Goal: Information Seeking & Learning: Learn about a topic

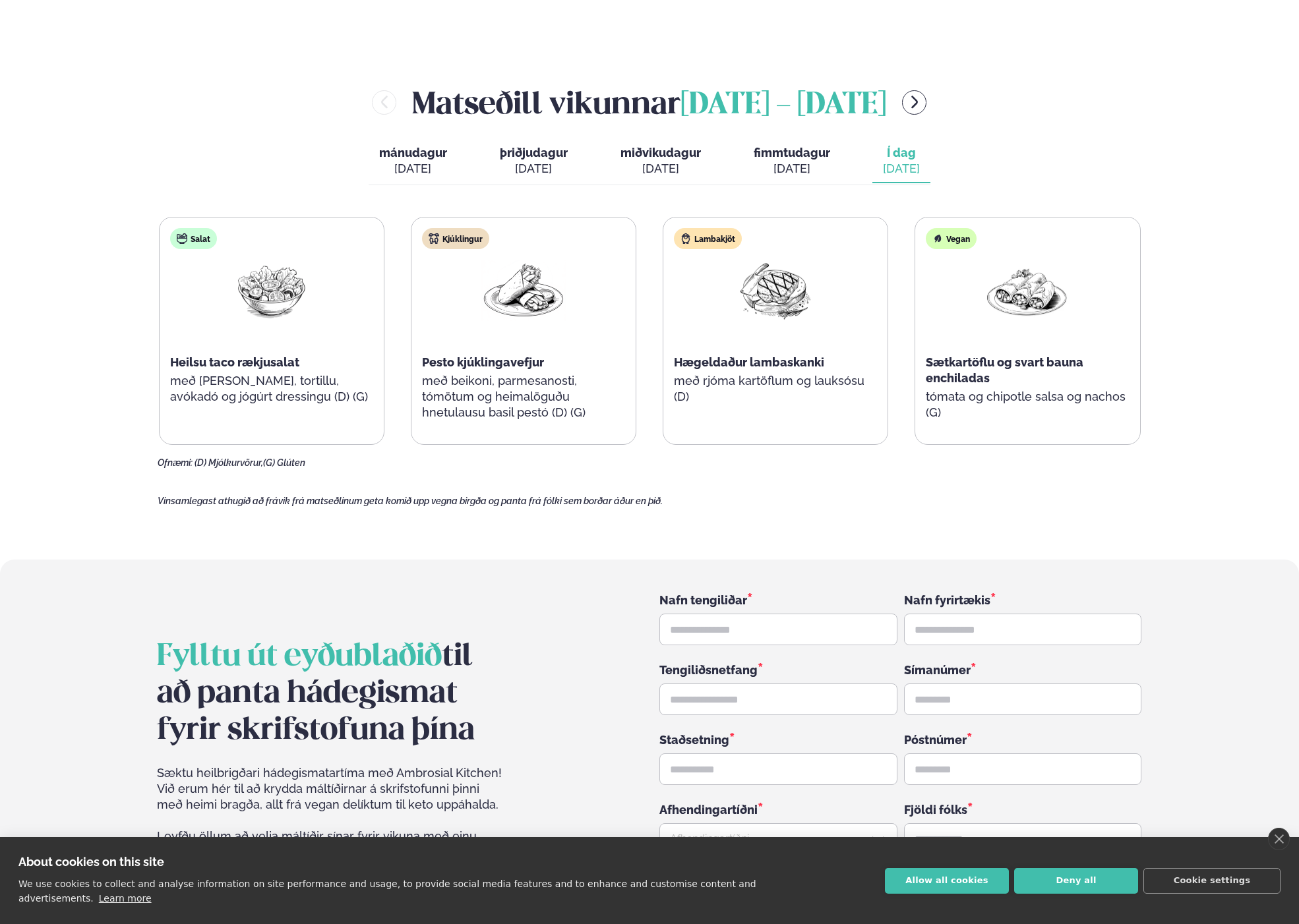
scroll to position [1807, 0]
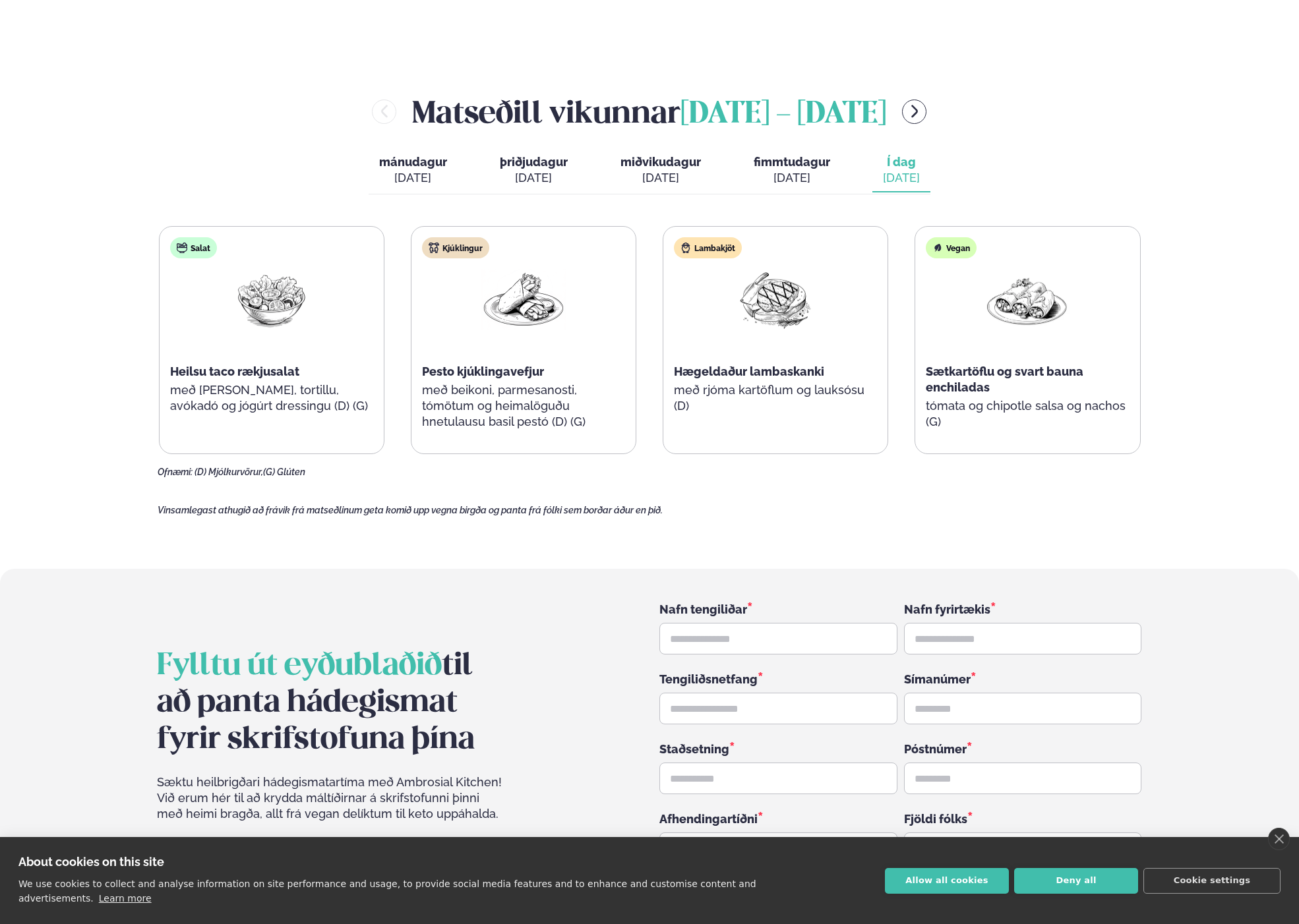
click at [314, 136] on div "[PERSON_NAME] [DATE] - [DATE] [PERSON_NAME]. [DATE] þriðjudagur þri. [DATE] mið…" at bounding box center [649, 284] width 984 height 388
click at [763, 170] on div "[DATE]" at bounding box center [791, 178] width 76 height 16
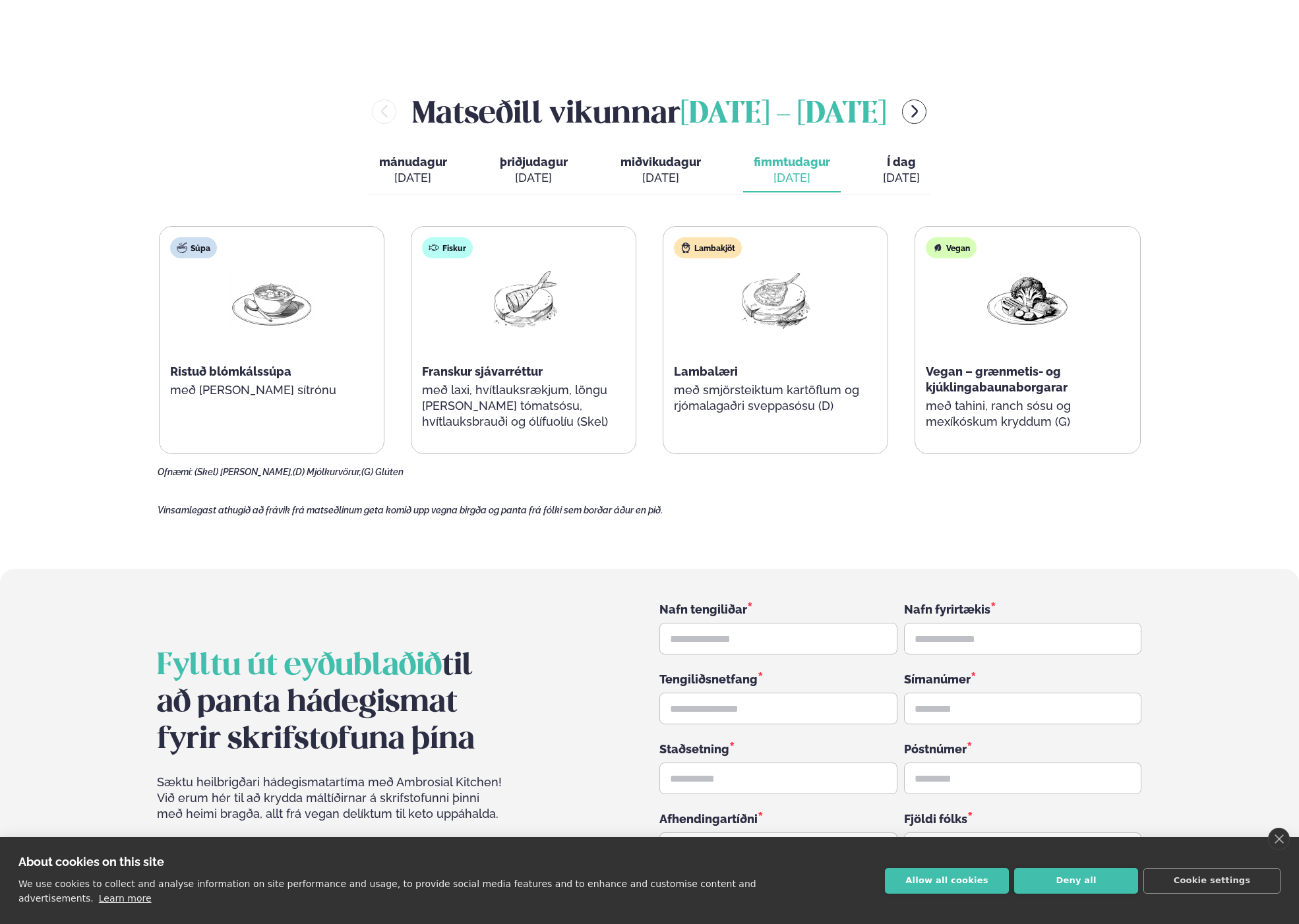
click at [450, 149] on button "mánudagur mán. [DATE]" at bounding box center [412, 171] width 89 height 43
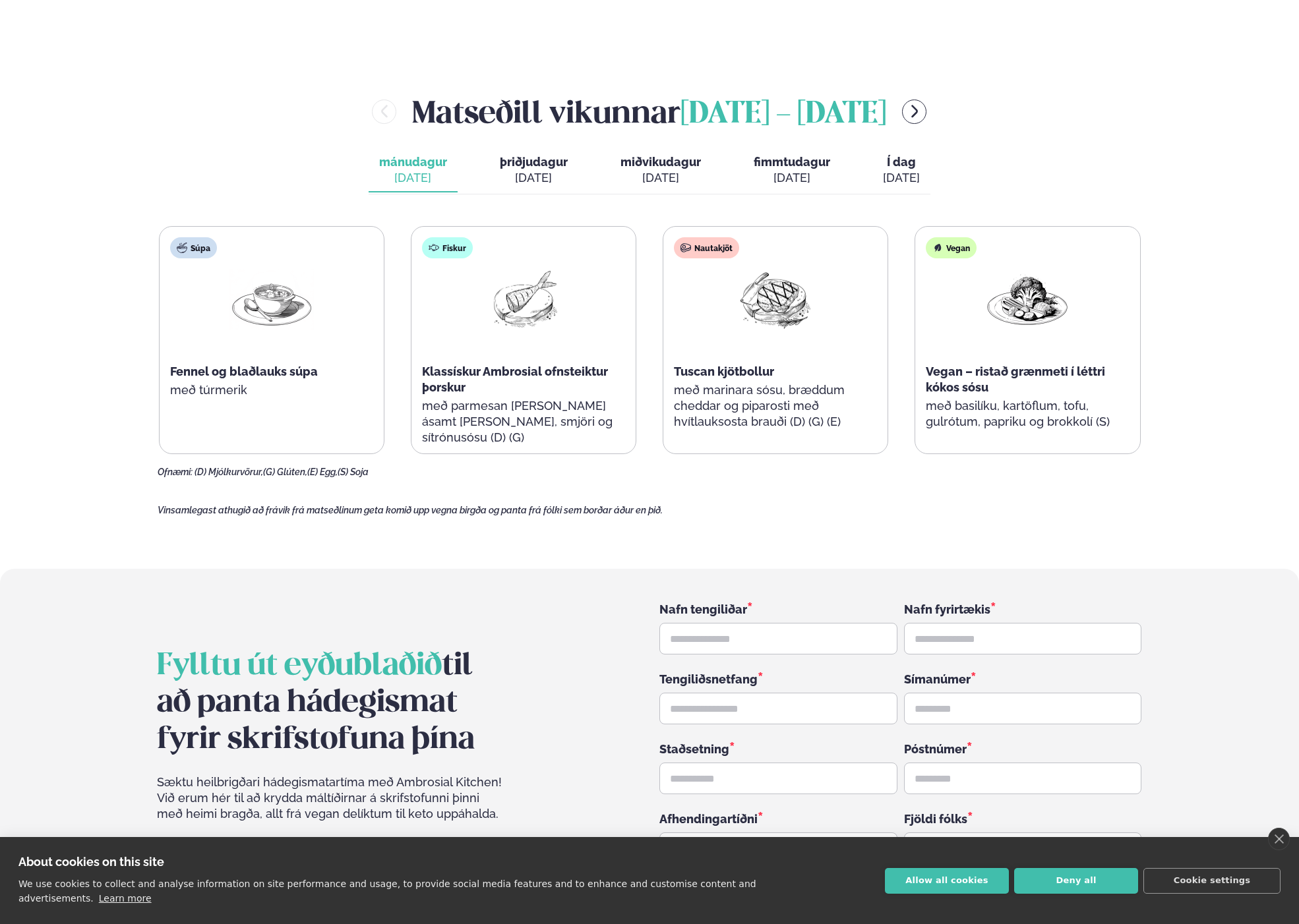
drag, startPoint x: 513, startPoint y: 136, endPoint x: 611, endPoint y: 148, distance: 98.7
click at [513, 155] on span "þriðjudagur" at bounding box center [534, 162] width 68 height 14
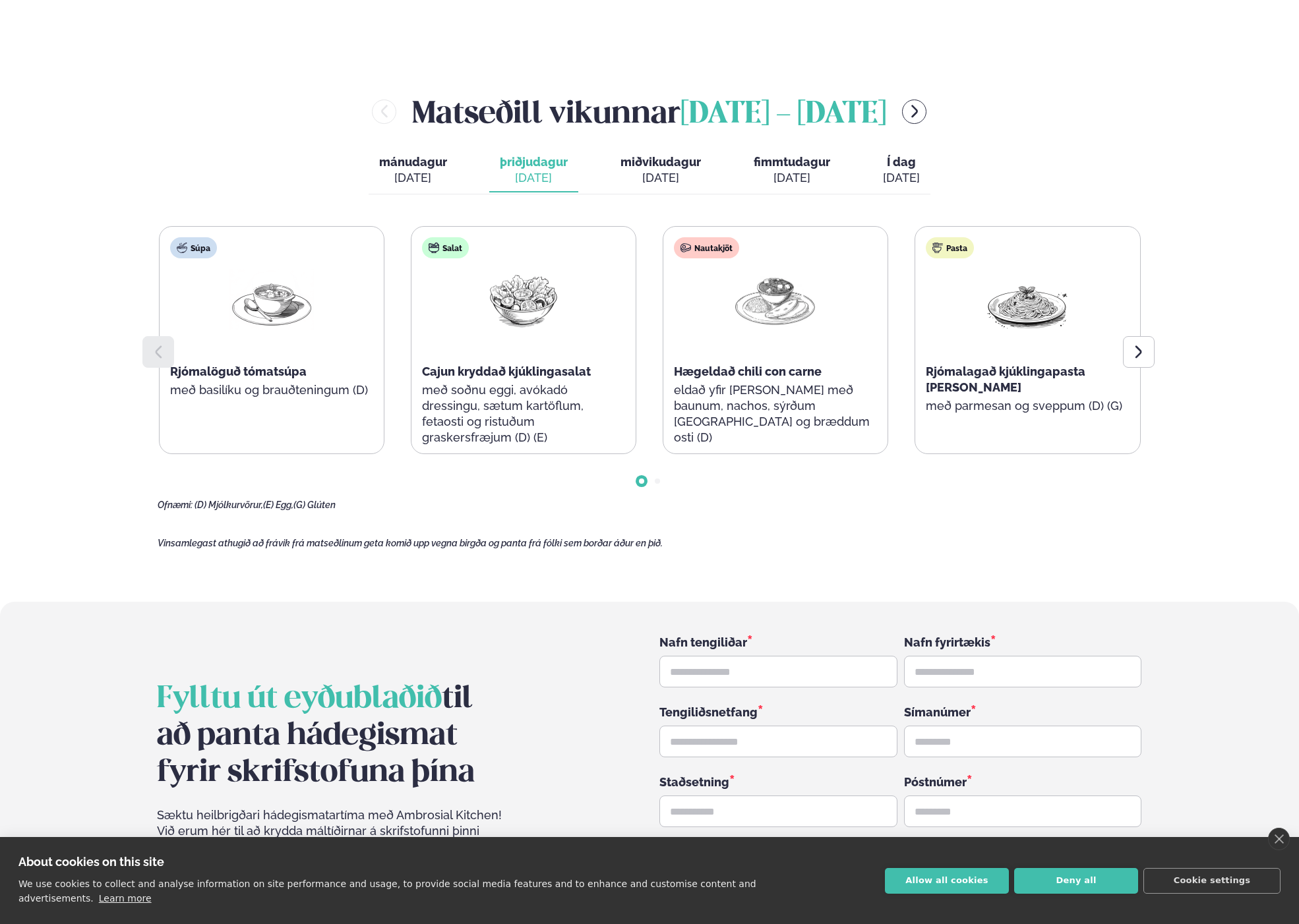
drag, startPoint x: 658, startPoint y: 146, endPoint x: 751, endPoint y: 142, distance: 93.1
click at [664, 170] on div "[DATE]" at bounding box center [660, 178] width 81 height 16
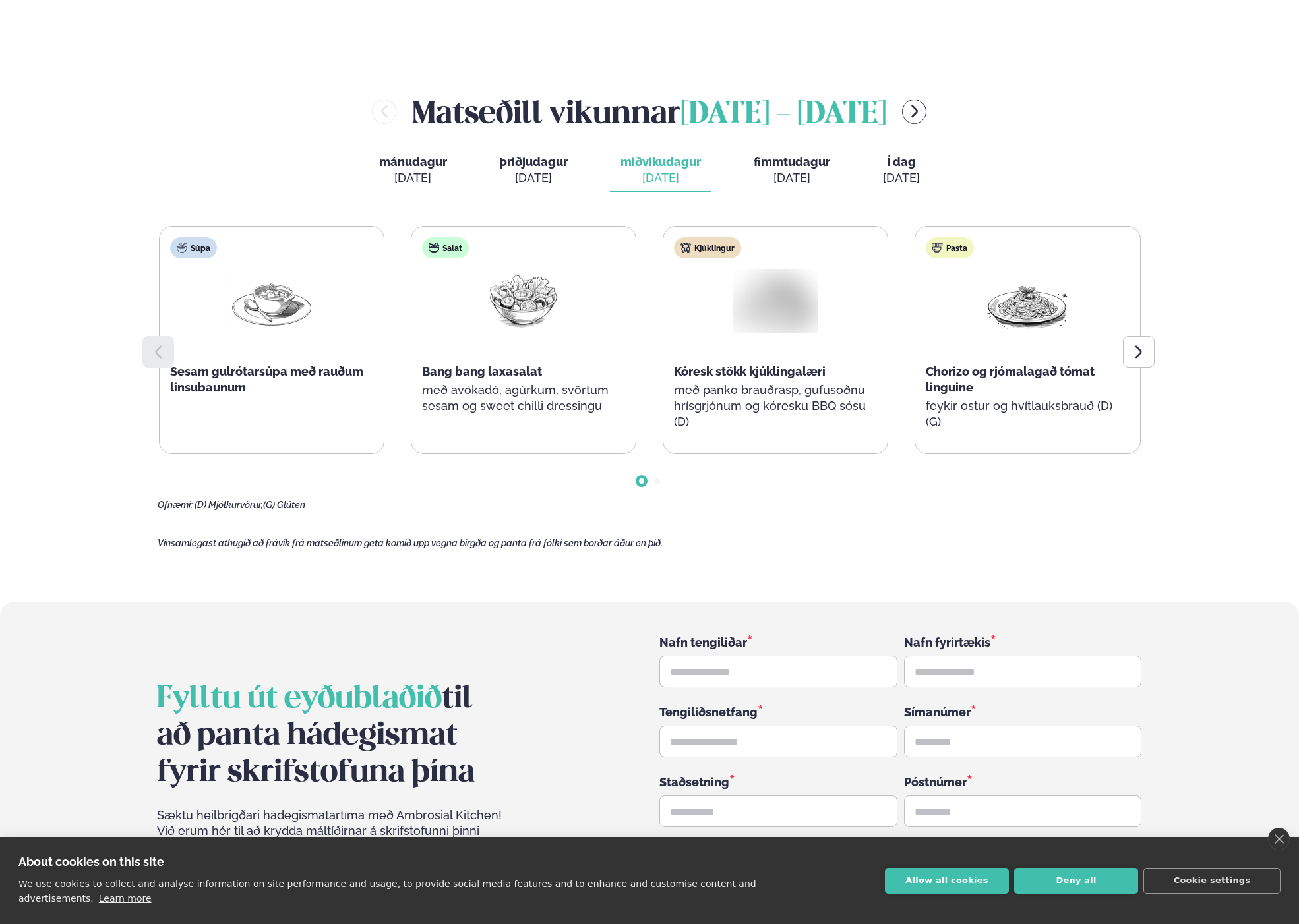
drag, startPoint x: 782, startPoint y: 140, endPoint x: 819, endPoint y: 141, distance: 37.0
click at [789, 170] on div "[DATE]" at bounding box center [791, 178] width 76 height 16
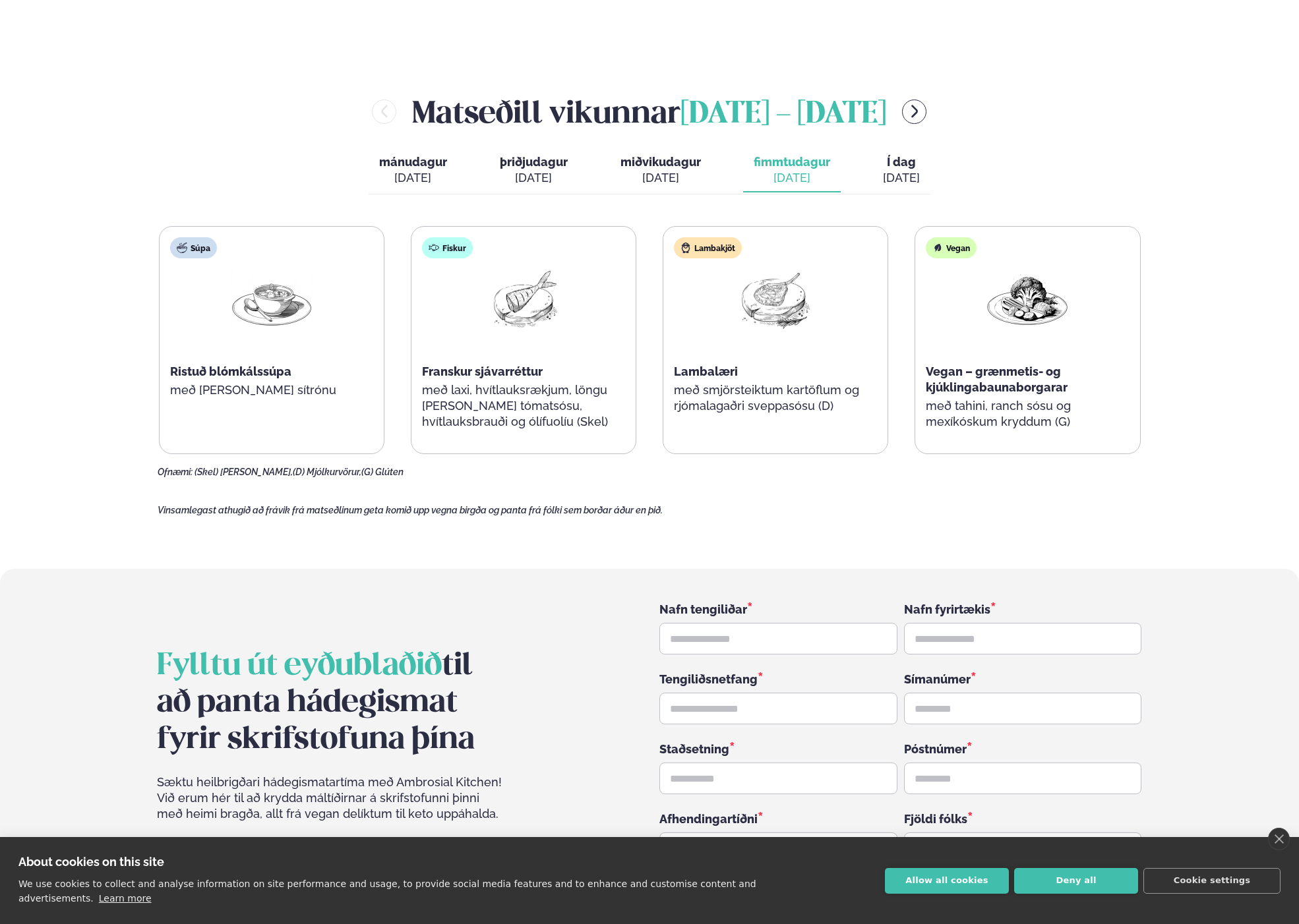
click at [898, 170] on div "[DATE]" at bounding box center [901, 178] width 37 height 16
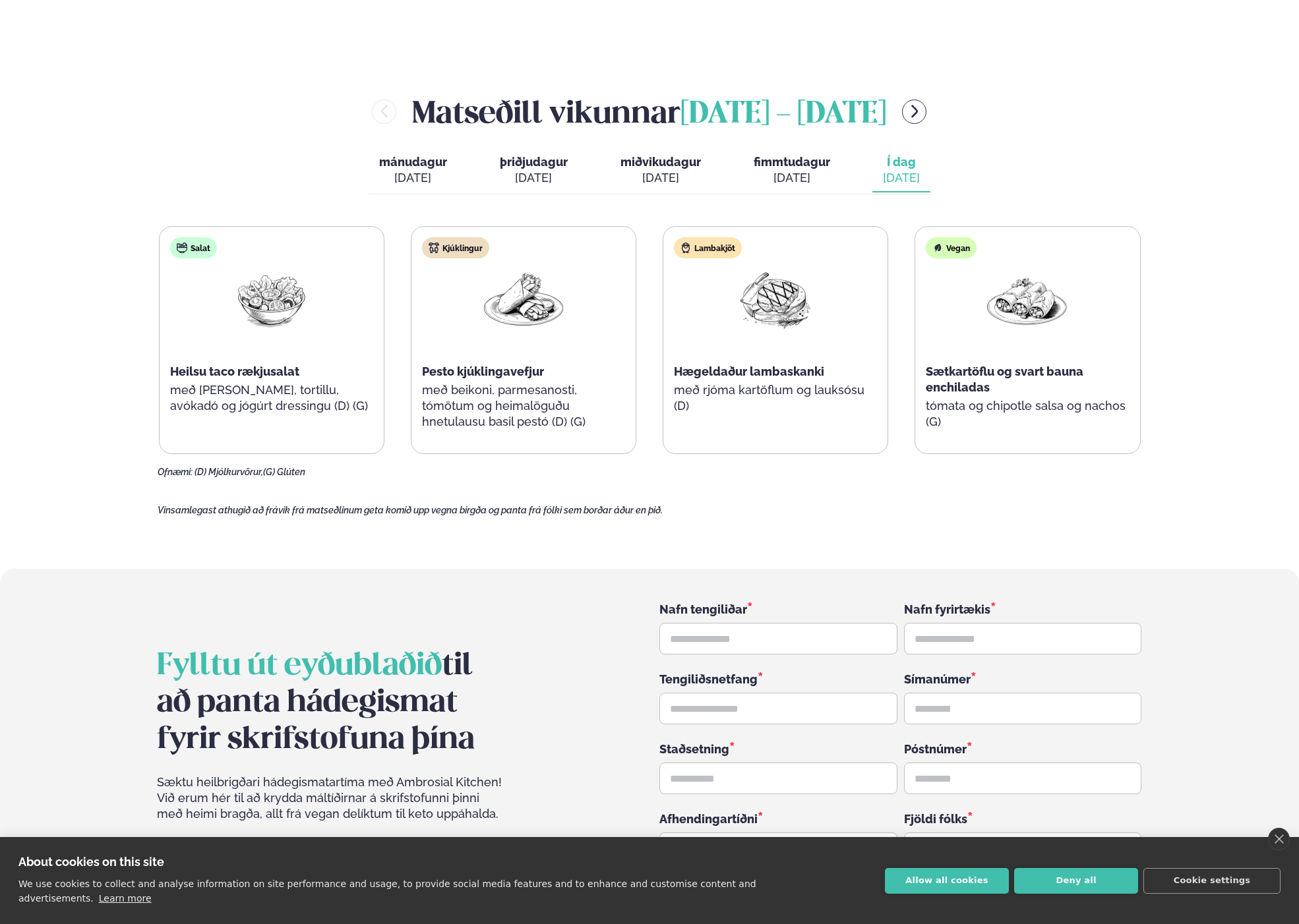
click at [434, 170] on div "[DATE]" at bounding box center [412, 178] width 68 height 16
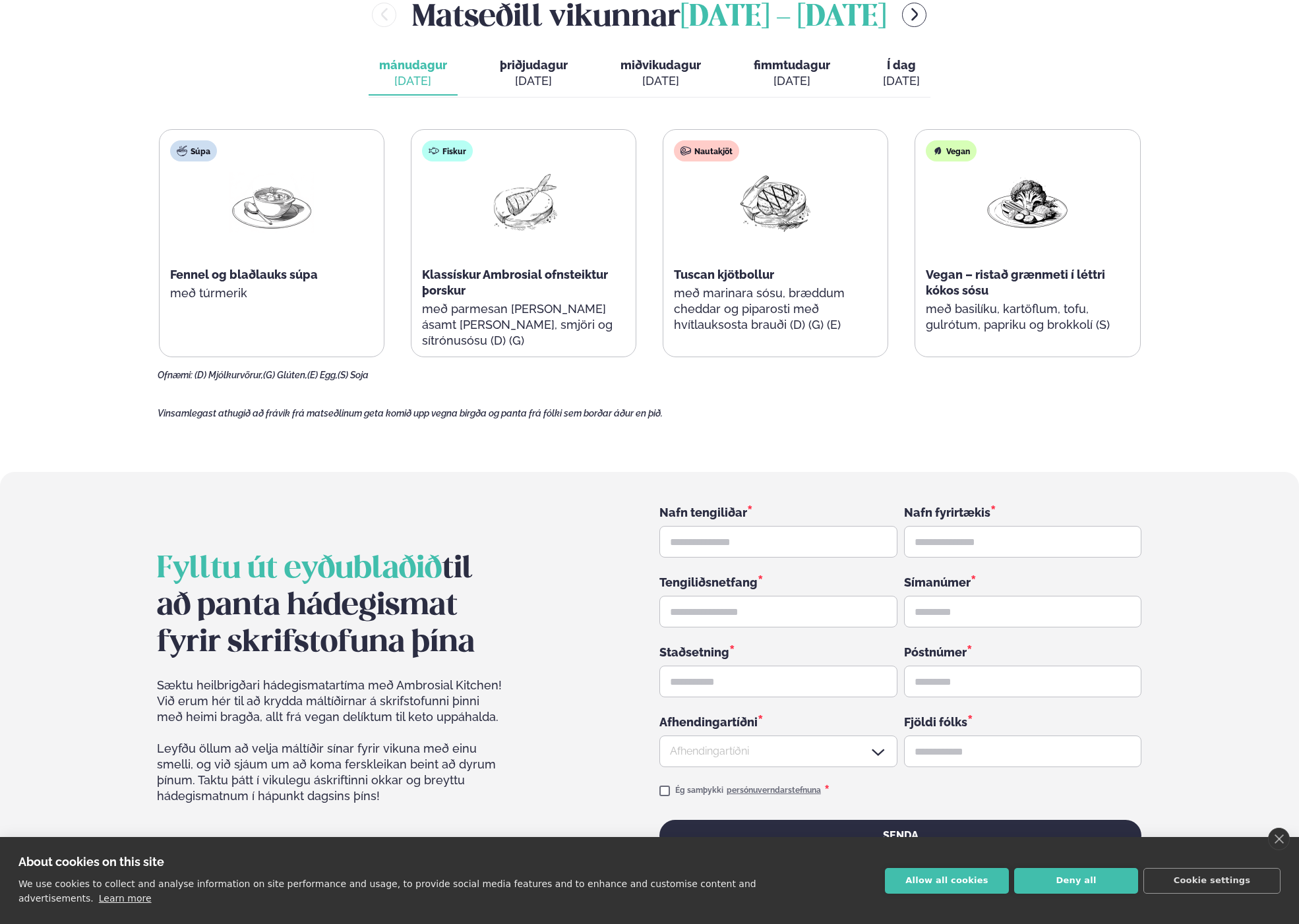
scroll to position [1910, 0]
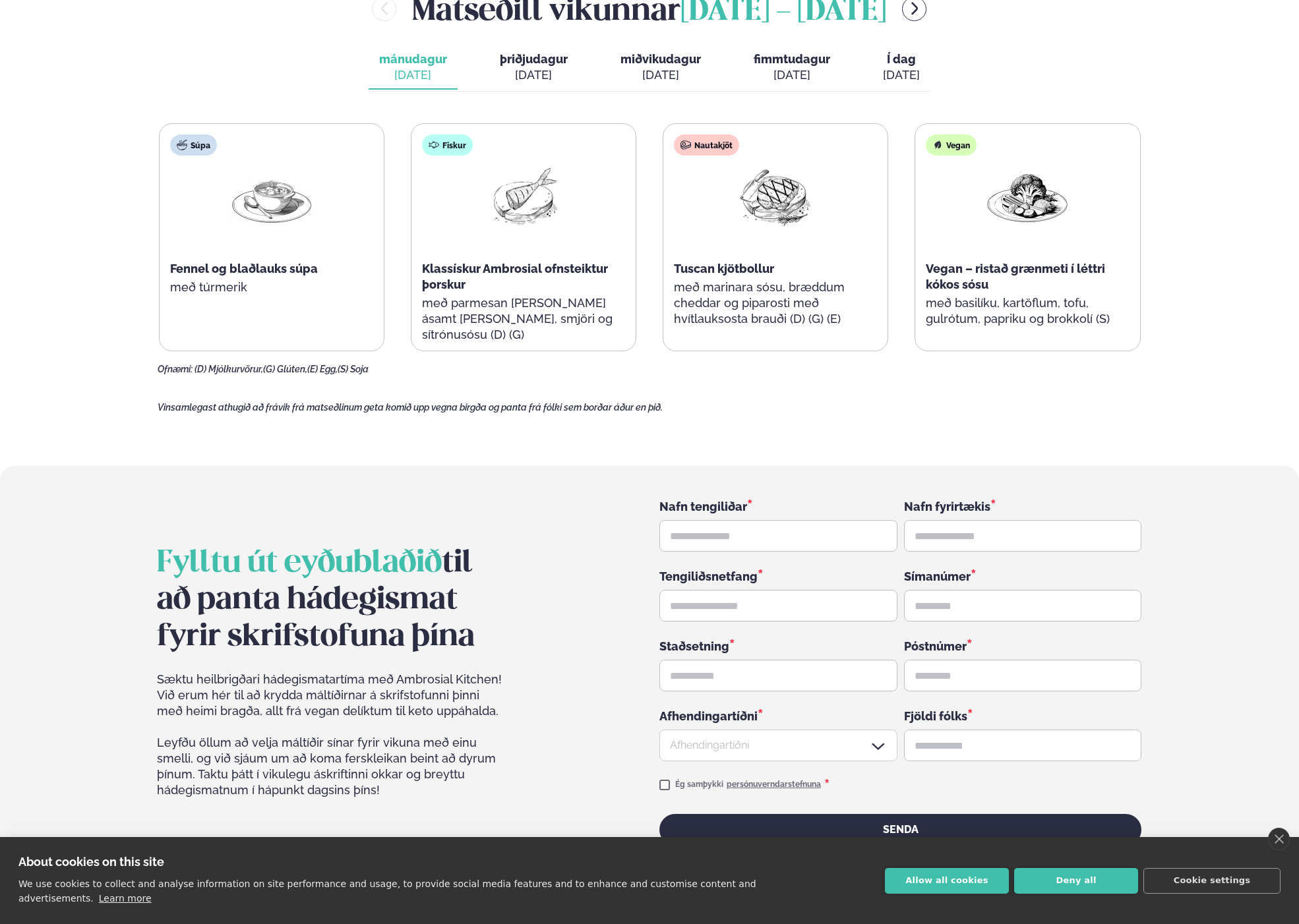
click at [872, 738] on icon at bounding box center [877, 746] width 16 height 16
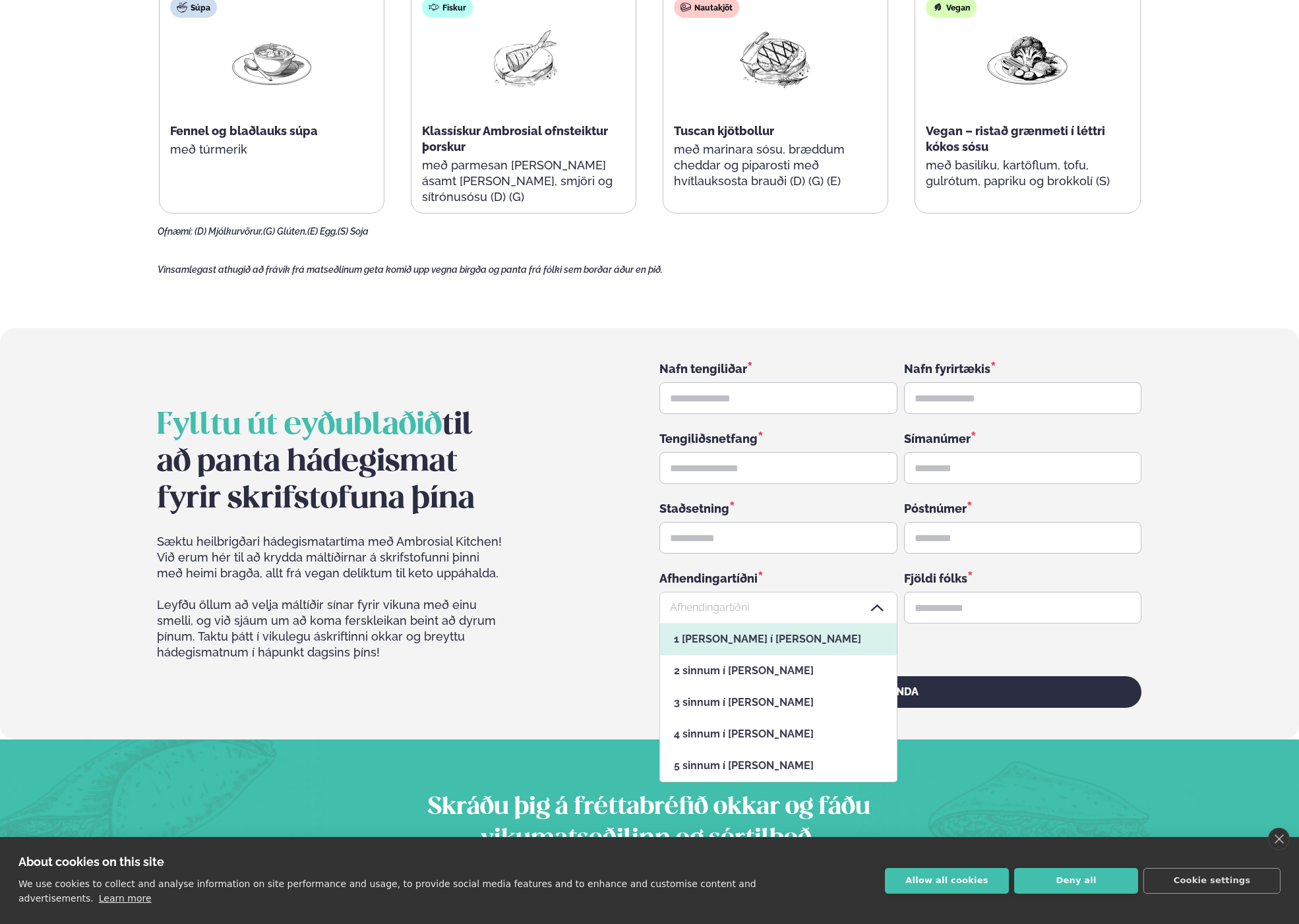
scroll to position [2073, 0]
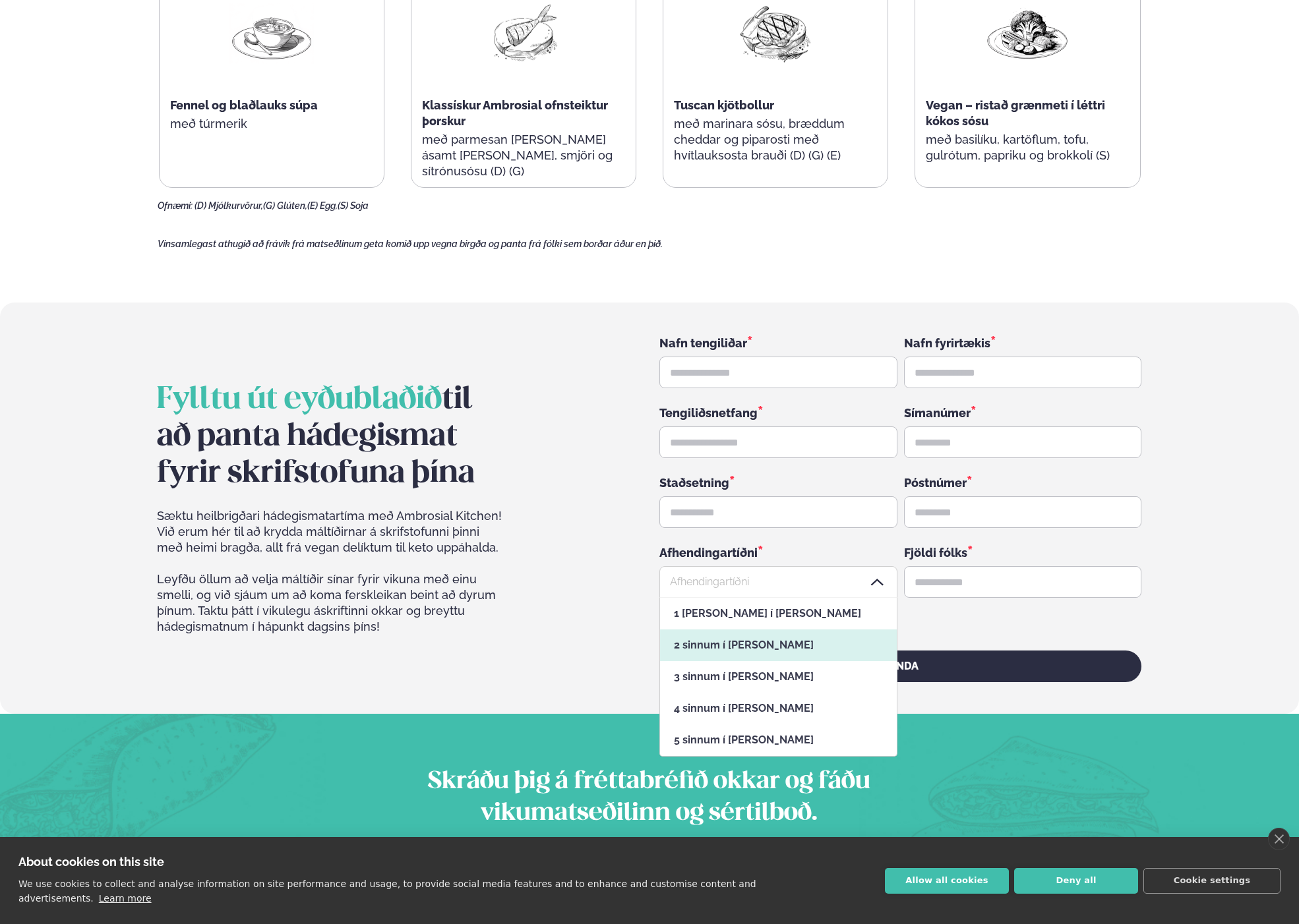
drag, startPoint x: 577, startPoint y: 548, endPoint x: 693, endPoint y: 551, distance: 116.0
click at [578, 548] on div "Fylltu út eyðublaðið til að panta hádegismat fyrir skrifstofuna þína Sæktu heil…" at bounding box center [648, 507] width 984 height 348
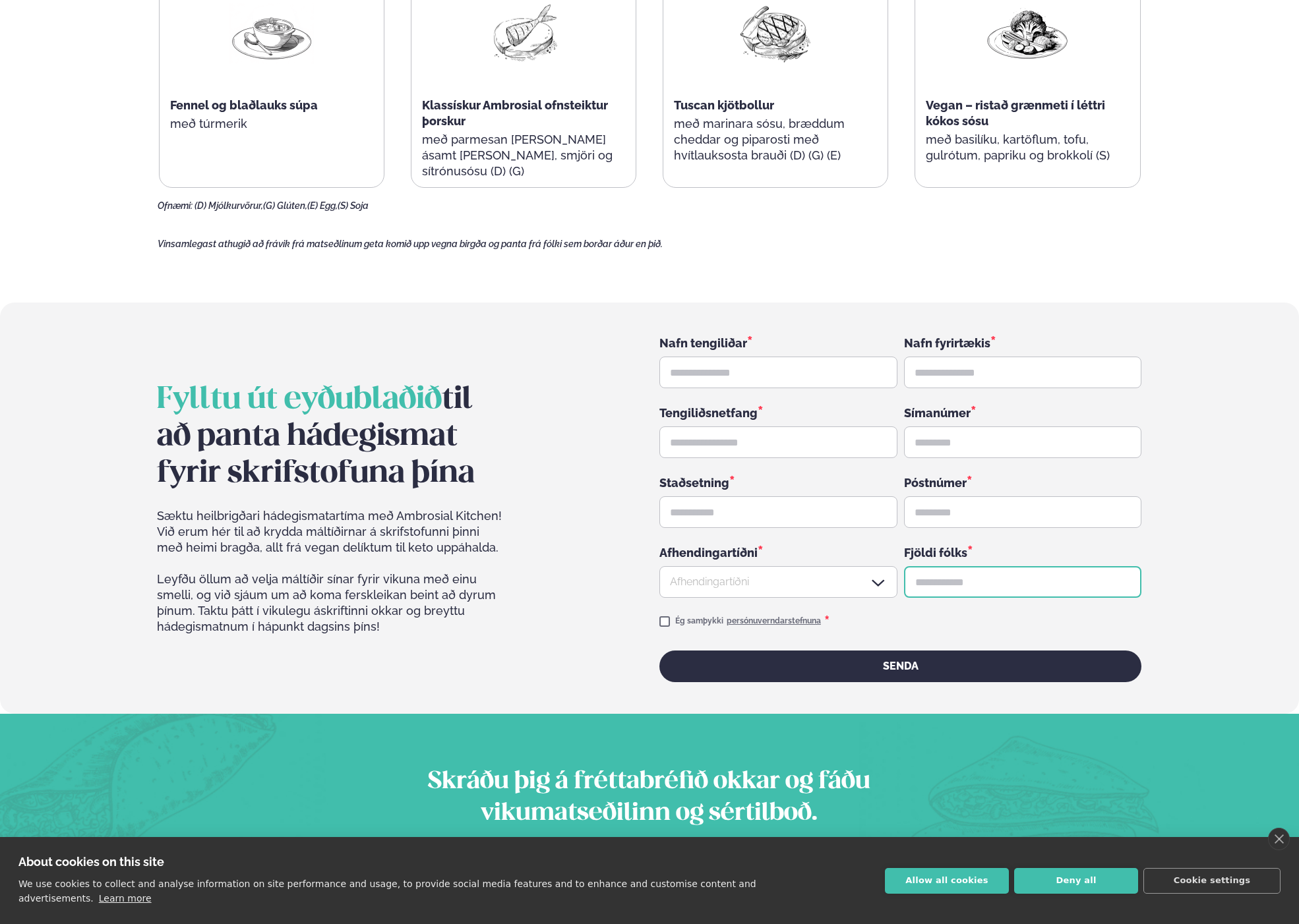
click at [924, 566] on input "text" at bounding box center [1023, 582] width 238 height 31
click at [841, 567] on div at bounding box center [778, 582] width 238 height 31
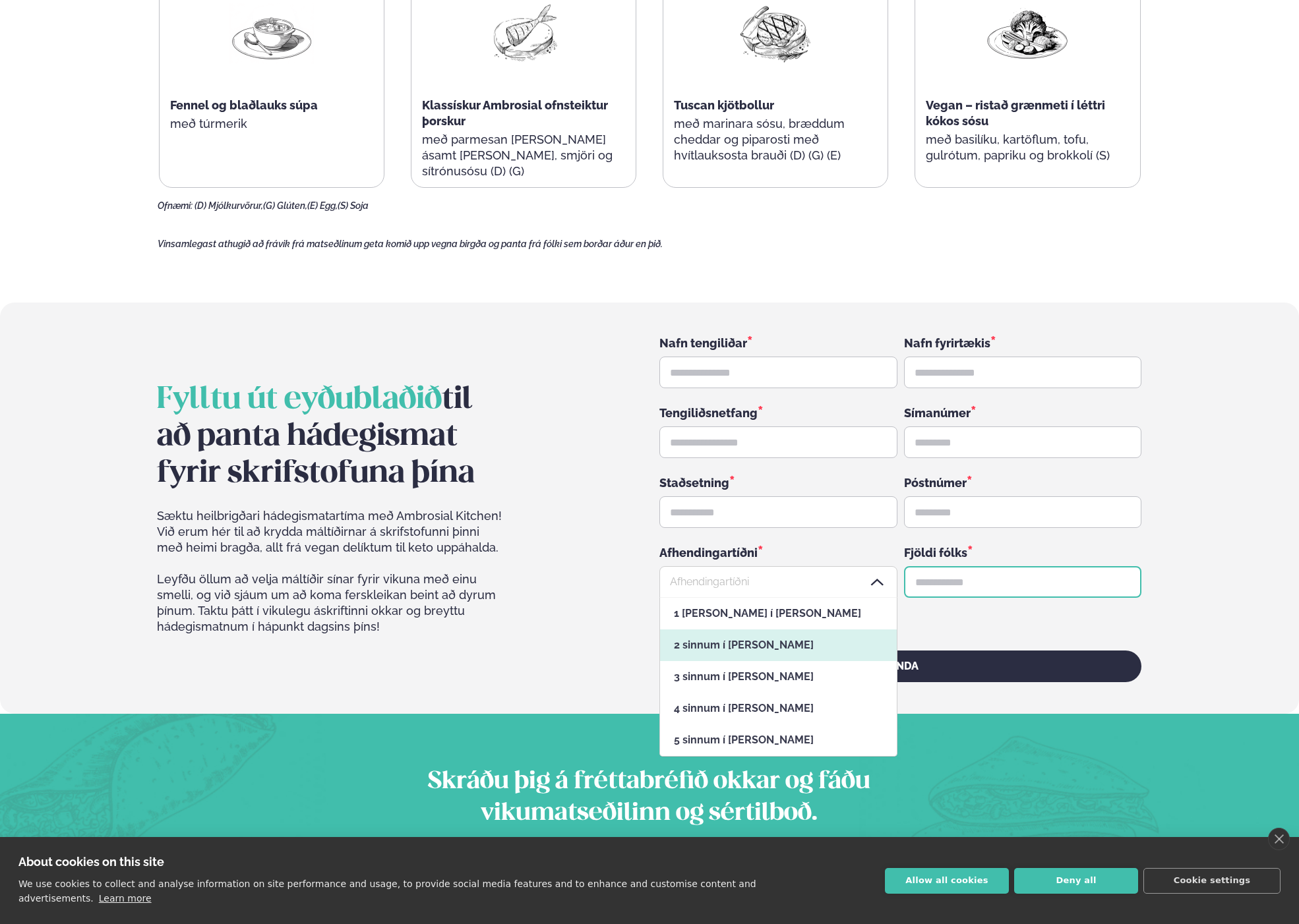
scroll to position [158, 236]
click at [503, 577] on div "Sæktu heilbrigðari hádegismatartíma með Ambrosial Kitchen! Við erum hér til að …" at bounding box center [331, 595] width 347 height 174
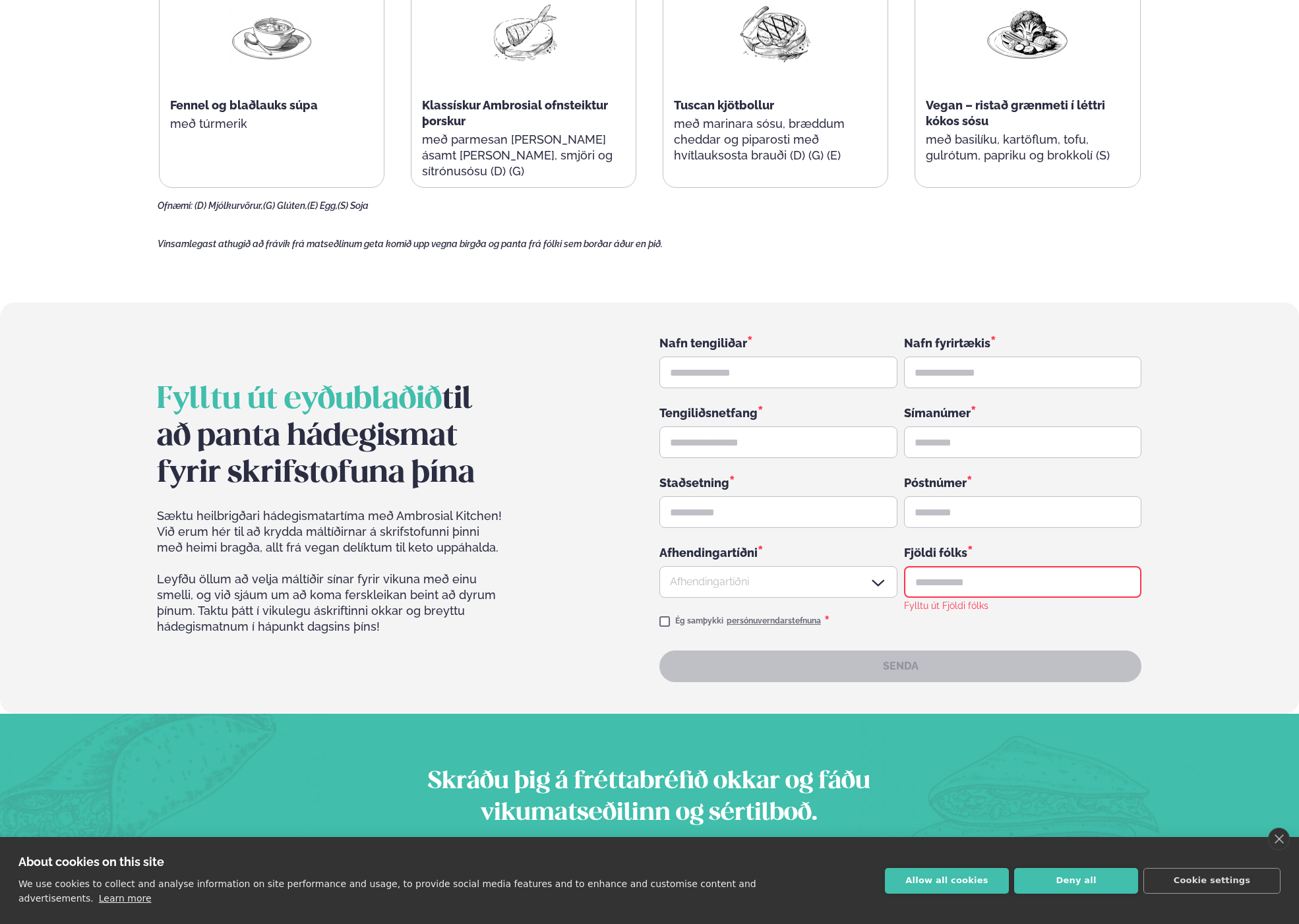
click at [563, 361] on div "Fylltu út eyðublaðið til að panta hádegismat fyrir skrifstofuna þína Sæktu heil…" at bounding box center [648, 507] width 984 height 348
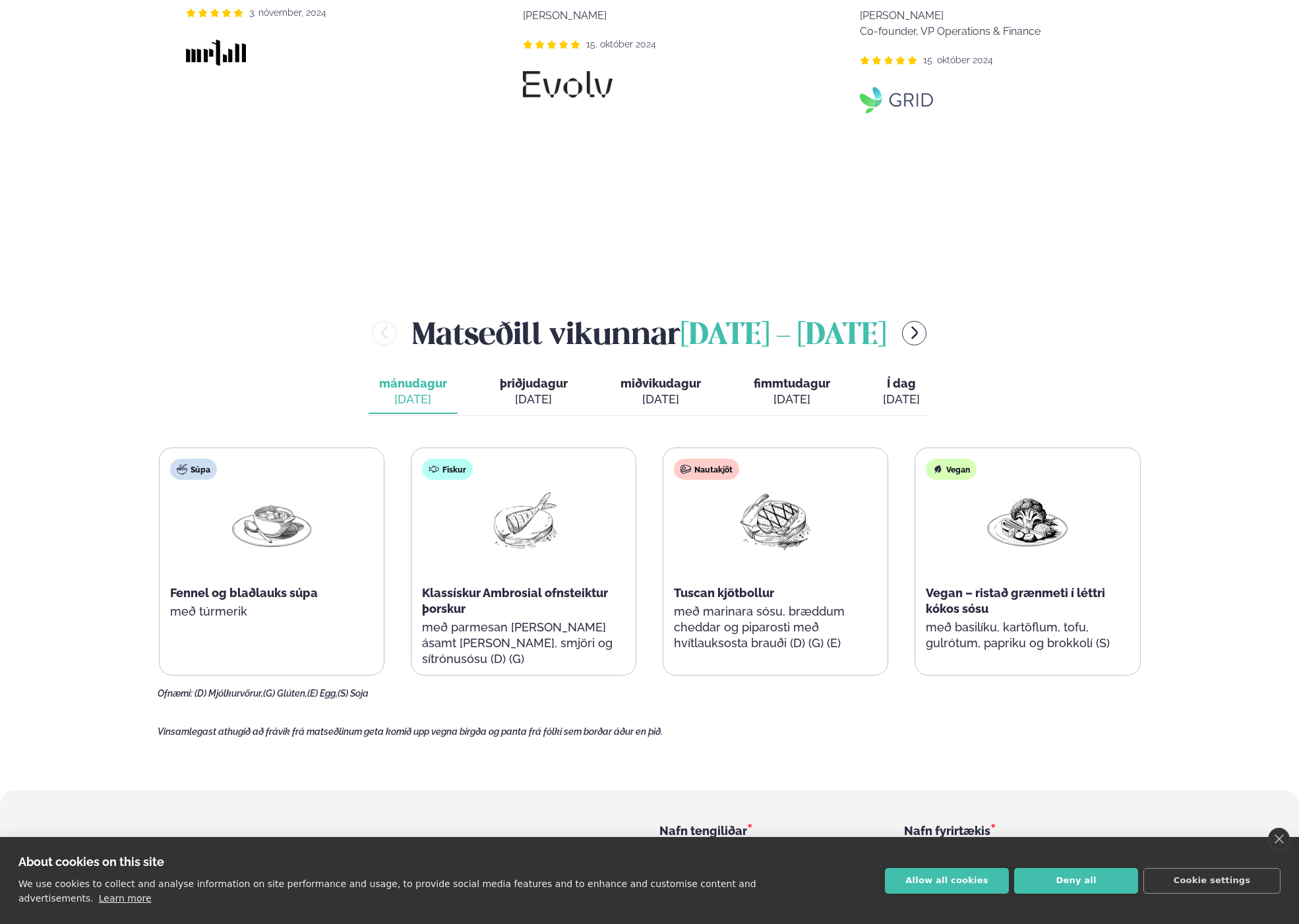
scroll to position [1581, 0]
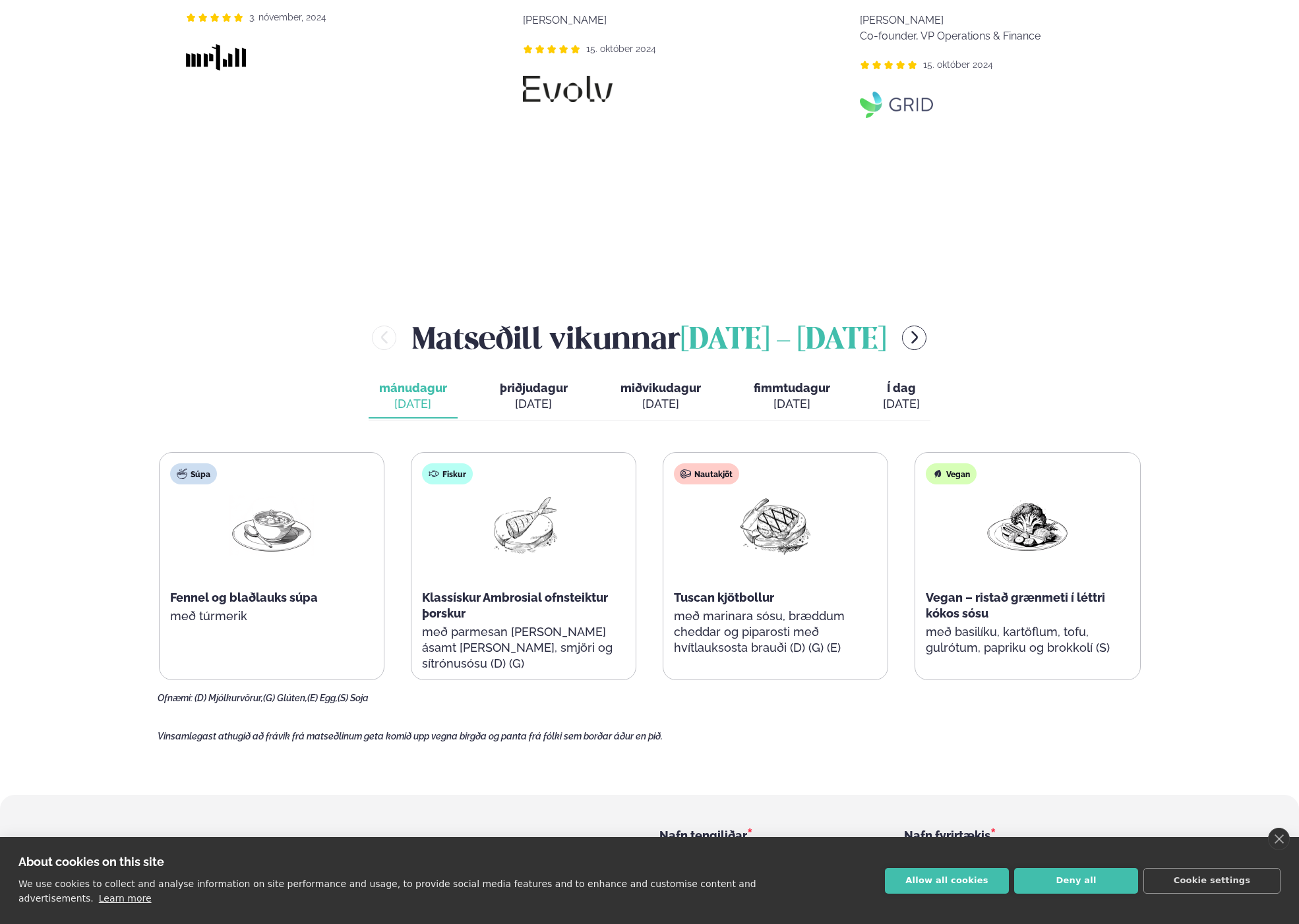
click at [542, 396] on div "[DATE]" at bounding box center [534, 404] width 68 height 16
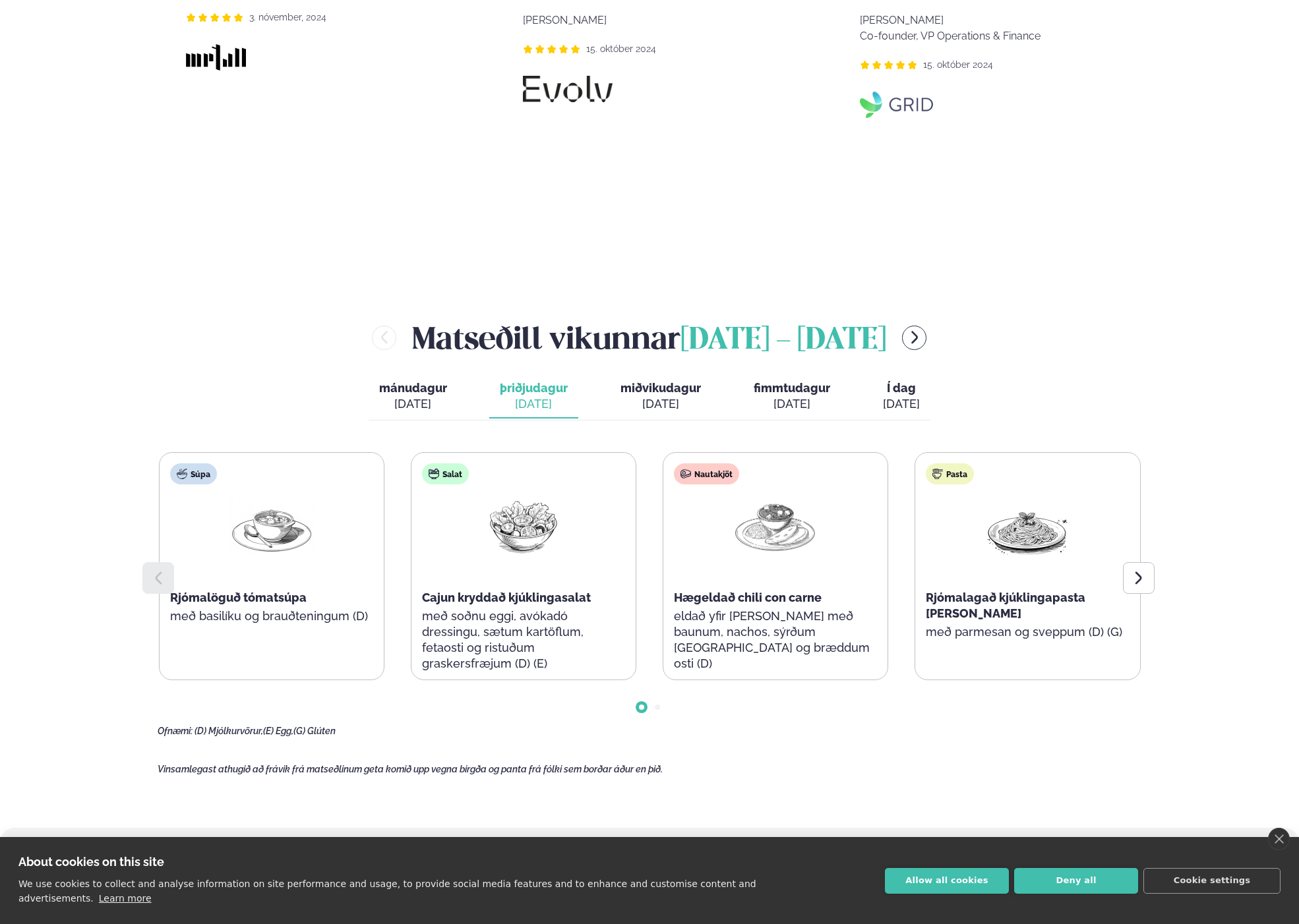
click at [672, 381] on span "miðvikudagur" at bounding box center [660, 388] width 81 height 14
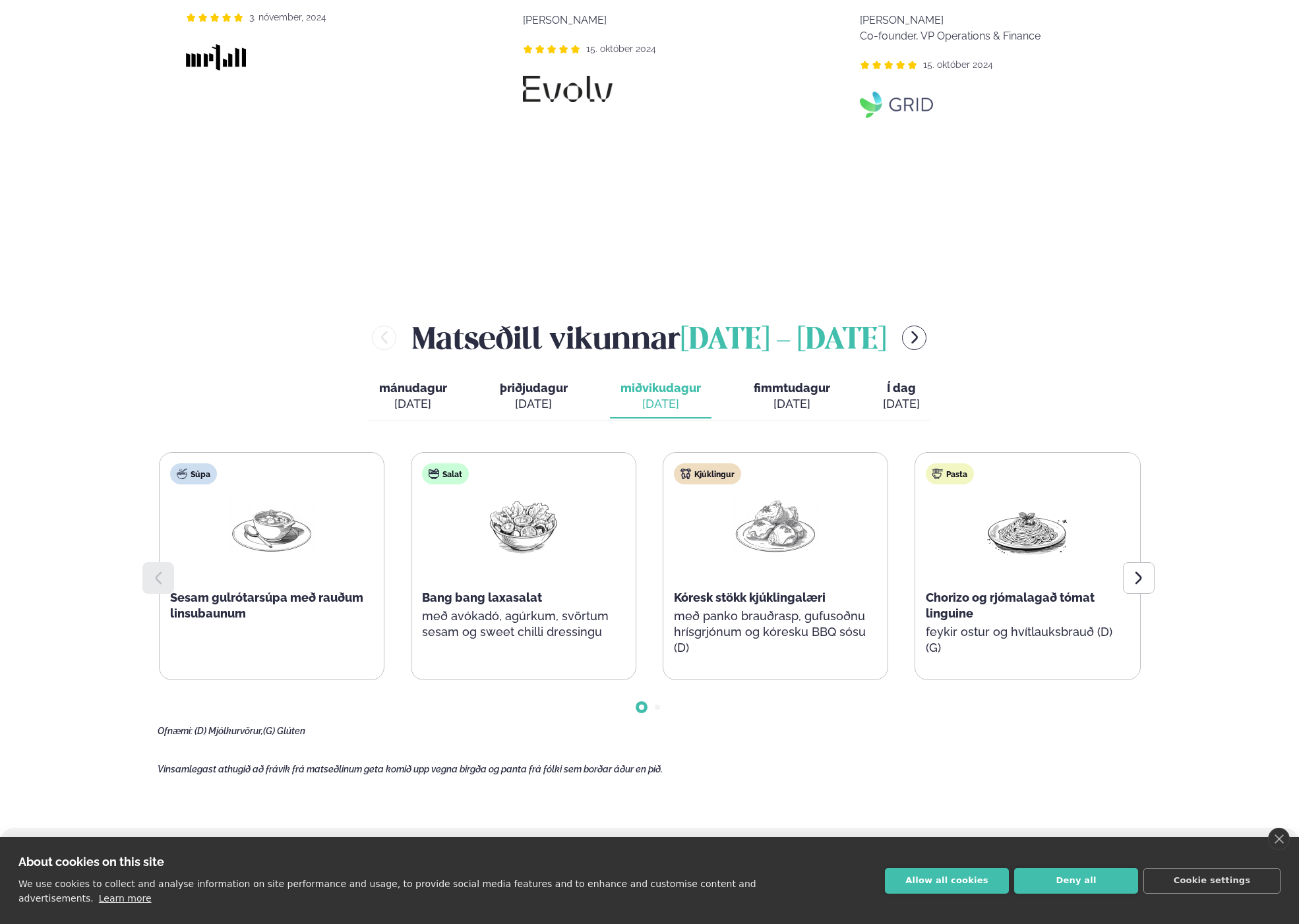
click at [763, 381] on span "fimmtudagur" at bounding box center [791, 388] width 76 height 14
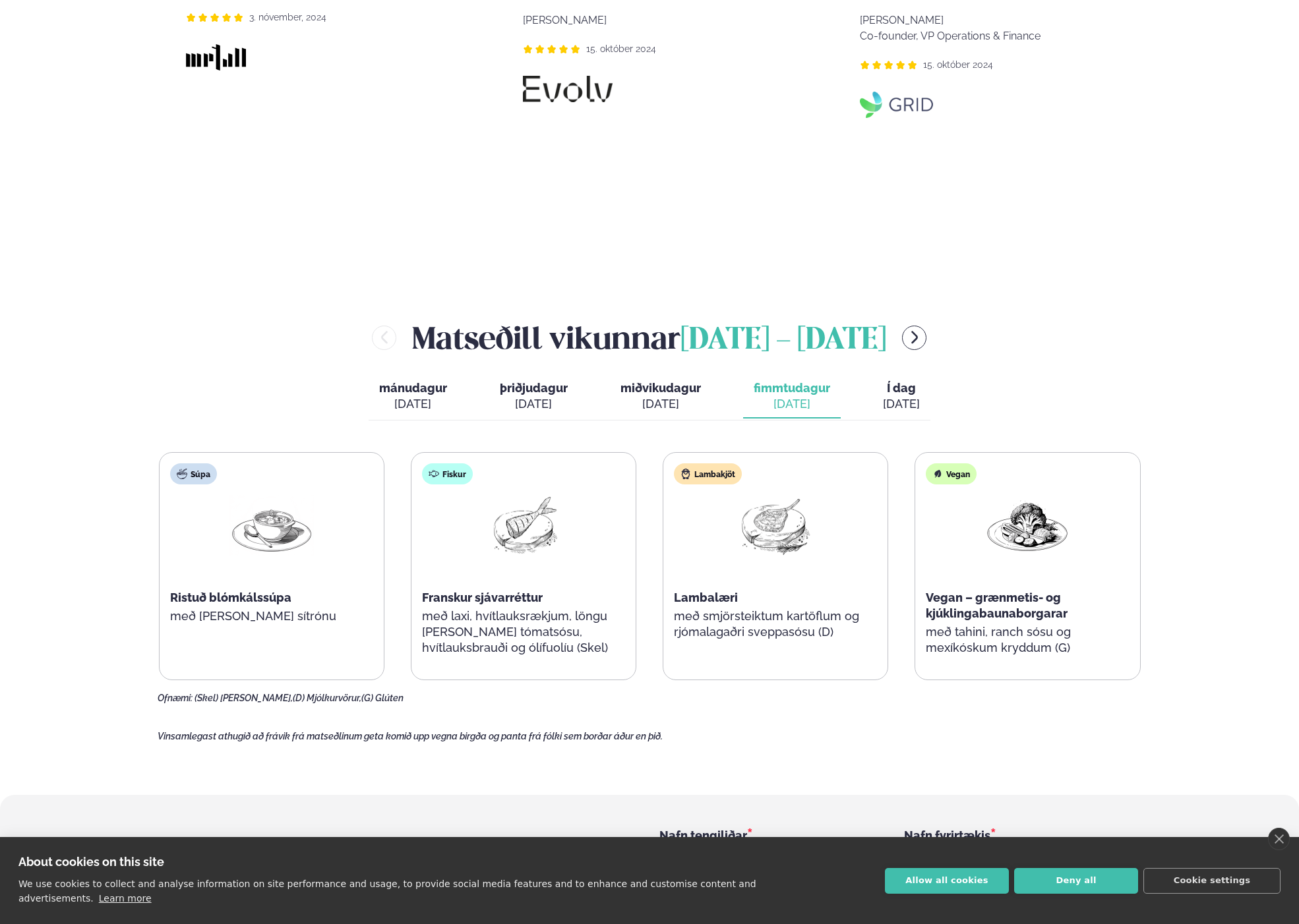
click at [906, 396] on div "[DATE]" at bounding box center [901, 404] width 37 height 16
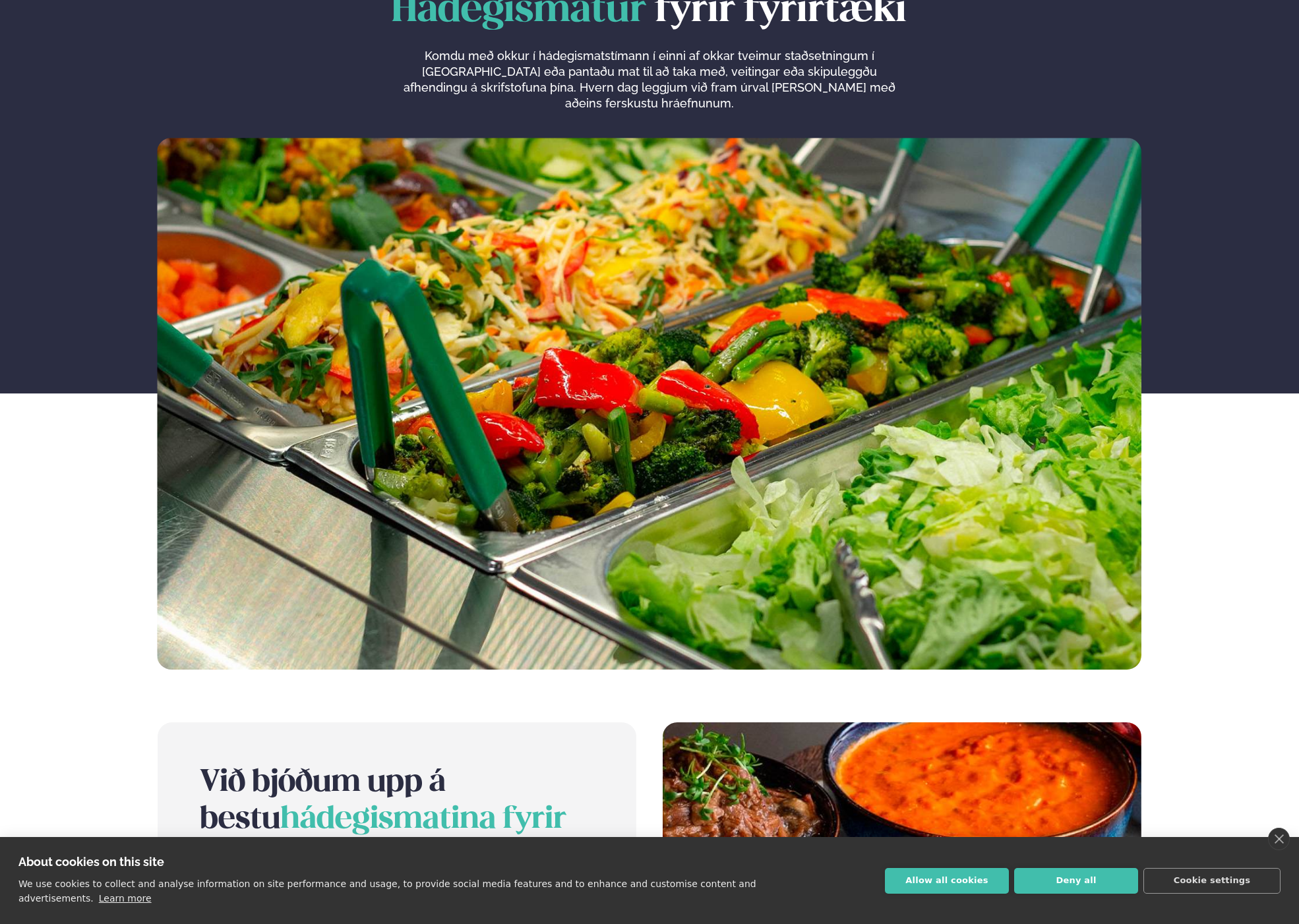
scroll to position [0, 0]
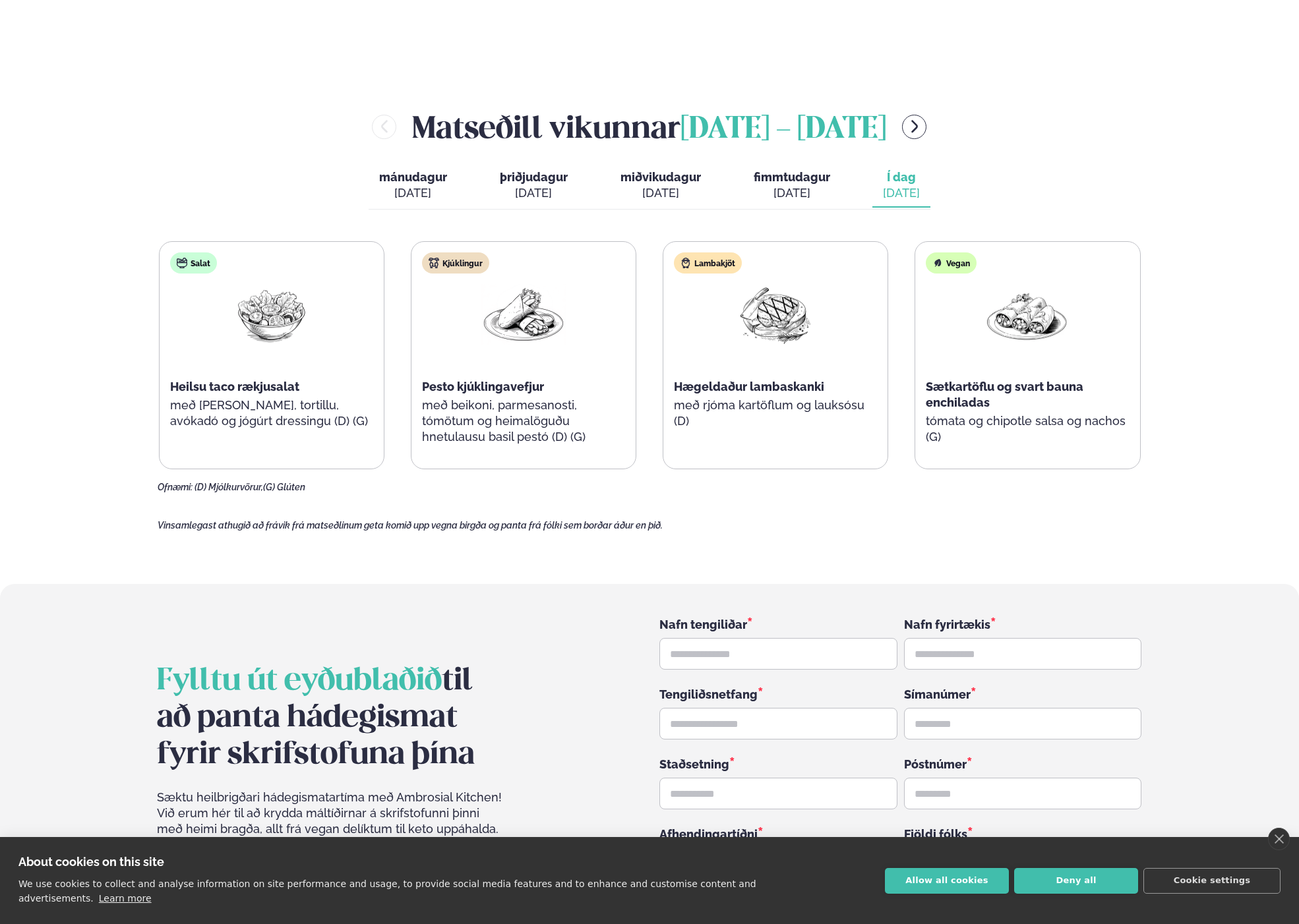
scroll to position [1795, 0]
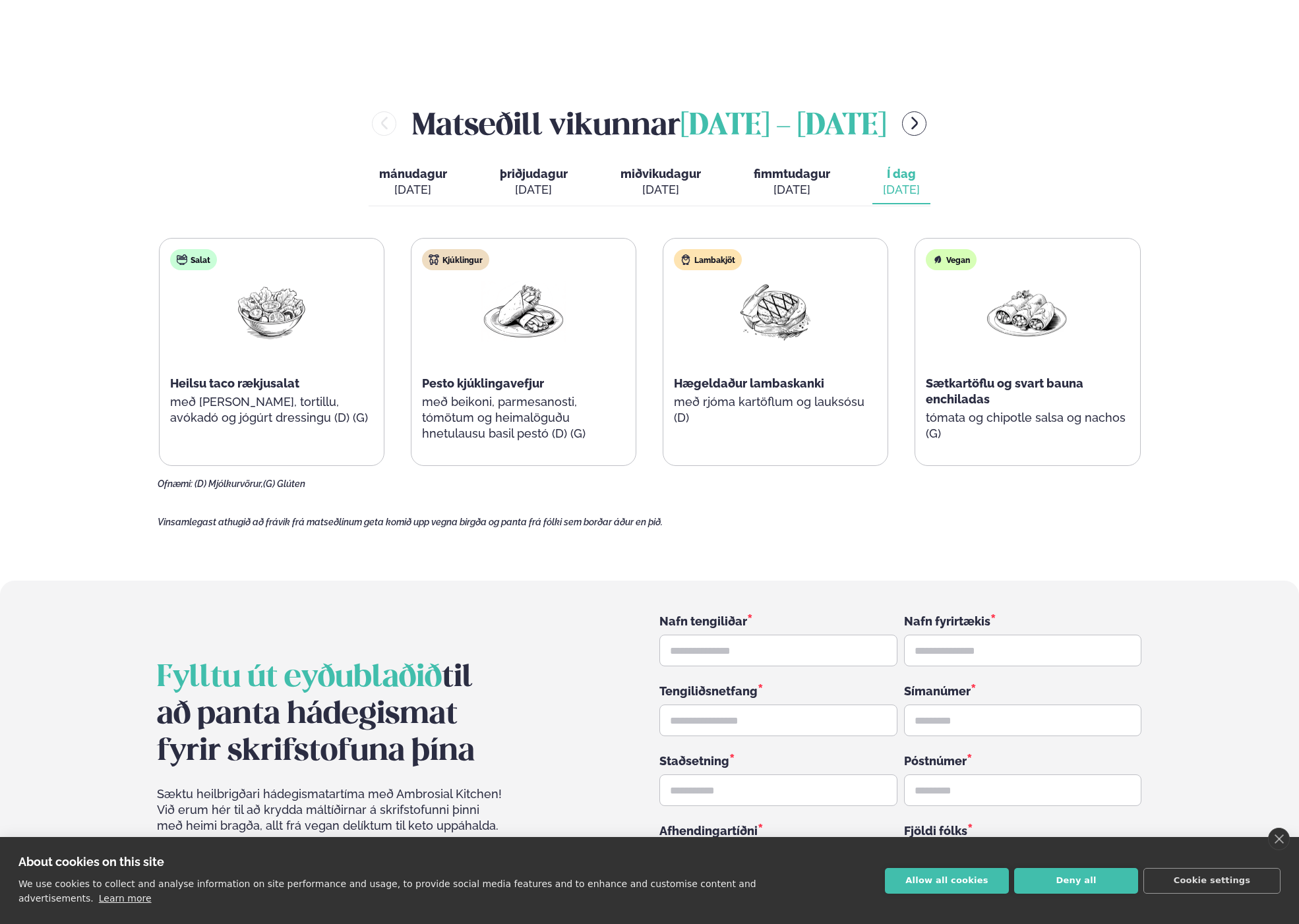
click at [426, 182] on div "[DATE]" at bounding box center [412, 190] width 68 height 16
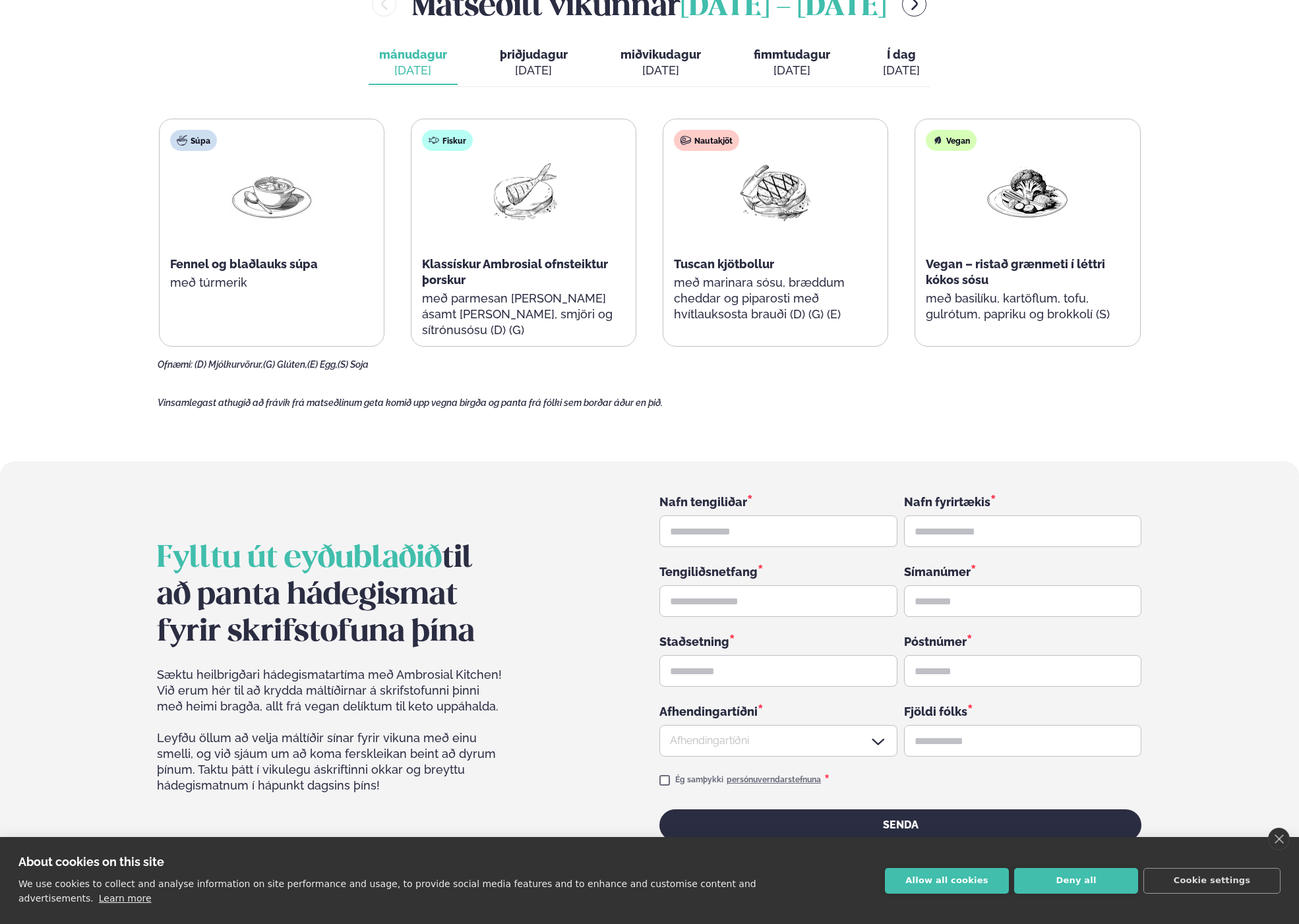
scroll to position [1924, 0]
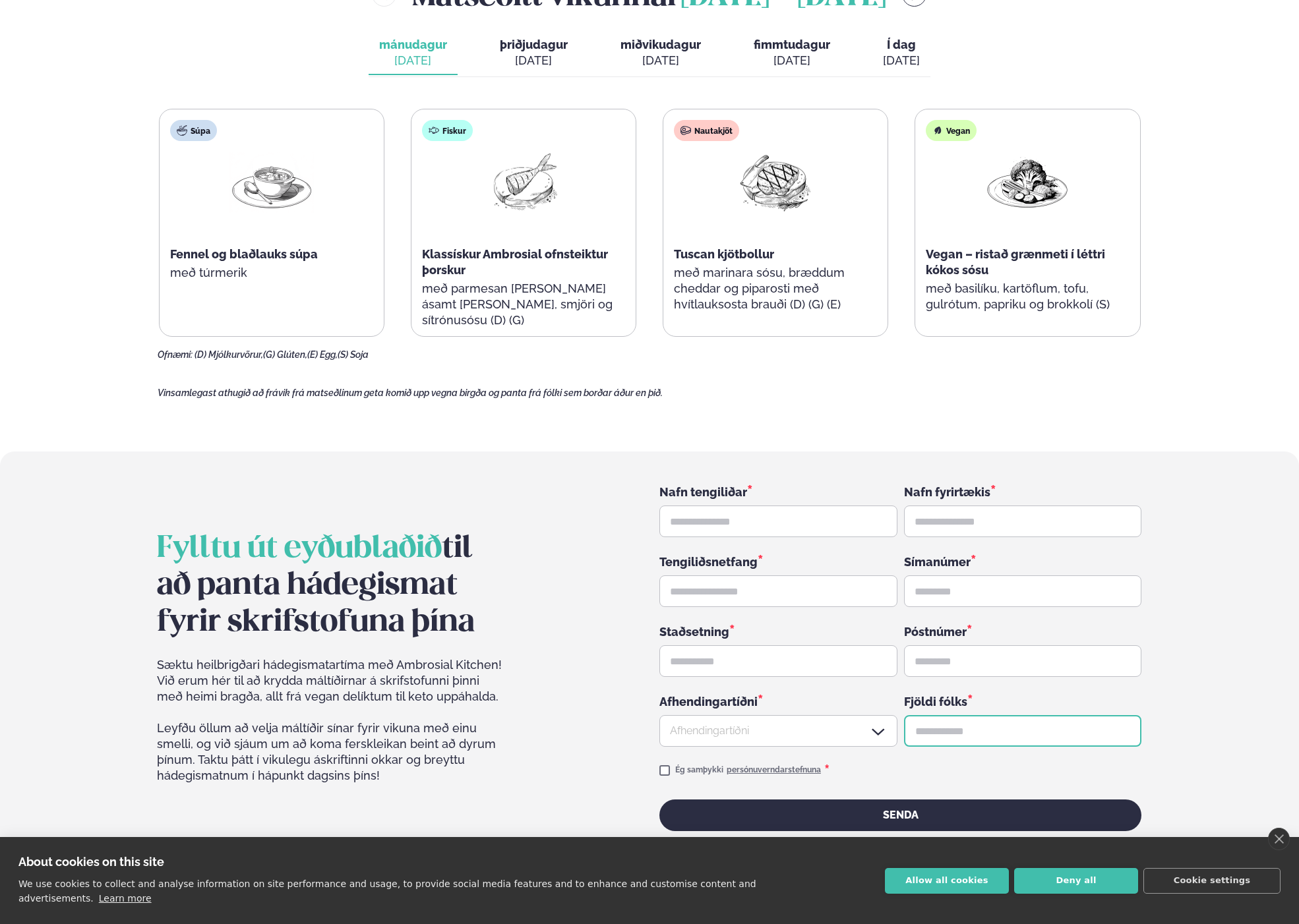
click at [986, 715] on input "text" at bounding box center [1023, 730] width 238 height 31
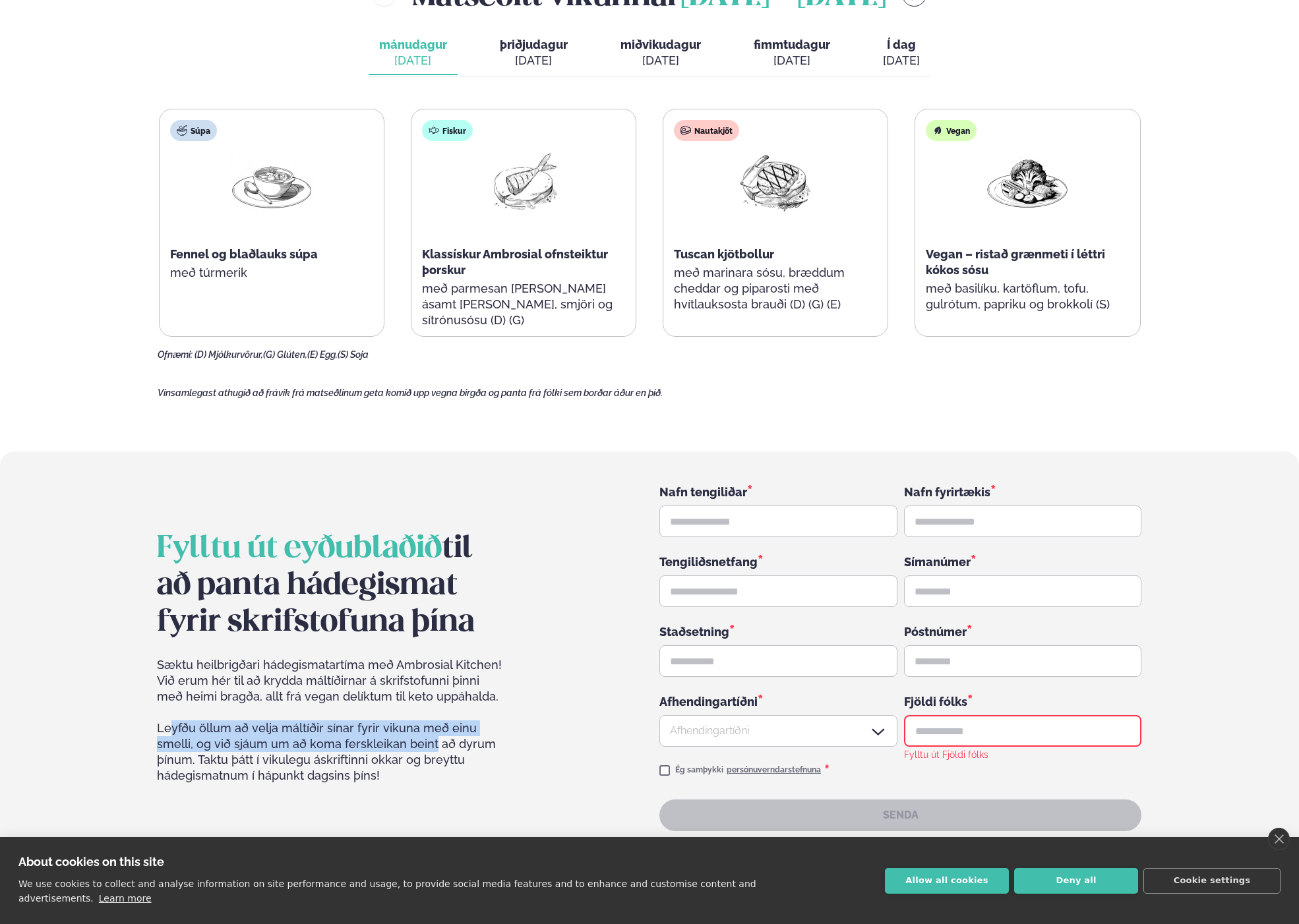
drag, startPoint x: 160, startPoint y: 695, endPoint x: 422, endPoint y: 711, distance: 262.5
click at [422, 711] on div "Sæktu heilbrigðari hádegismatartíma með Ambrosial Kitchen! Við erum hér til að …" at bounding box center [331, 744] width 347 height 174
click at [517, 708] on div "Fylltu út eyðublaðið til að panta hádegismat fyrir skrifstofuna þína Sæktu heil…" at bounding box center [648, 657] width 984 height 348
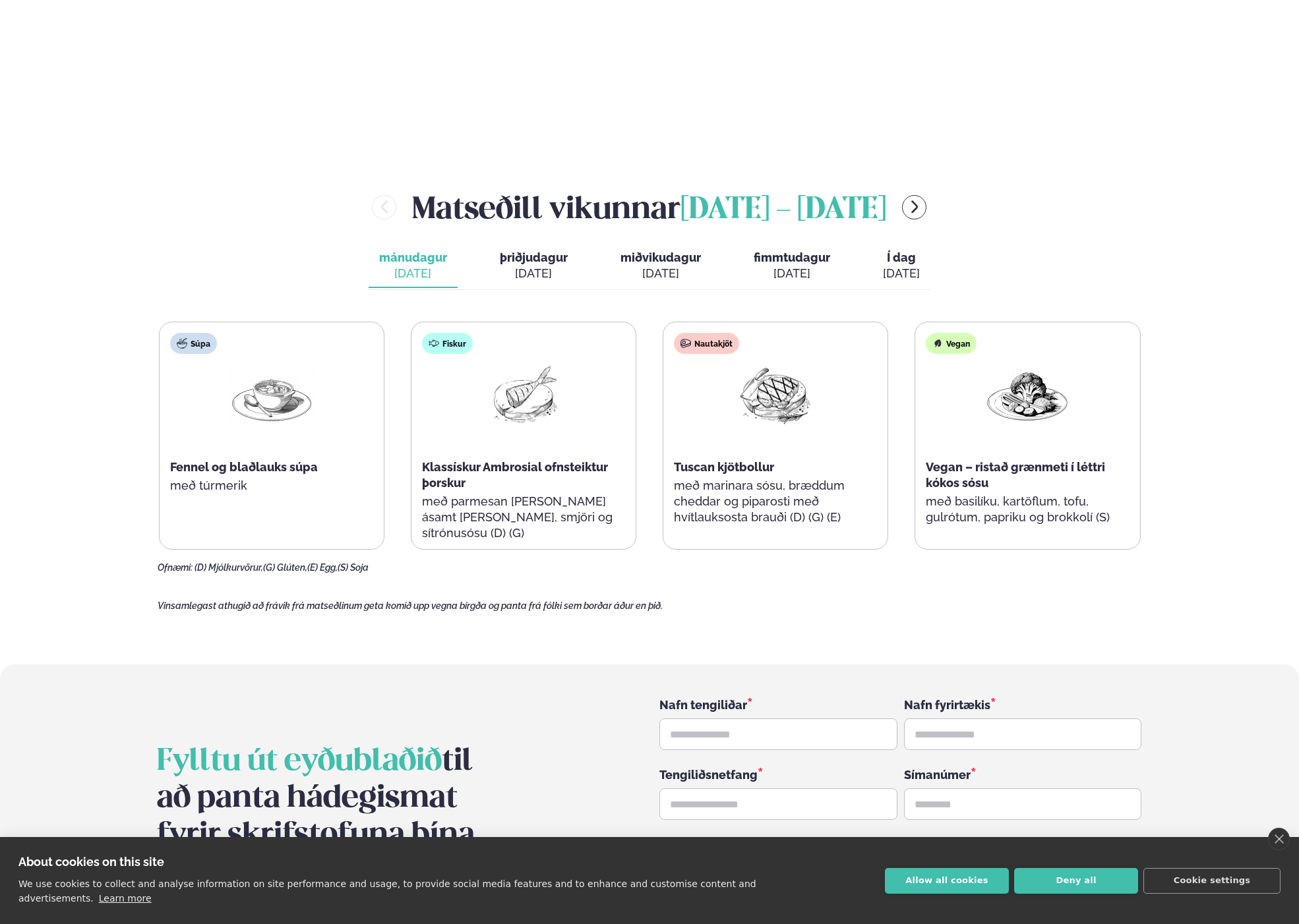
scroll to position [1693, 0]
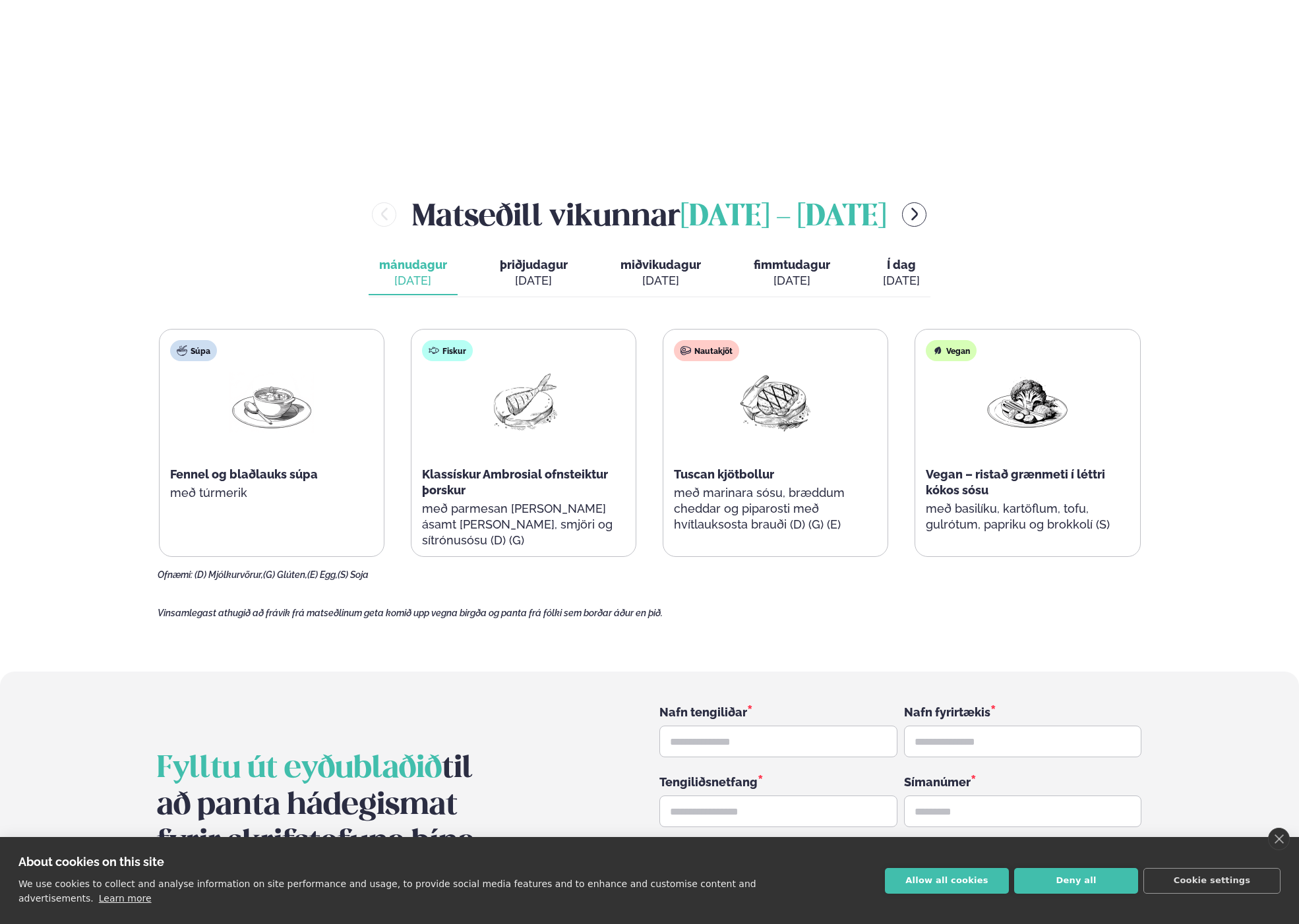
click at [544, 252] on button "þriðjudagur þri. [DATE]" at bounding box center [534, 274] width 89 height 43
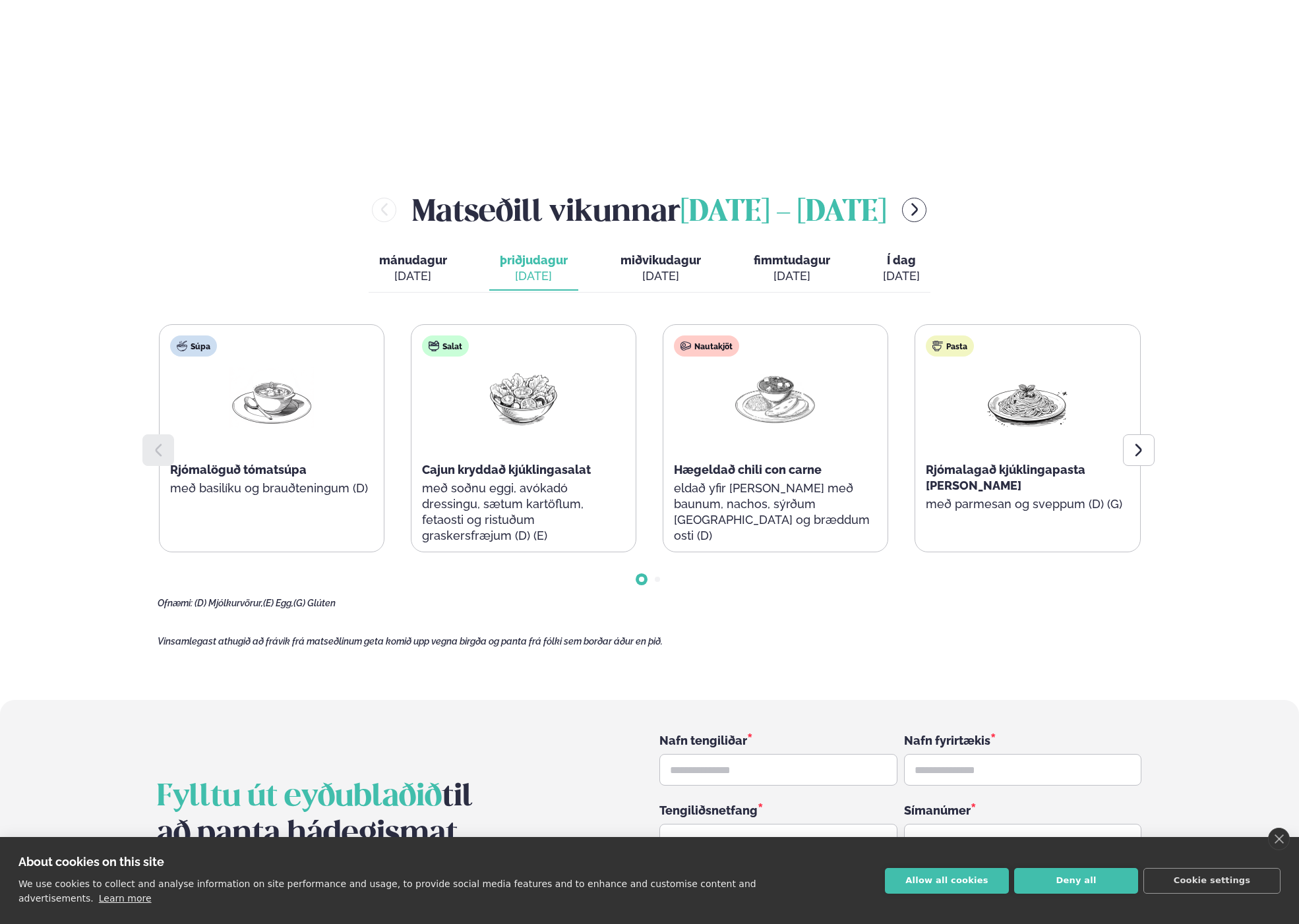
scroll to position [1710, 0]
click at [675, 267] on div "[DATE]" at bounding box center [660, 274] width 81 height 16
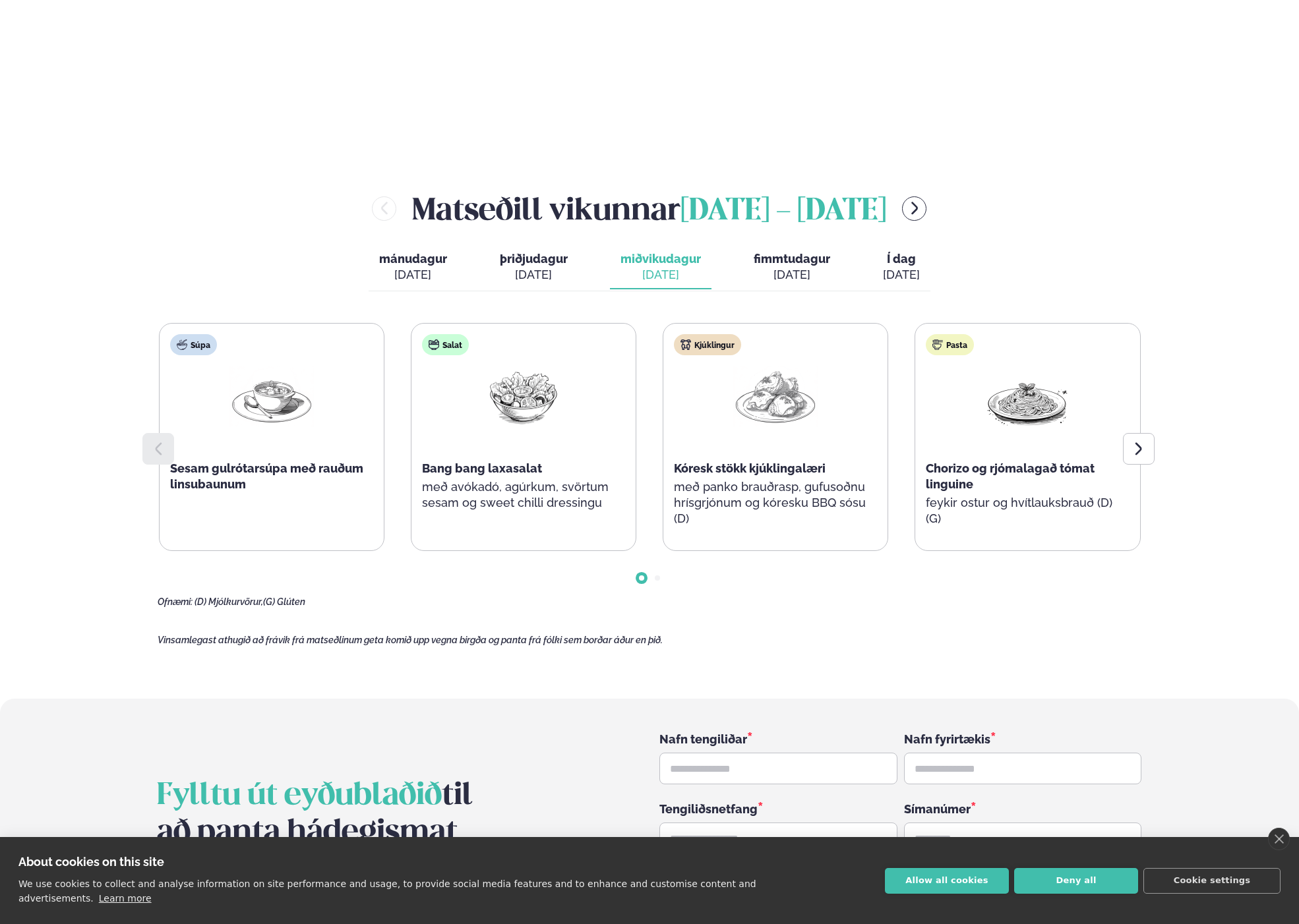
click at [402, 267] on div "[DATE]" at bounding box center [412, 274] width 68 height 16
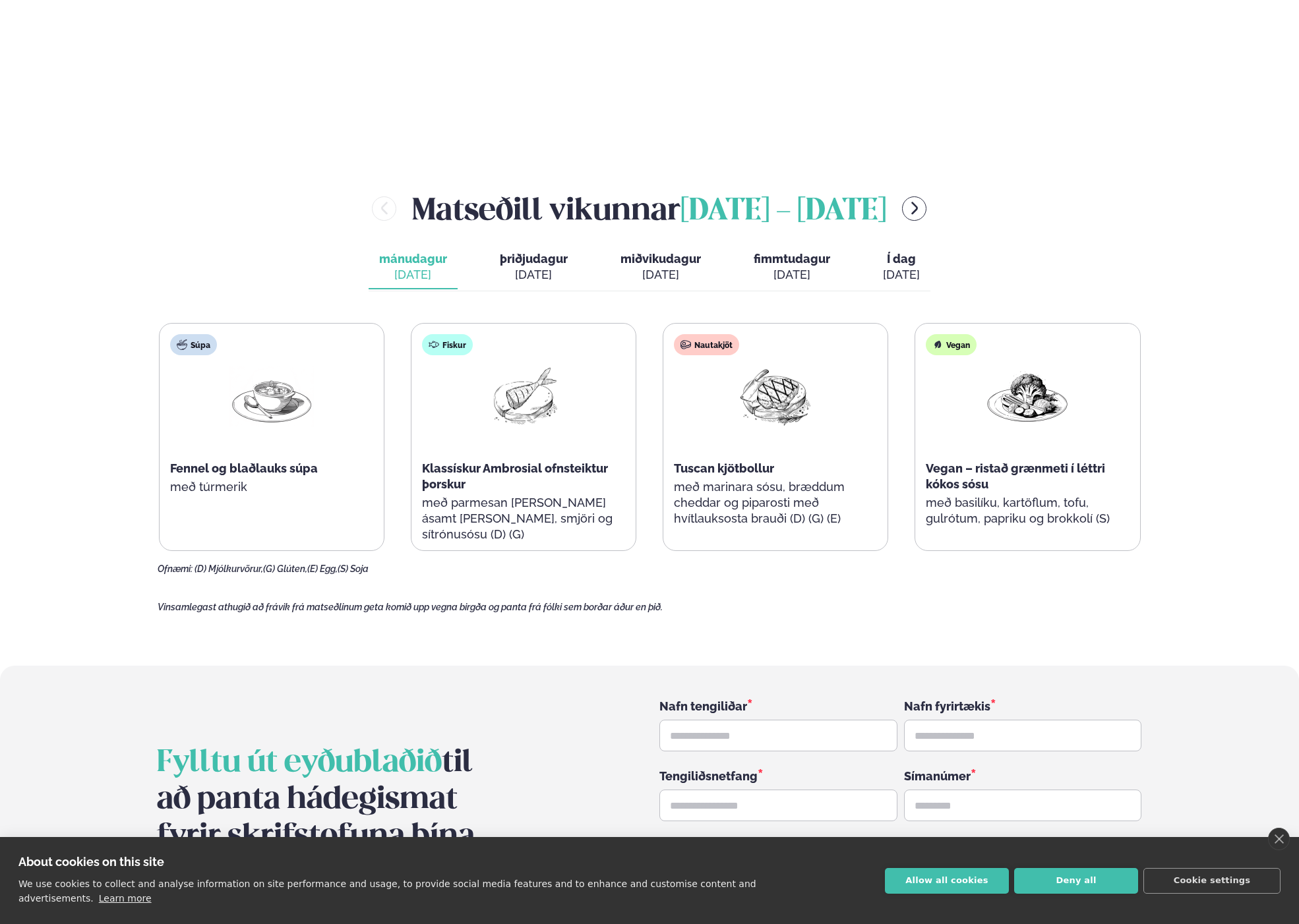
click at [505, 267] on div "[DATE]" at bounding box center [534, 274] width 68 height 16
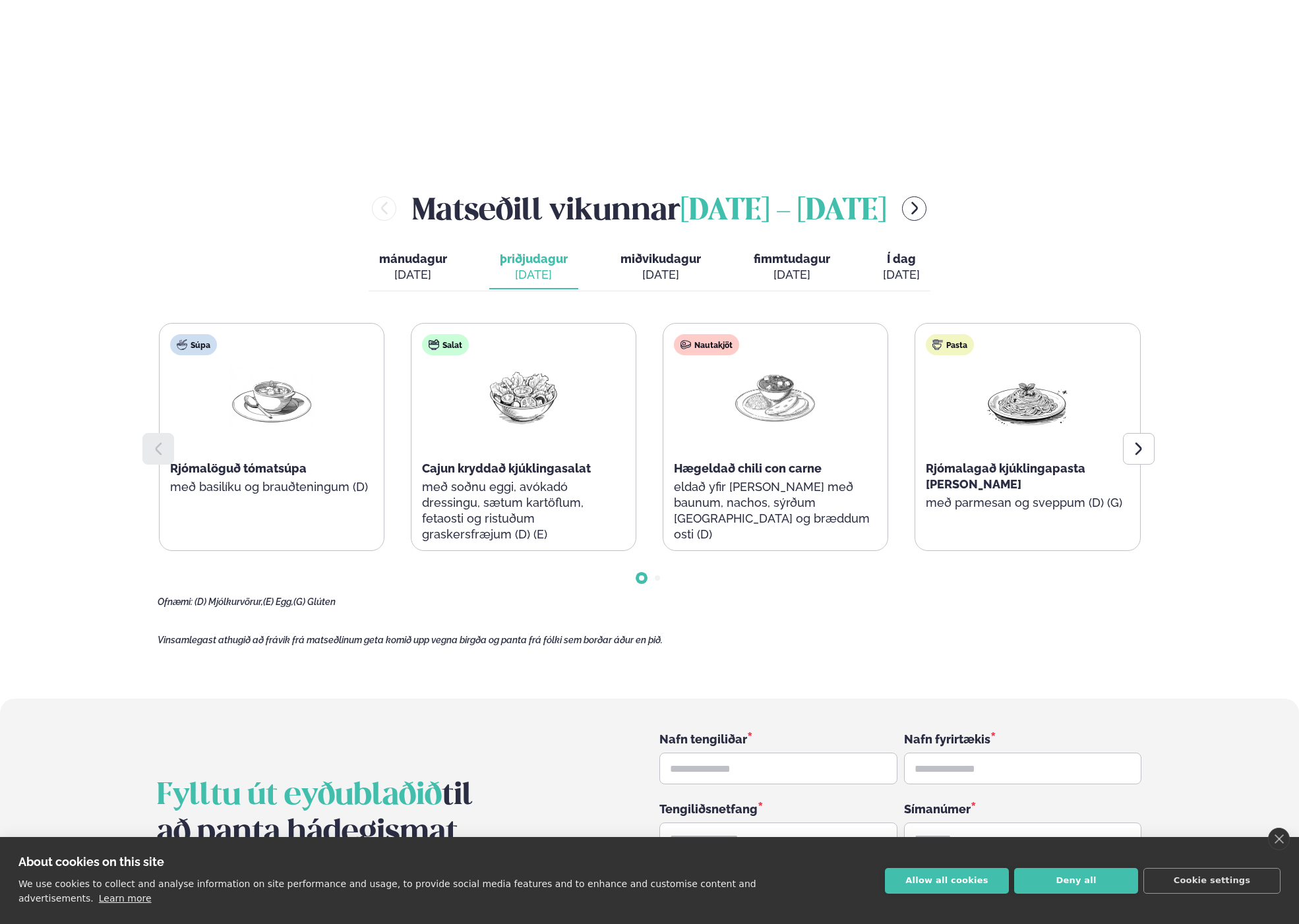
click at [660, 267] on div "[DATE]" at bounding box center [660, 274] width 81 height 16
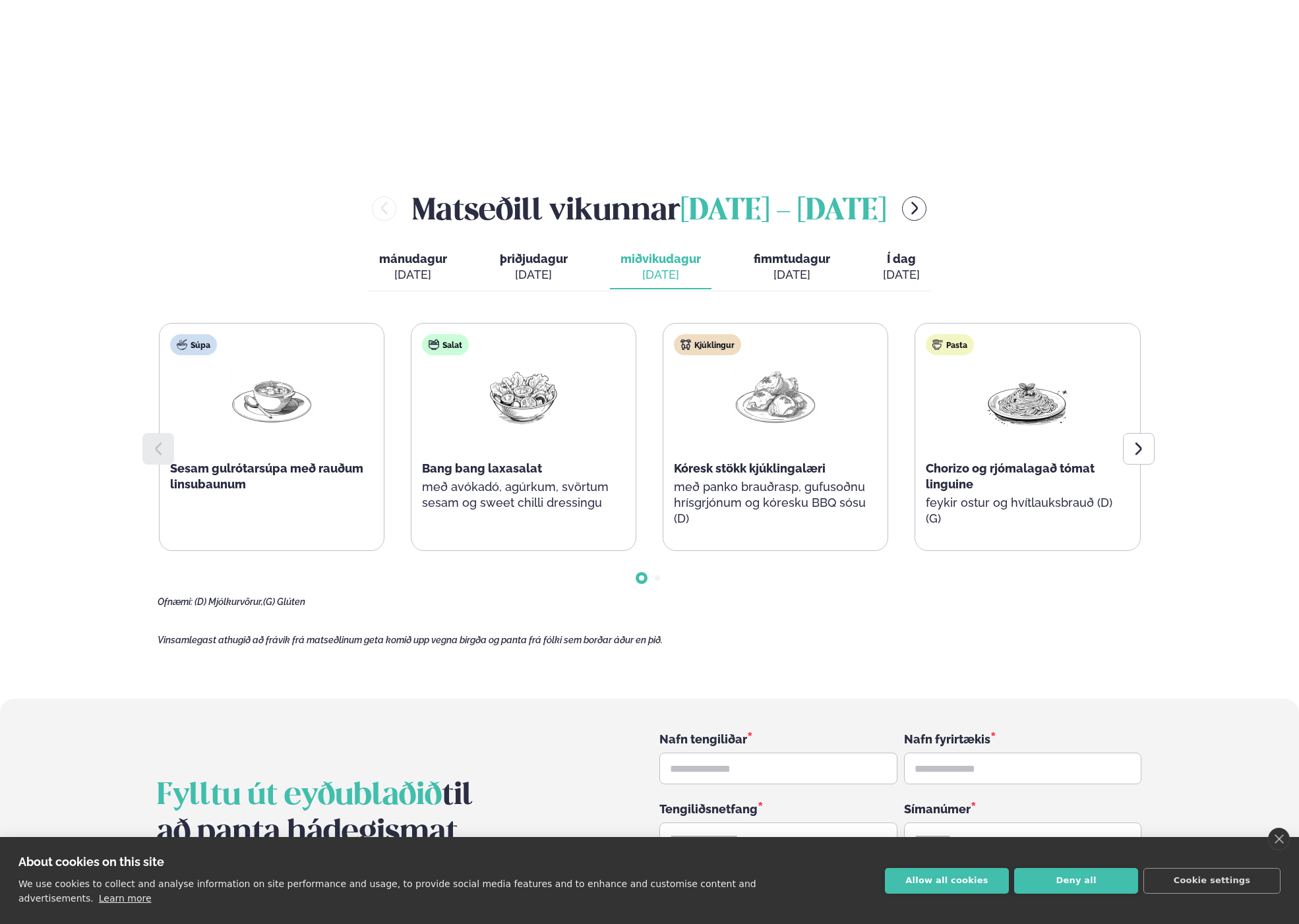
click at [782, 252] on span "fimmtudagur" at bounding box center [791, 259] width 76 height 14
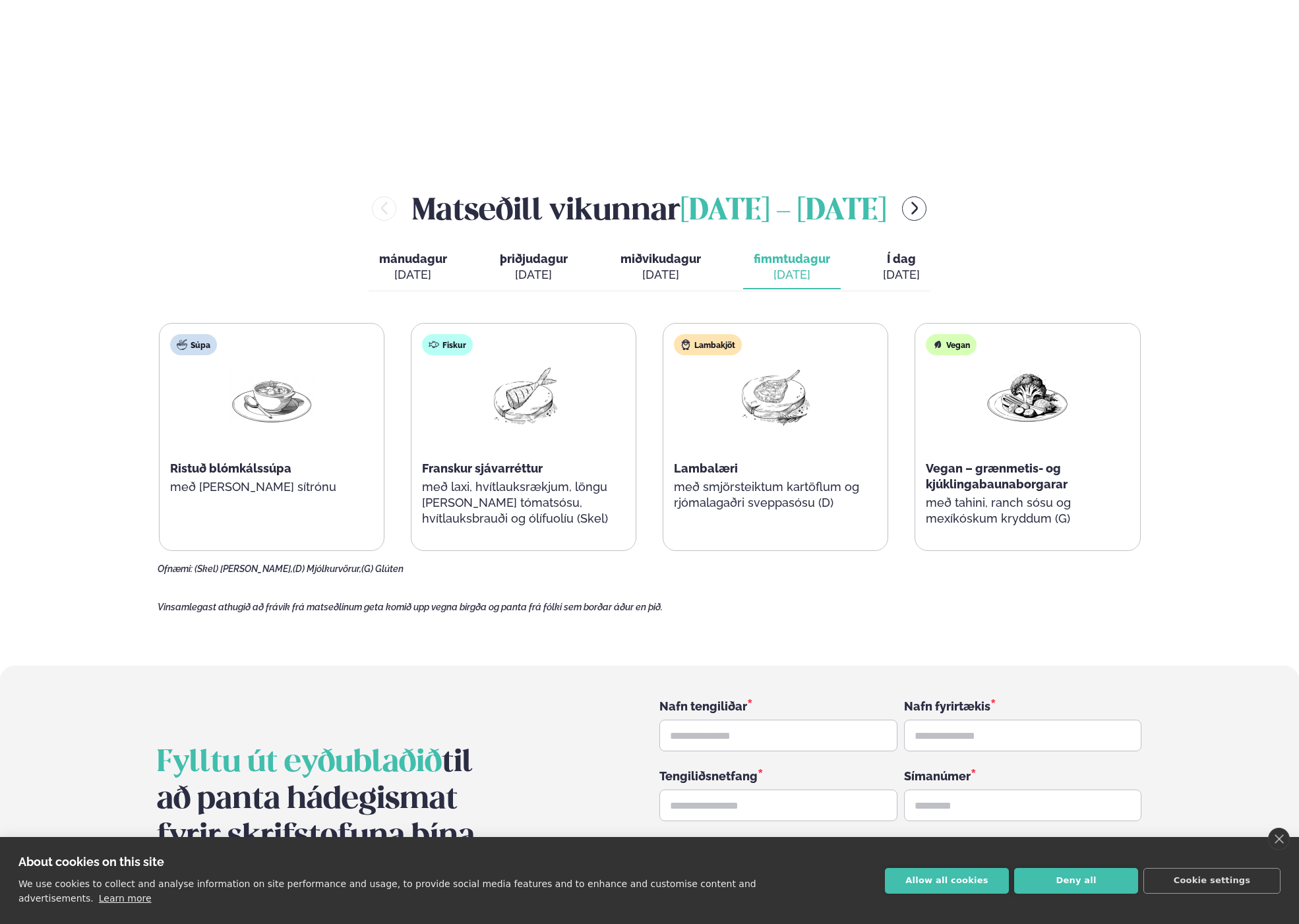
drag, startPoint x: 886, startPoint y: 234, endPoint x: 586, endPoint y: 225, distance: 300.1
click at [875, 246] on button "Í dag Í d. [DATE]" at bounding box center [901, 267] width 58 height 43
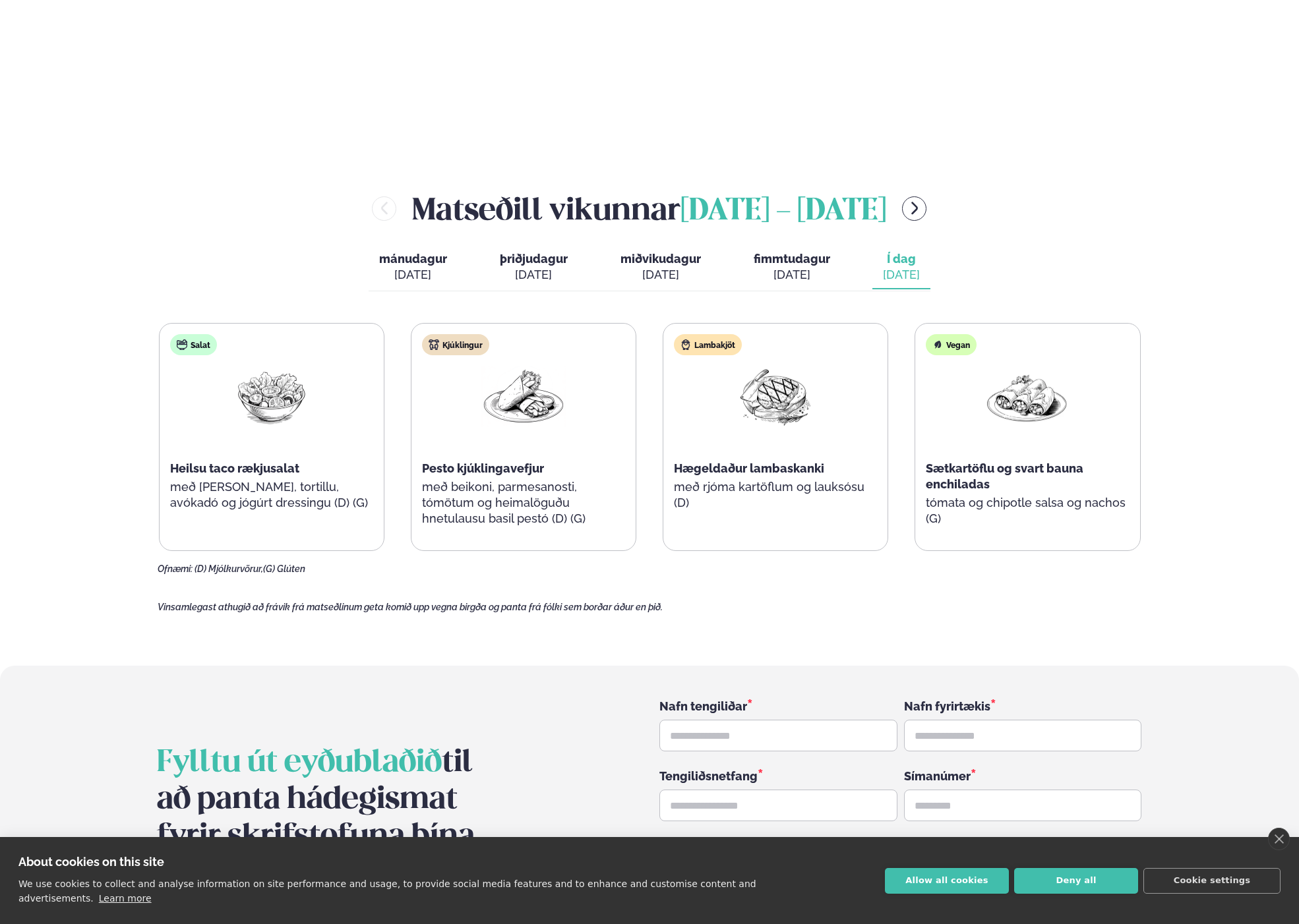
click at [389, 252] on span "mánudagur" at bounding box center [412, 259] width 68 height 14
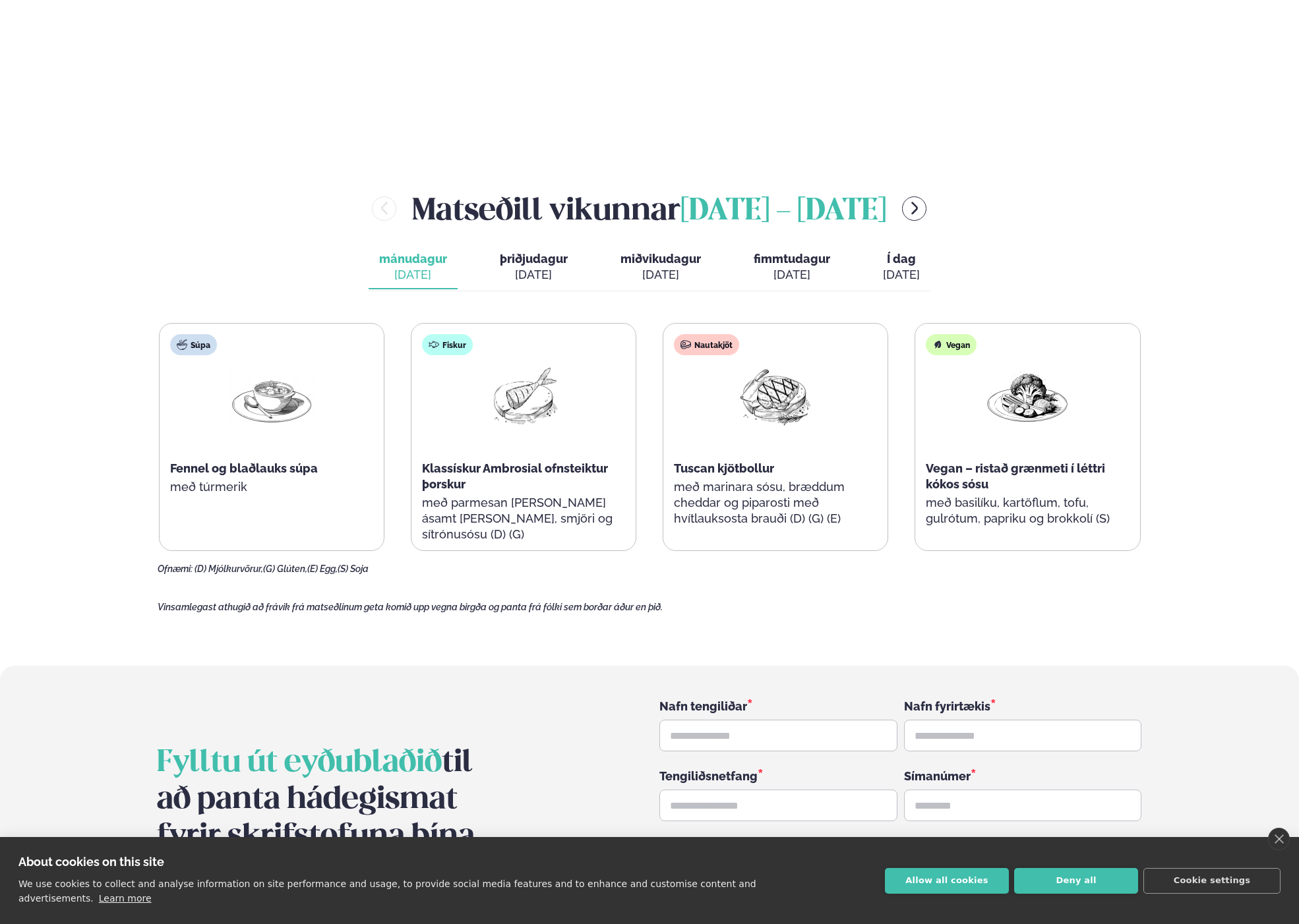
click at [989, 253] on div "[PERSON_NAME] [DATE] - [DATE] [PERSON_NAME]. [DATE] þriðjudagur þri. [DATE] mið…" at bounding box center [649, 381] width 984 height 388
click at [492, 246] on button "þriðjudagur þri. [DATE]" at bounding box center [534, 267] width 89 height 43
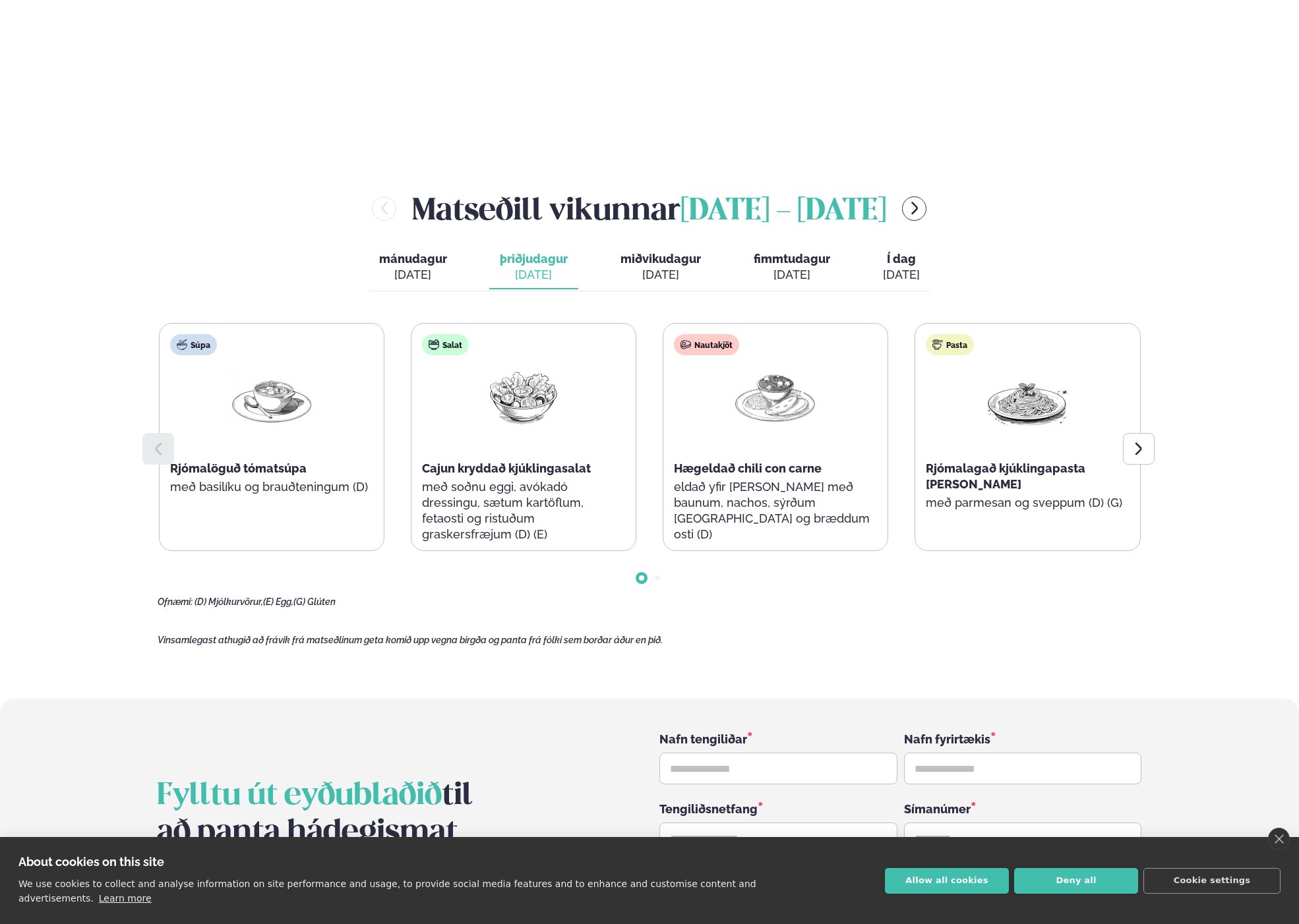
click at [646, 252] on span "miðvikudagur" at bounding box center [660, 259] width 81 height 14
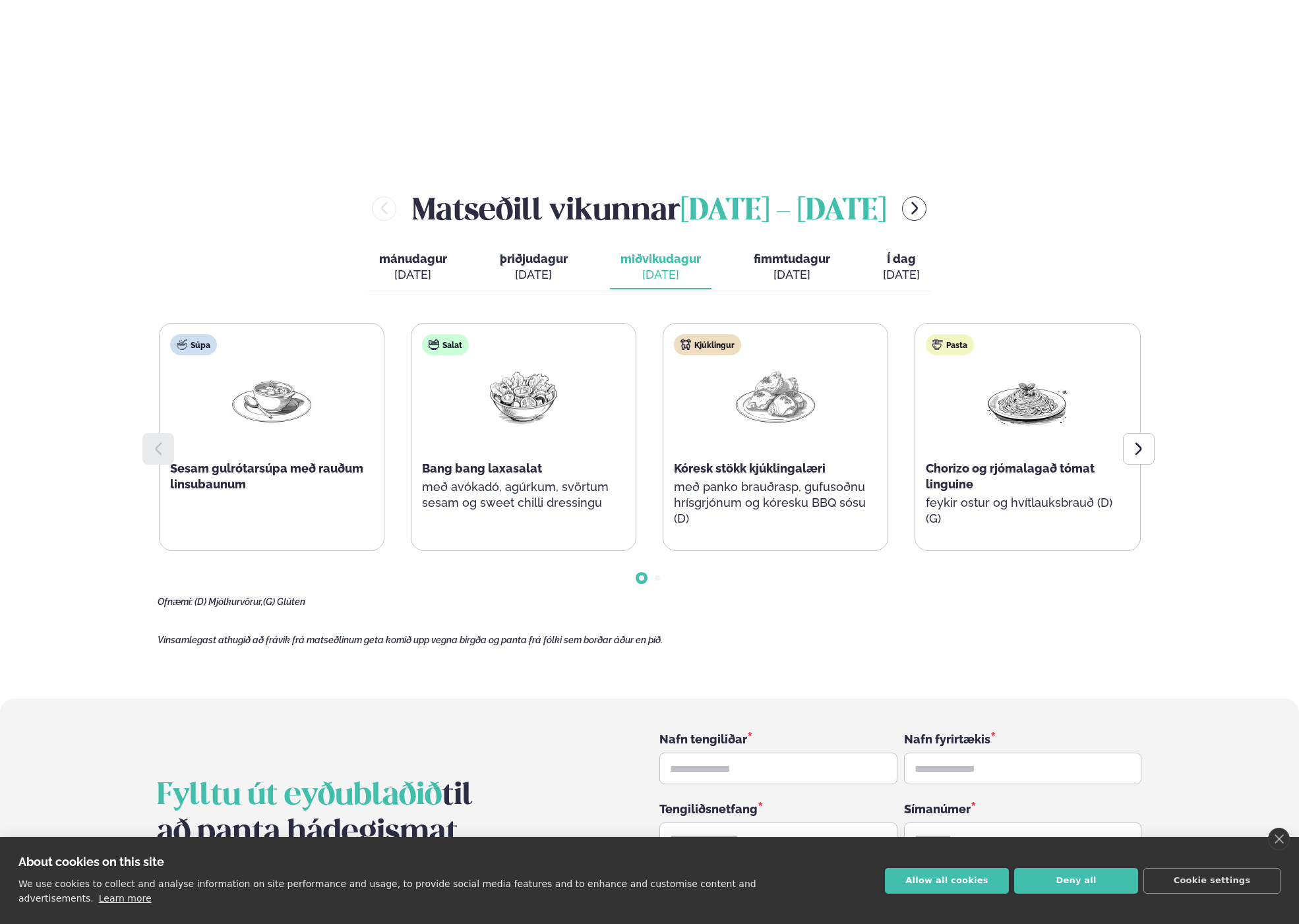
click at [770, 267] on div "[DATE]" at bounding box center [791, 274] width 76 height 16
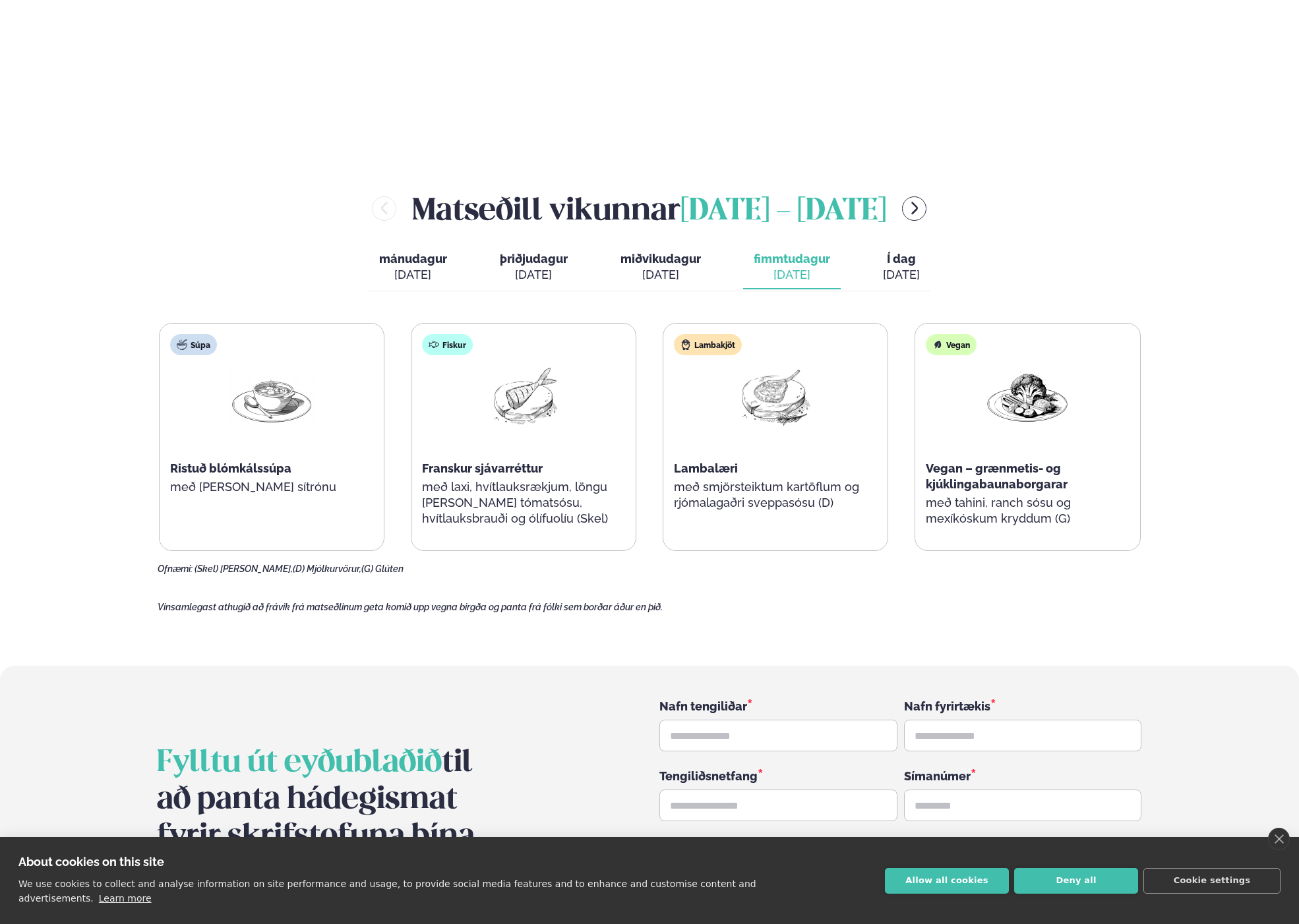
drag, startPoint x: 901, startPoint y: 235, endPoint x: 884, endPoint y: 236, distance: 17.0
click at [901, 267] on div "[DATE]" at bounding box center [901, 274] width 37 height 16
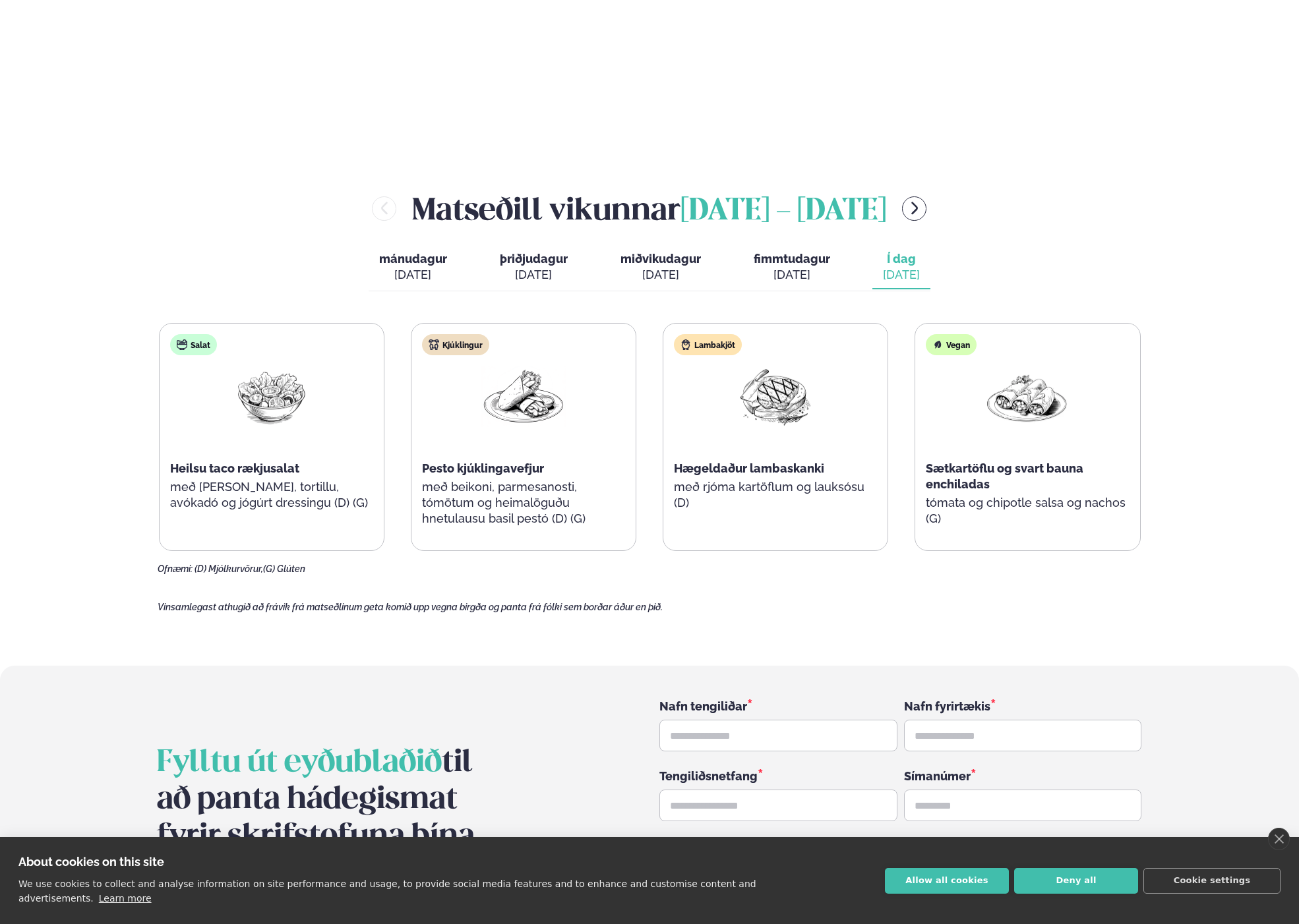
click at [832, 246] on button "fimmtudagur fim. [DATE]" at bounding box center [791, 267] width 97 height 43
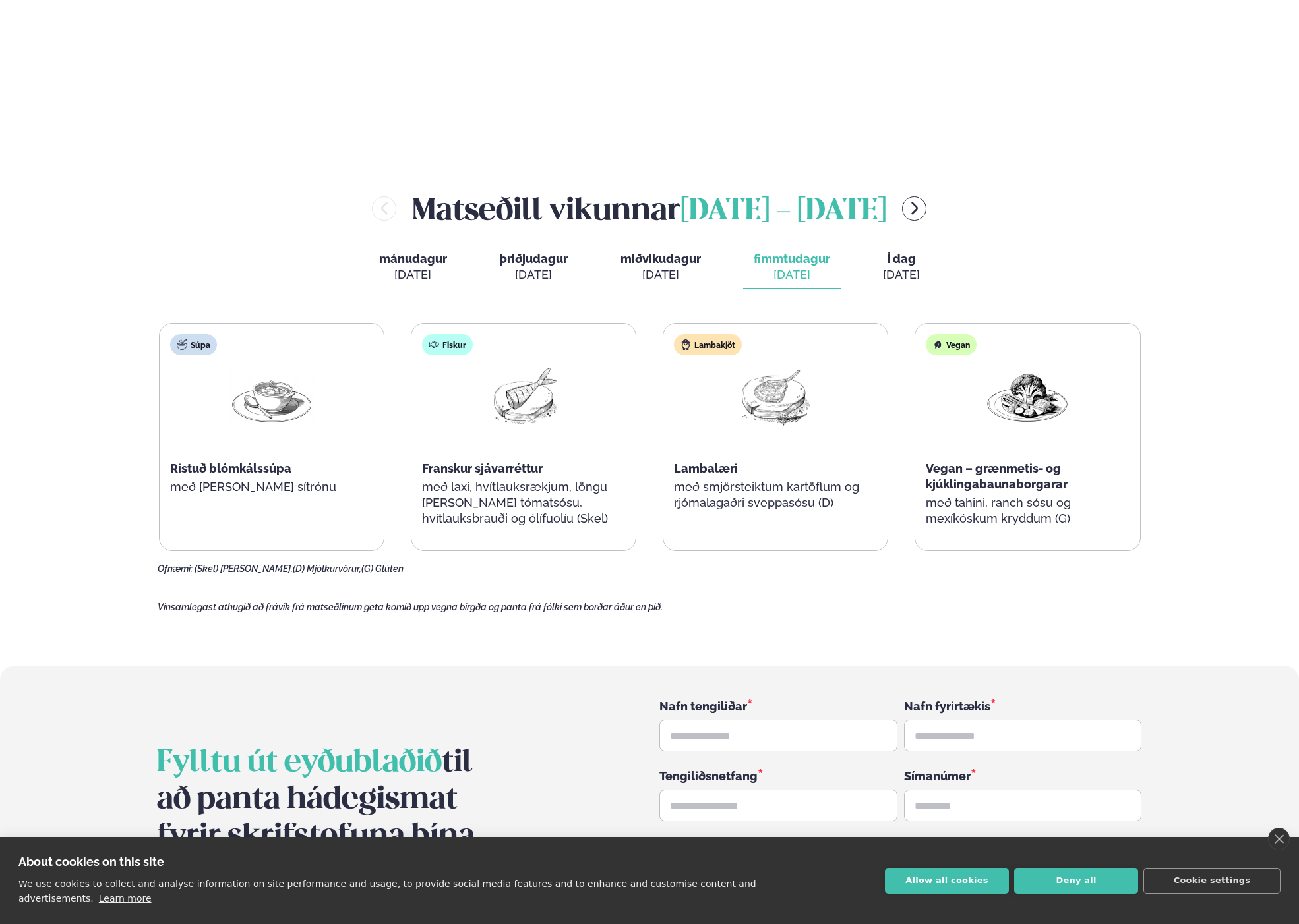
drag, startPoint x: 681, startPoint y: 237, endPoint x: 674, endPoint y: 237, distance: 7.0
click at [681, 267] on div "[DATE]" at bounding box center [660, 274] width 81 height 16
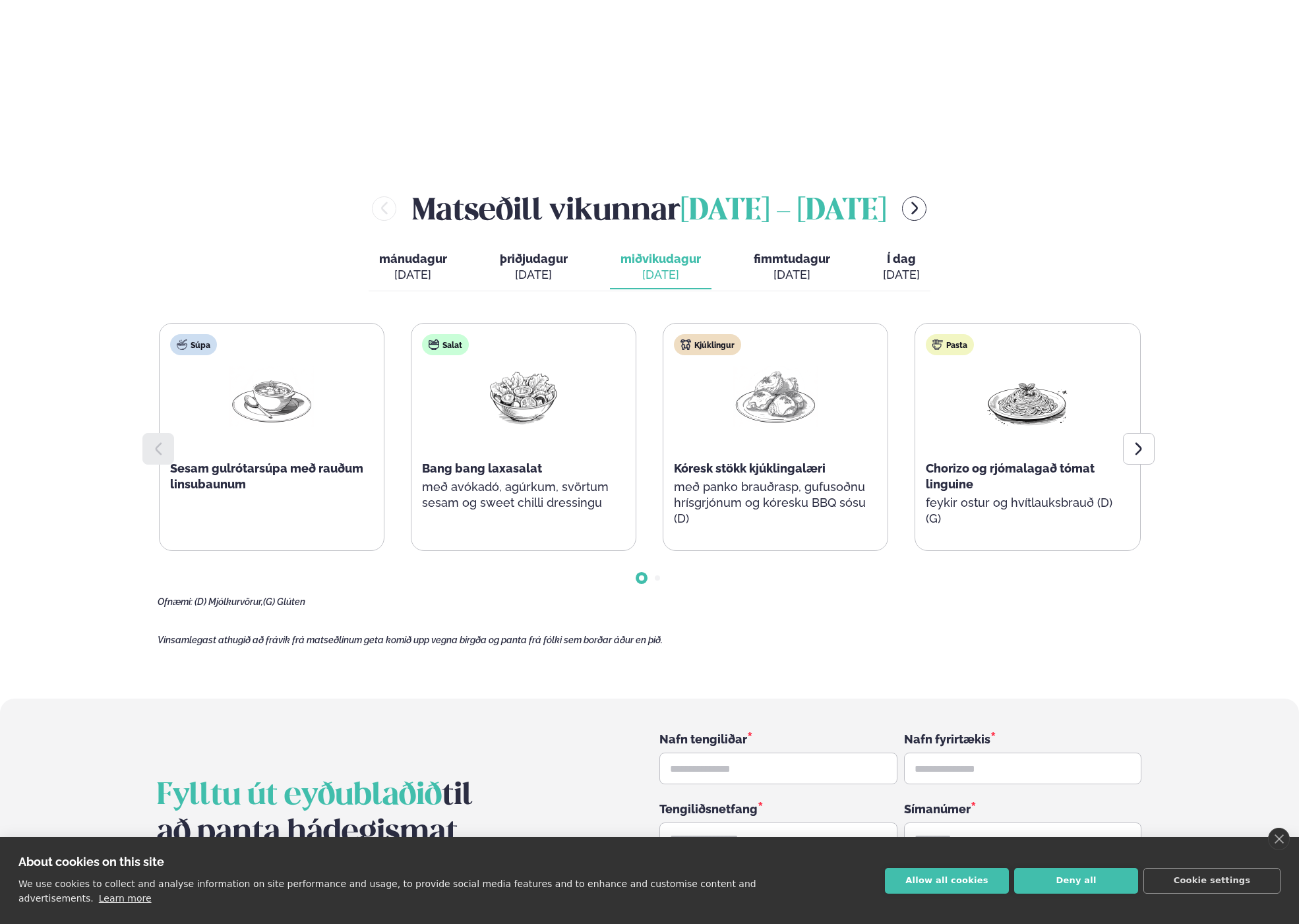
drag, startPoint x: 523, startPoint y: 235, endPoint x: 514, endPoint y: 235, distance: 9.0
click at [522, 267] on div "[DATE]" at bounding box center [534, 274] width 68 height 16
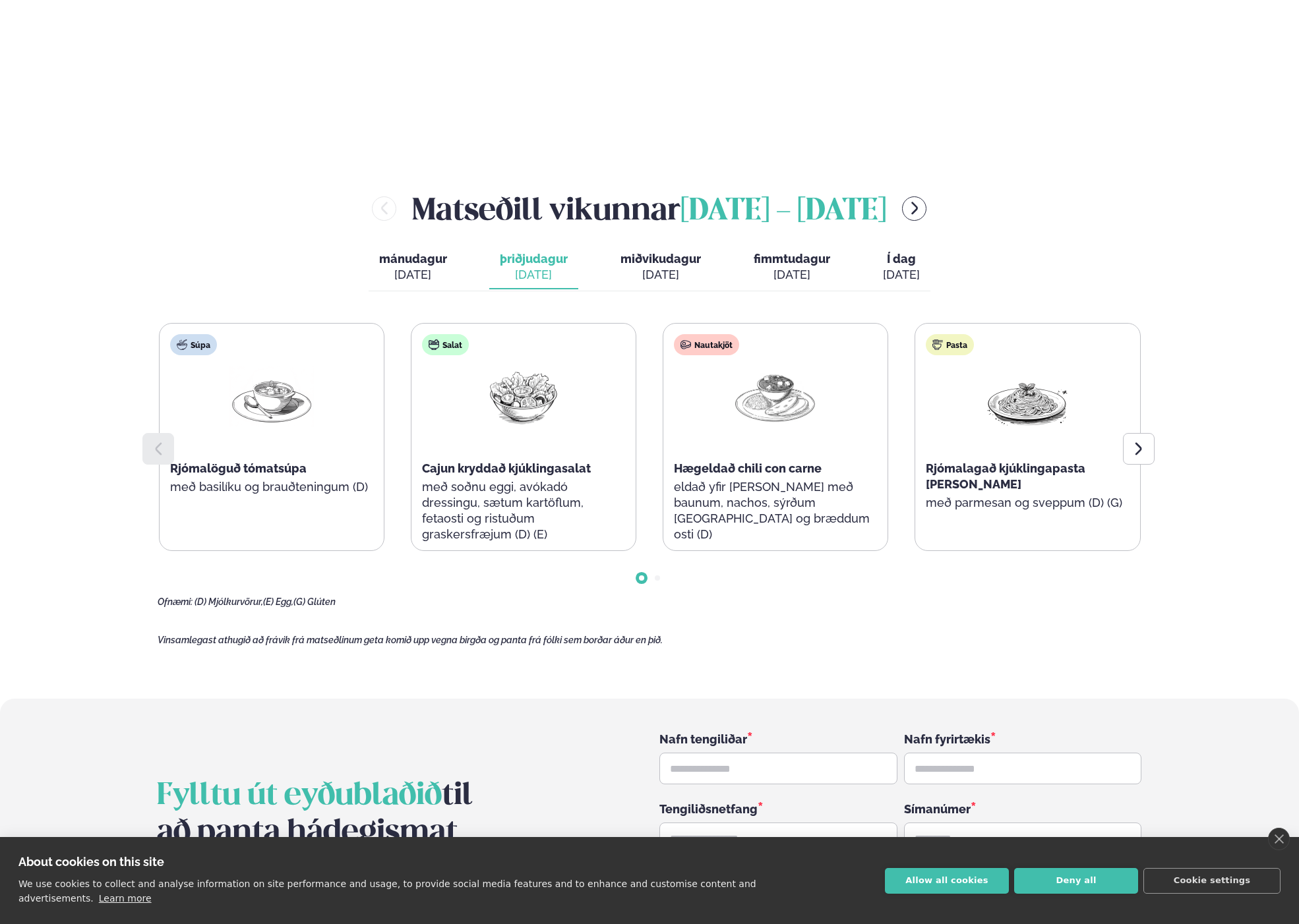
click at [393, 267] on div "[DATE]" at bounding box center [412, 274] width 68 height 16
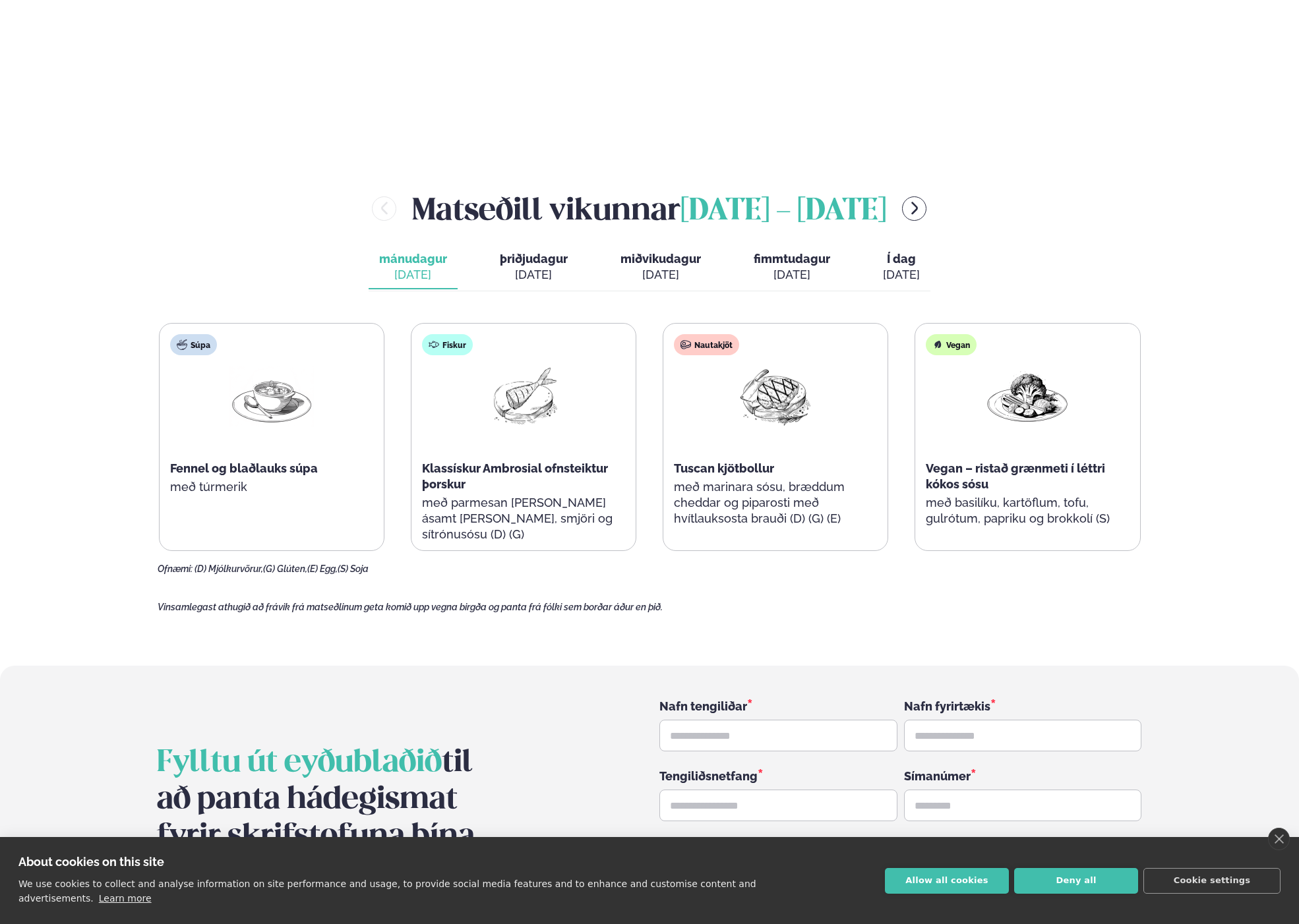
drag, startPoint x: 516, startPoint y: 236, endPoint x: 560, endPoint y: 237, distance: 44.0
click at [517, 267] on div "[DATE]" at bounding box center [534, 274] width 68 height 16
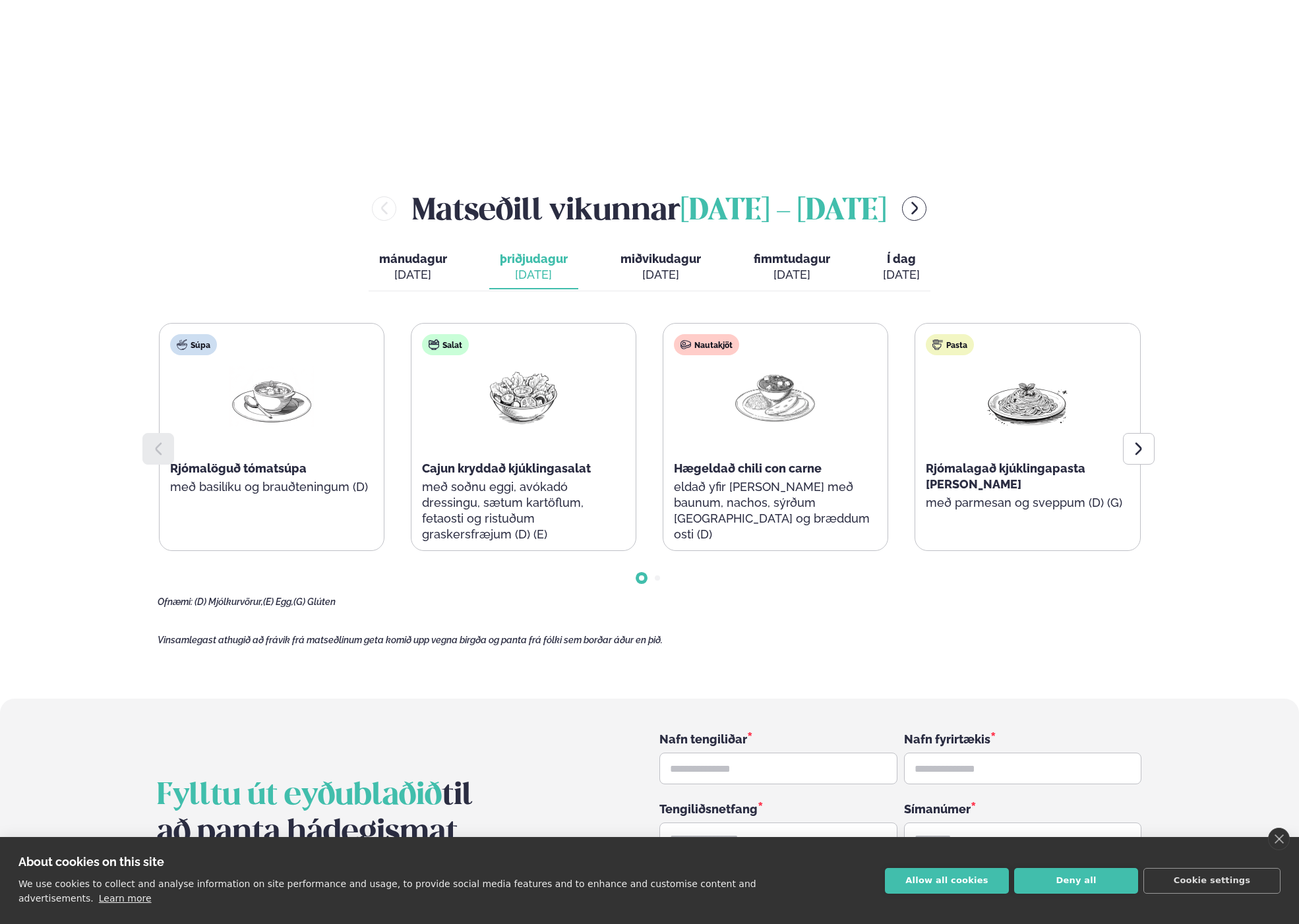
drag, startPoint x: 683, startPoint y: 237, endPoint x: 793, endPoint y: 227, distance: 110.5
click at [686, 267] on div "[DATE]" at bounding box center [660, 274] width 81 height 16
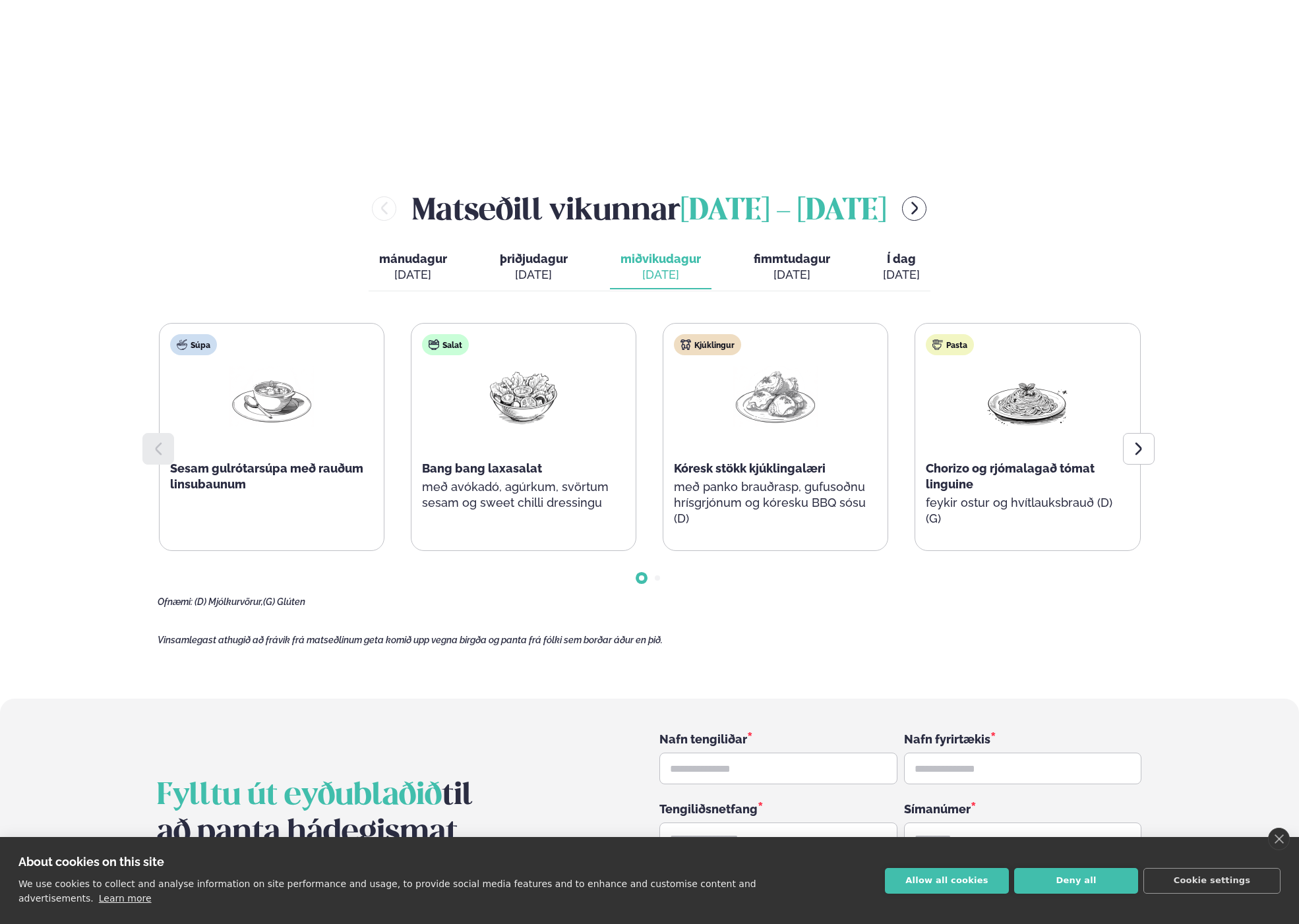
drag, startPoint x: 800, startPoint y: 225, endPoint x: 908, endPoint y: 223, distance: 108.0
click at [800, 252] on span "fimmtudagur" at bounding box center [791, 259] width 76 height 14
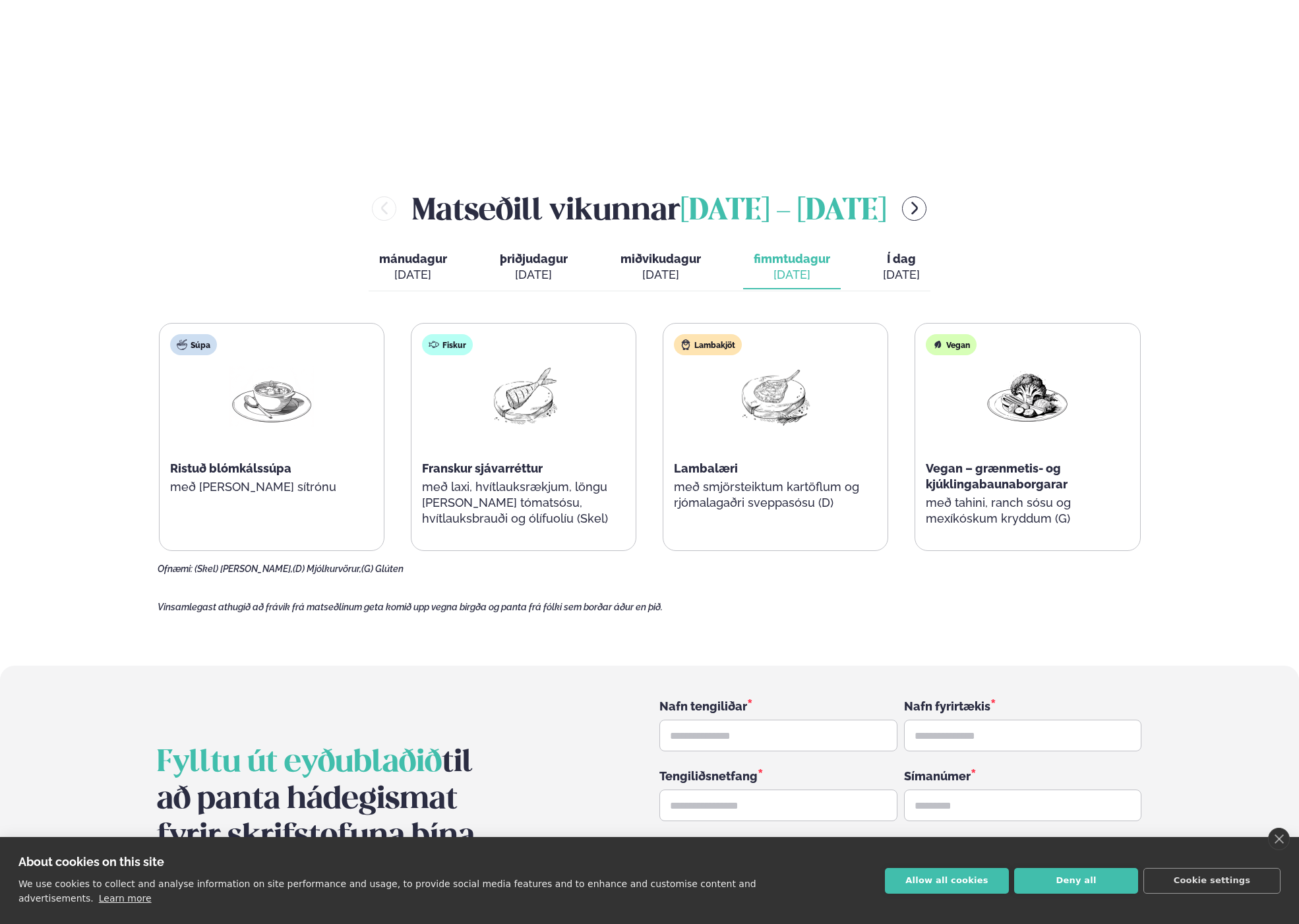
click at [911, 251] on span "Í dag" at bounding box center [901, 259] width 37 height 16
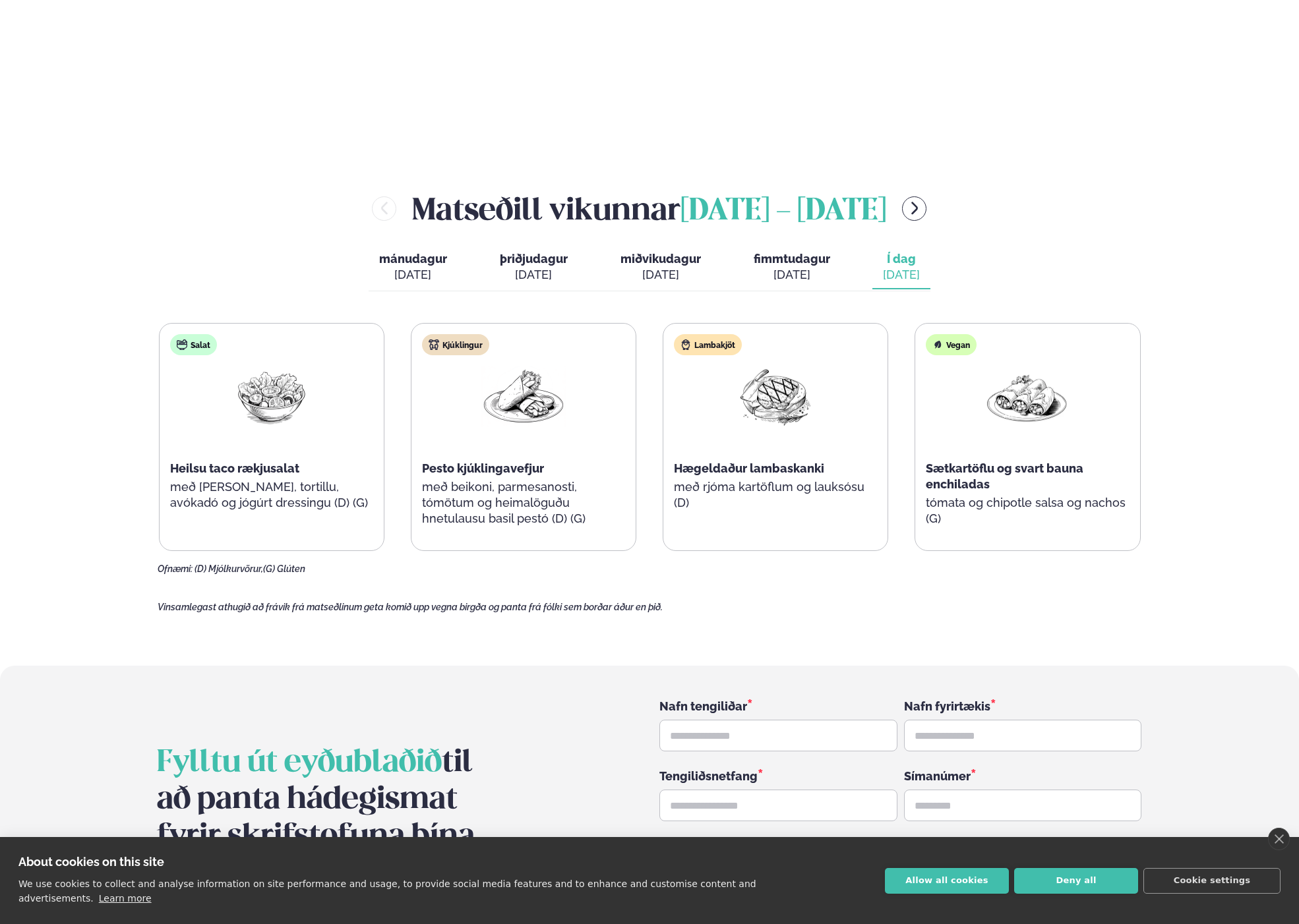
click at [828, 252] on span "fimmtudagur" at bounding box center [791, 259] width 76 height 14
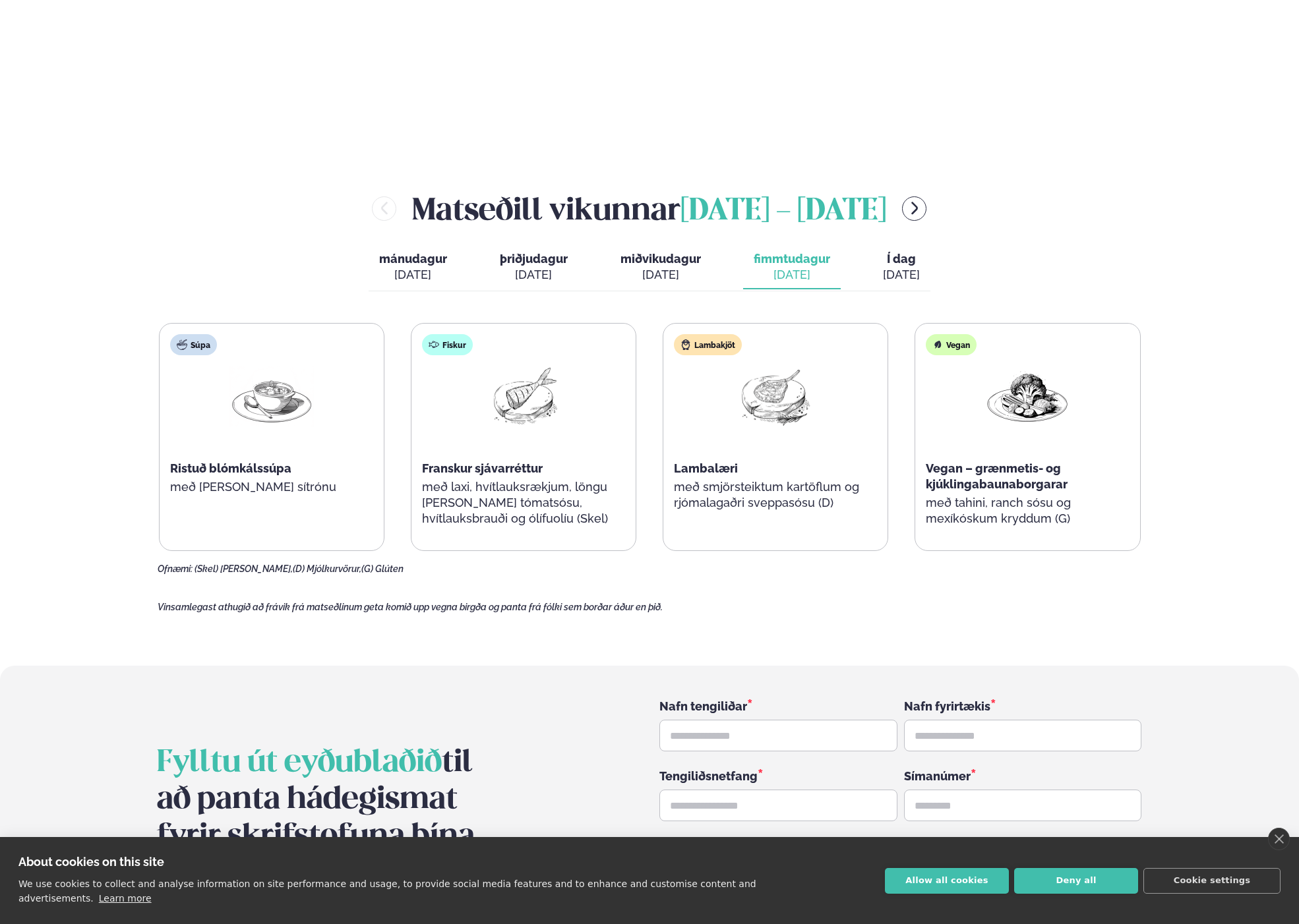
click at [632, 252] on span "miðvikudagur" at bounding box center [660, 259] width 81 height 14
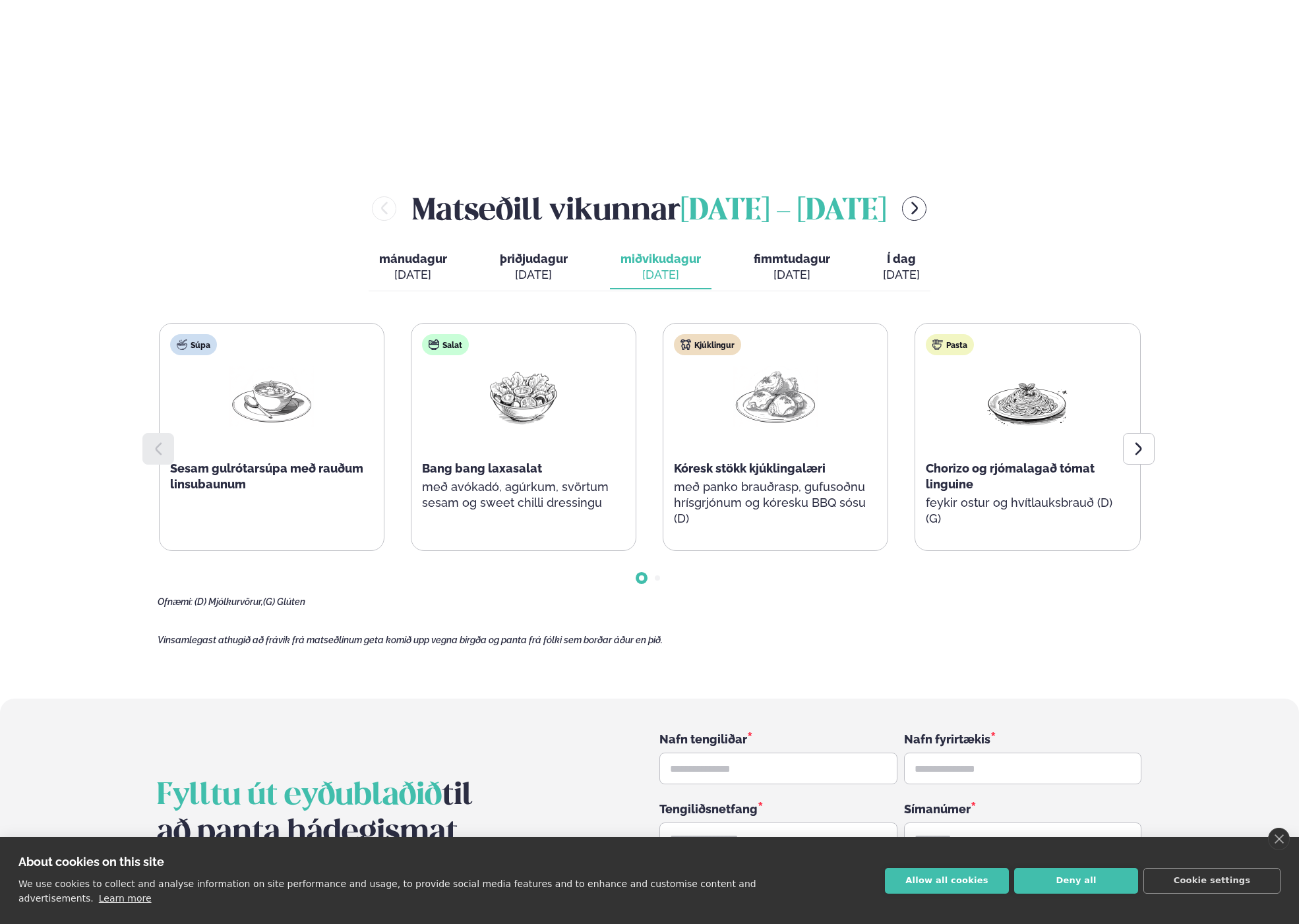
drag, startPoint x: 515, startPoint y: 232, endPoint x: 370, endPoint y: 228, distance: 145.1
click at [513, 252] on span "þriðjudagur" at bounding box center [534, 259] width 68 height 14
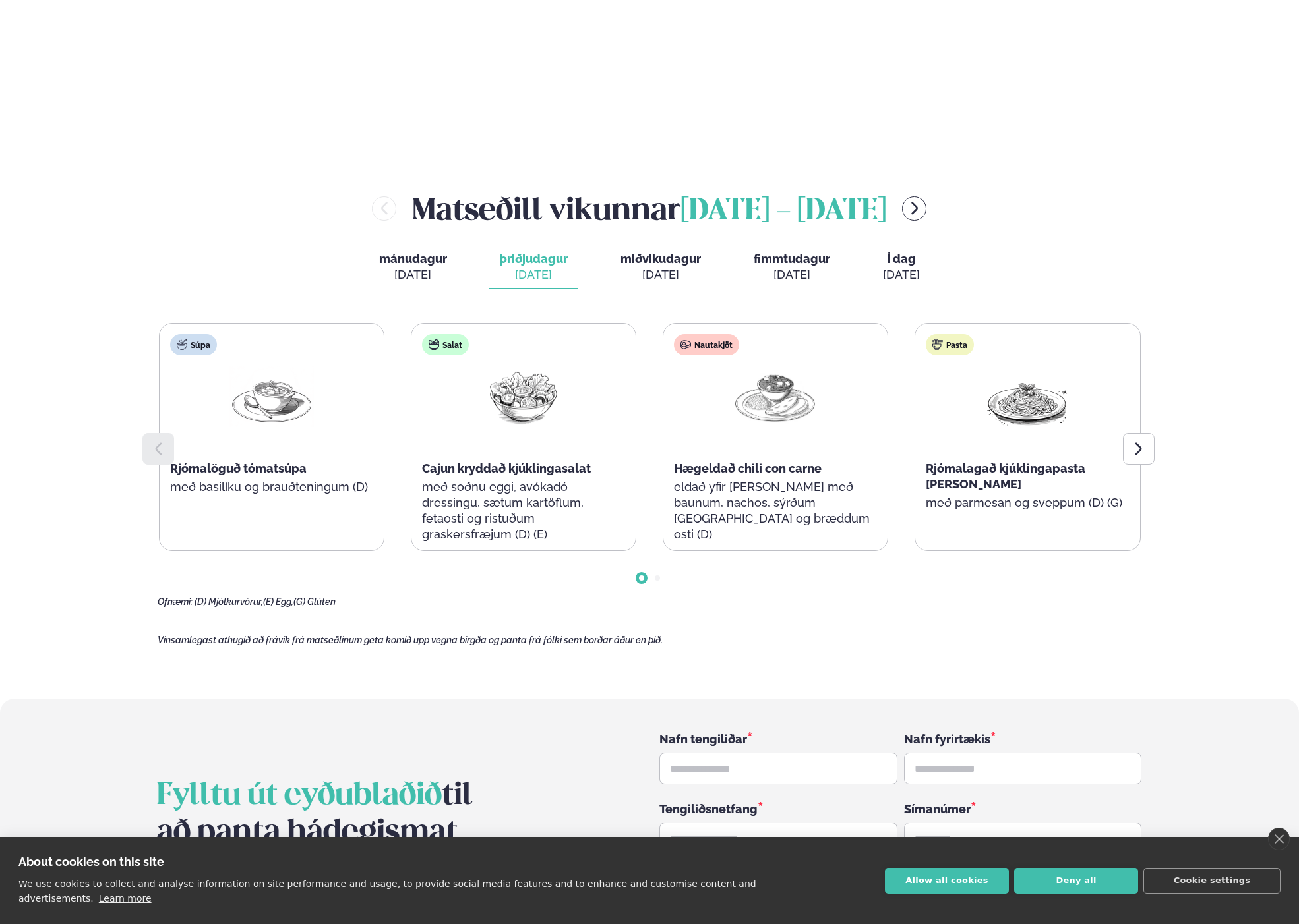
drag, startPoint x: 363, startPoint y: 228, endPoint x: 384, endPoint y: 230, distance: 21.1
click at [364, 228] on div "[PERSON_NAME] [DATE] - [DATE] [PERSON_NAME]. [DATE] þriðjudagur þri. [DATE] mið…" at bounding box center [649, 397] width 984 height 421
drag, startPoint x: 384, startPoint y: 230, endPoint x: 396, endPoint y: 231, distance: 12.0
click at [385, 252] on span "mánudagur" at bounding box center [412, 259] width 68 height 14
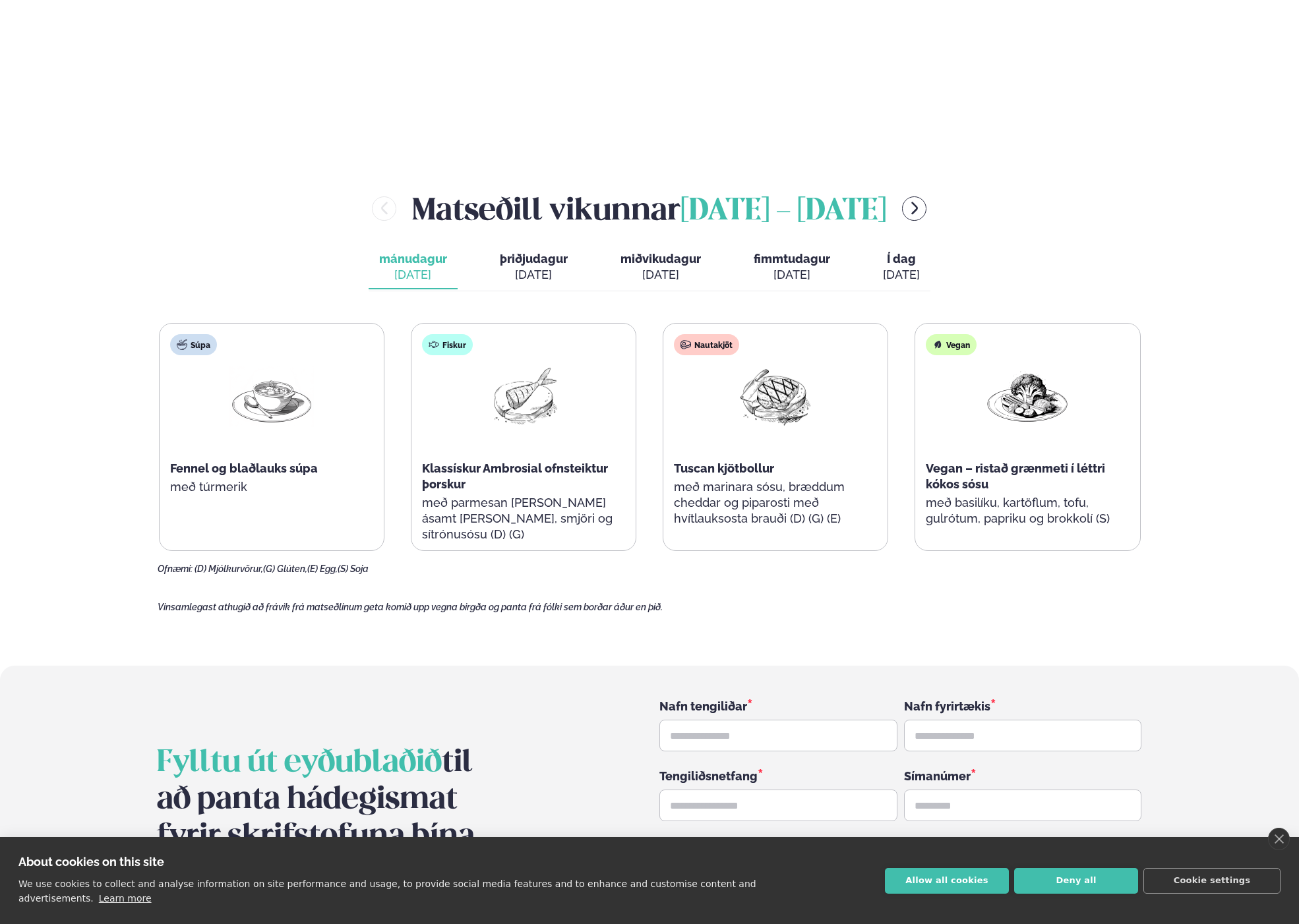
click at [800, 252] on span "fimmtudagur" at bounding box center [791, 259] width 76 height 14
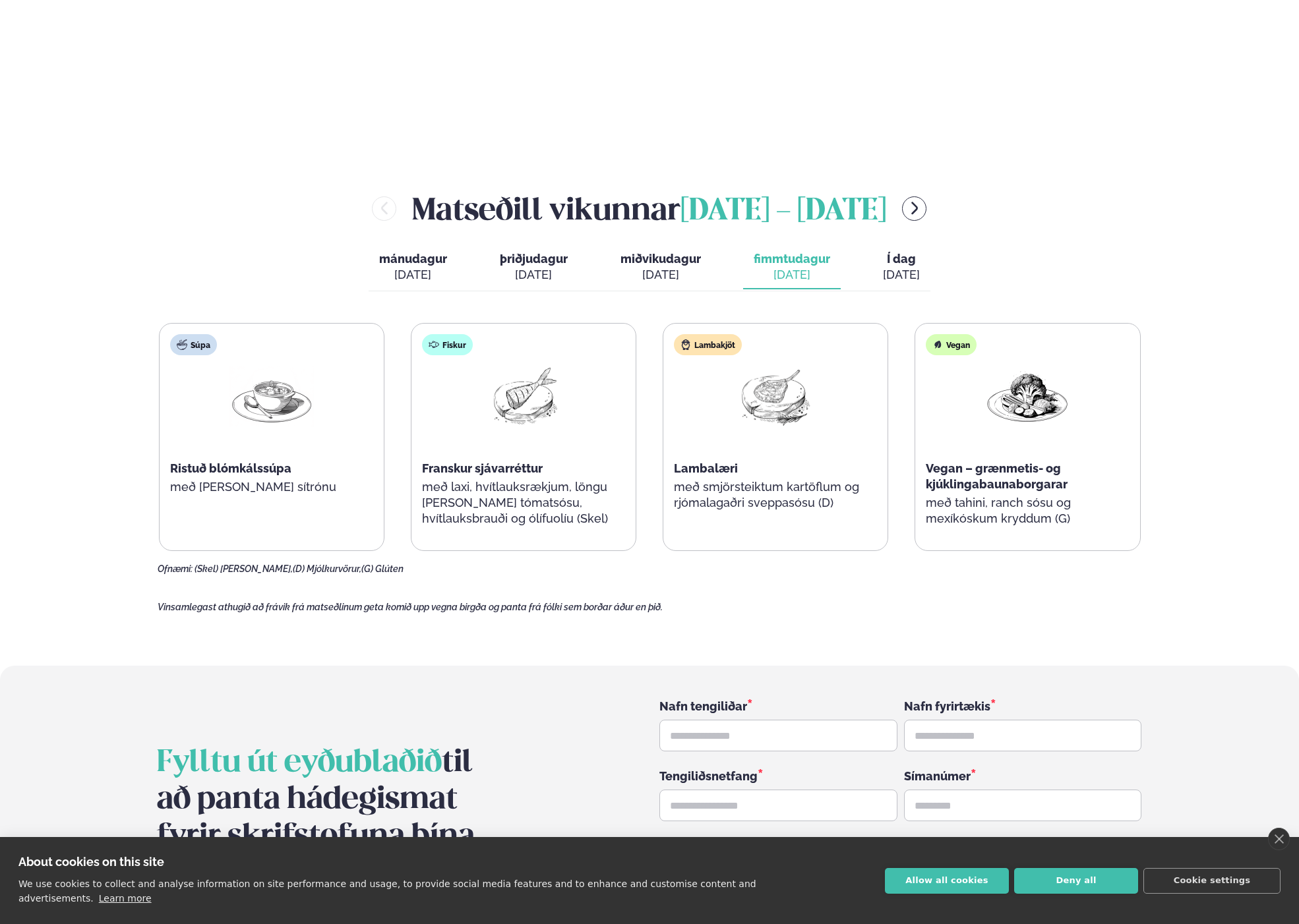
click at [518, 246] on button "þriðjudagur þri. [DATE]" at bounding box center [534, 267] width 89 height 43
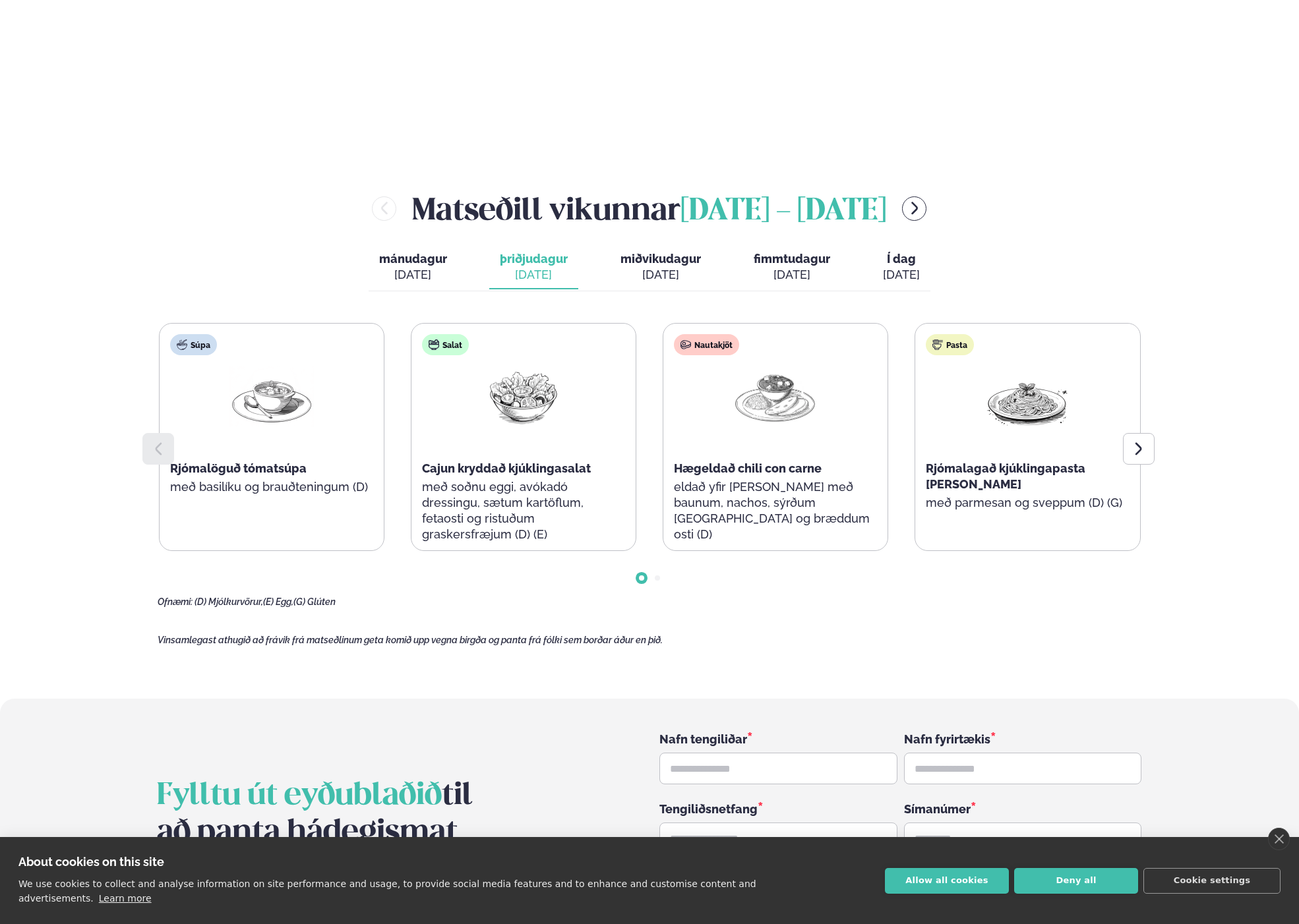
click at [662, 252] on span "miðvikudagur" at bounding box center [660, 259] width 81 height 14
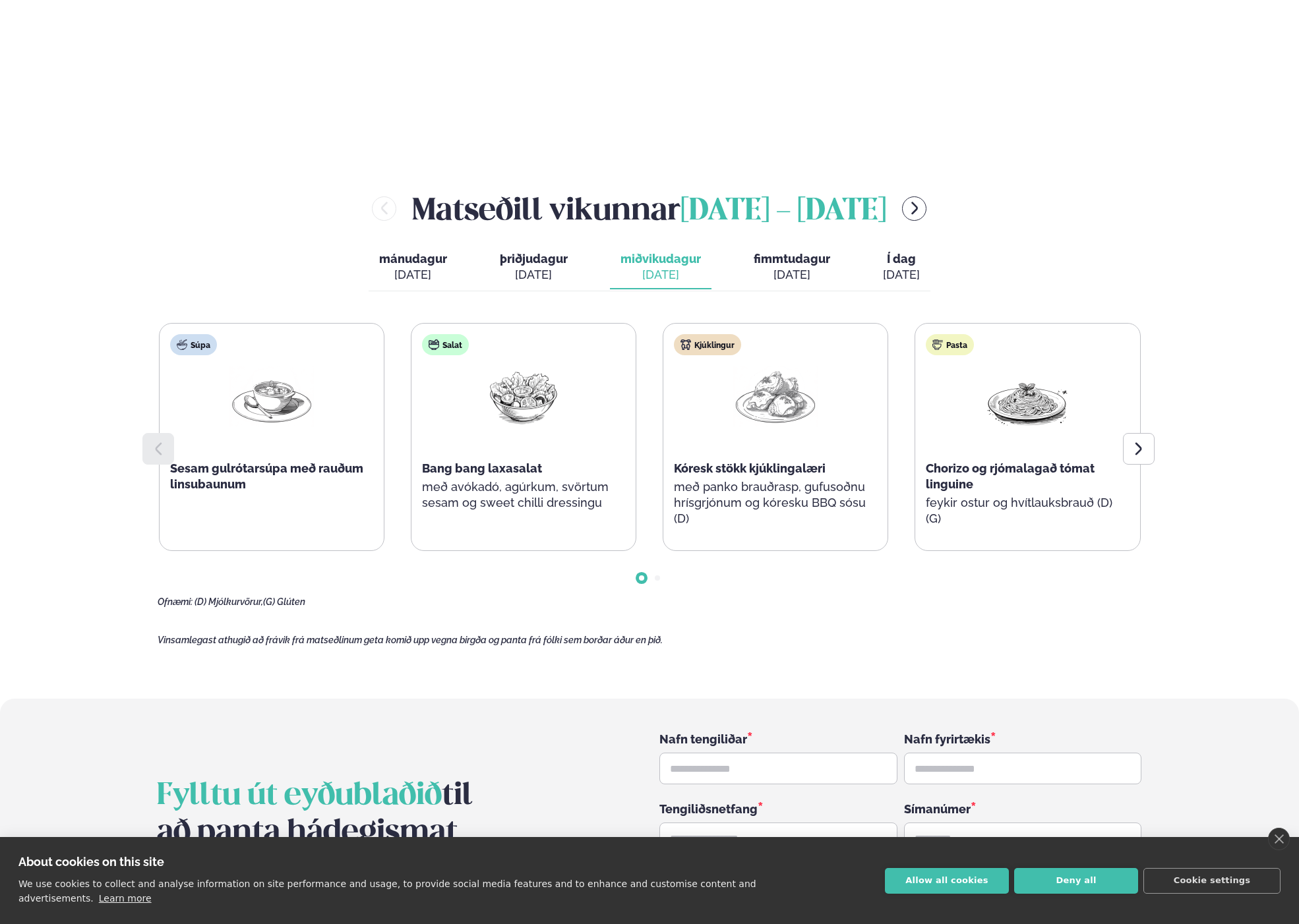
click at [768, 252] on span "fimmtudagur" at bounding box center [791, 259] width 76 height 14
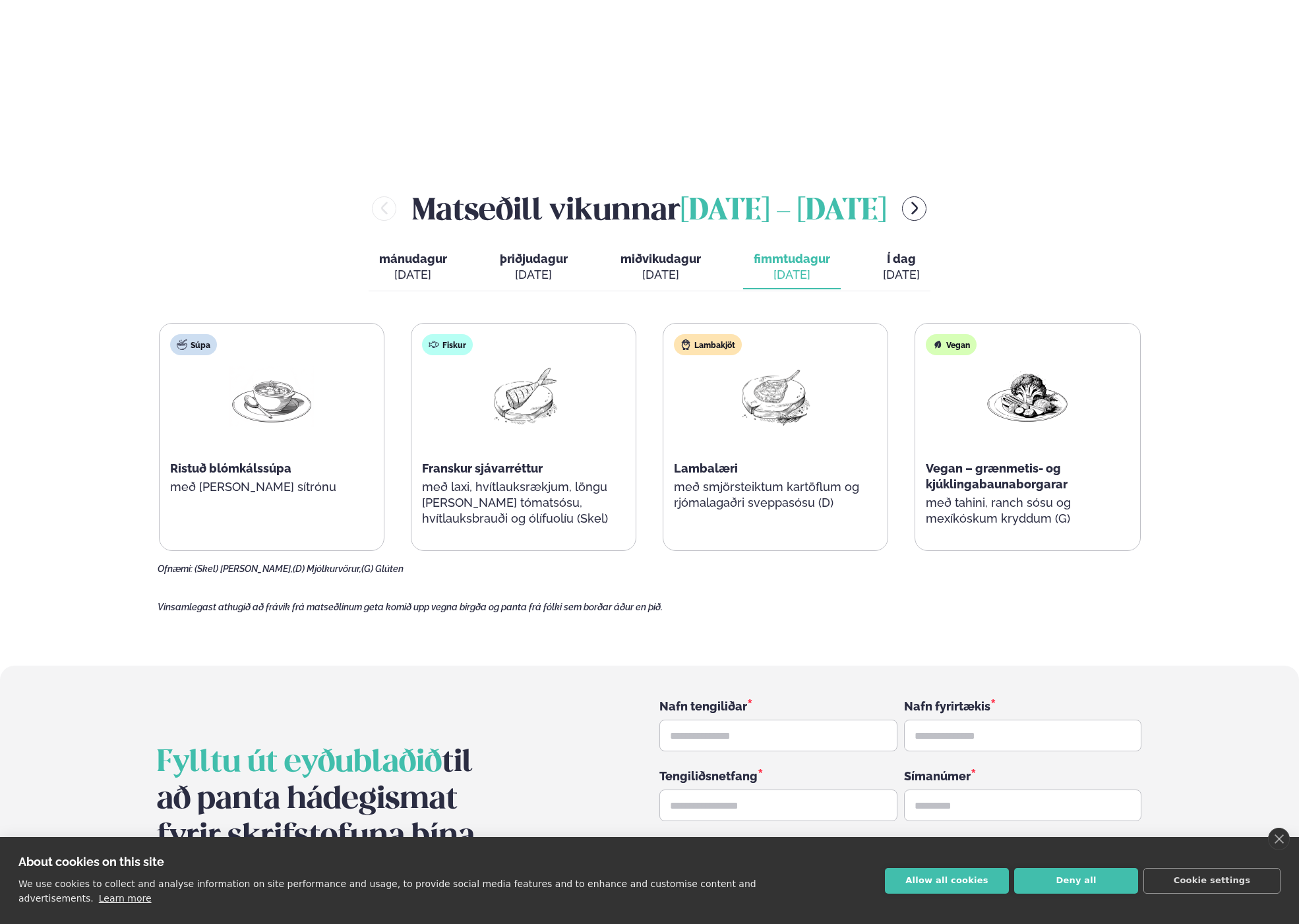
click at [912, 251] on span "Í dag" at bounding box center [901, 259] width 37 height 16
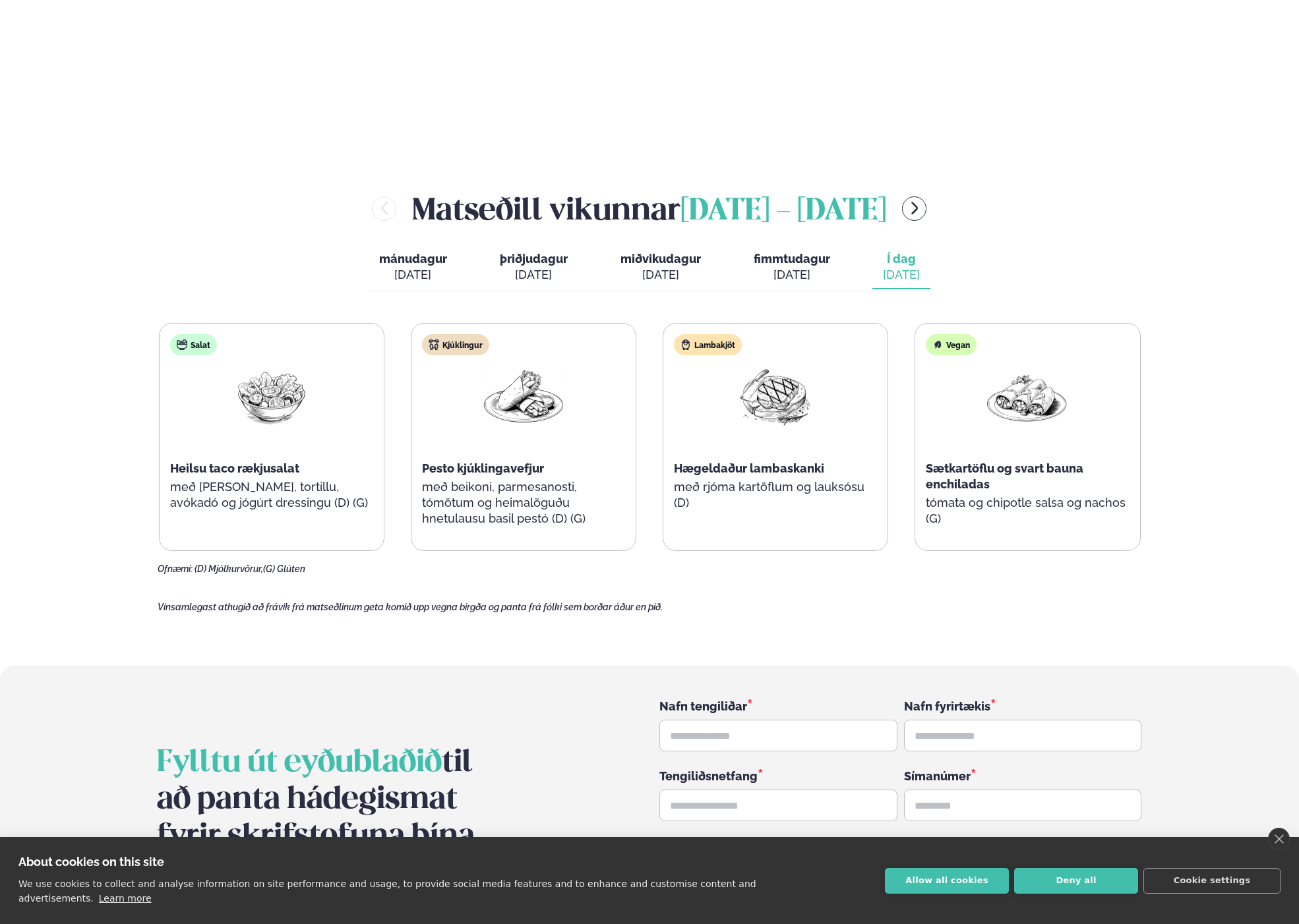
click at [832, 246] on button "fimmtudagur fim. [DATE]" at bounding box center [791, 267] width 97 height 43
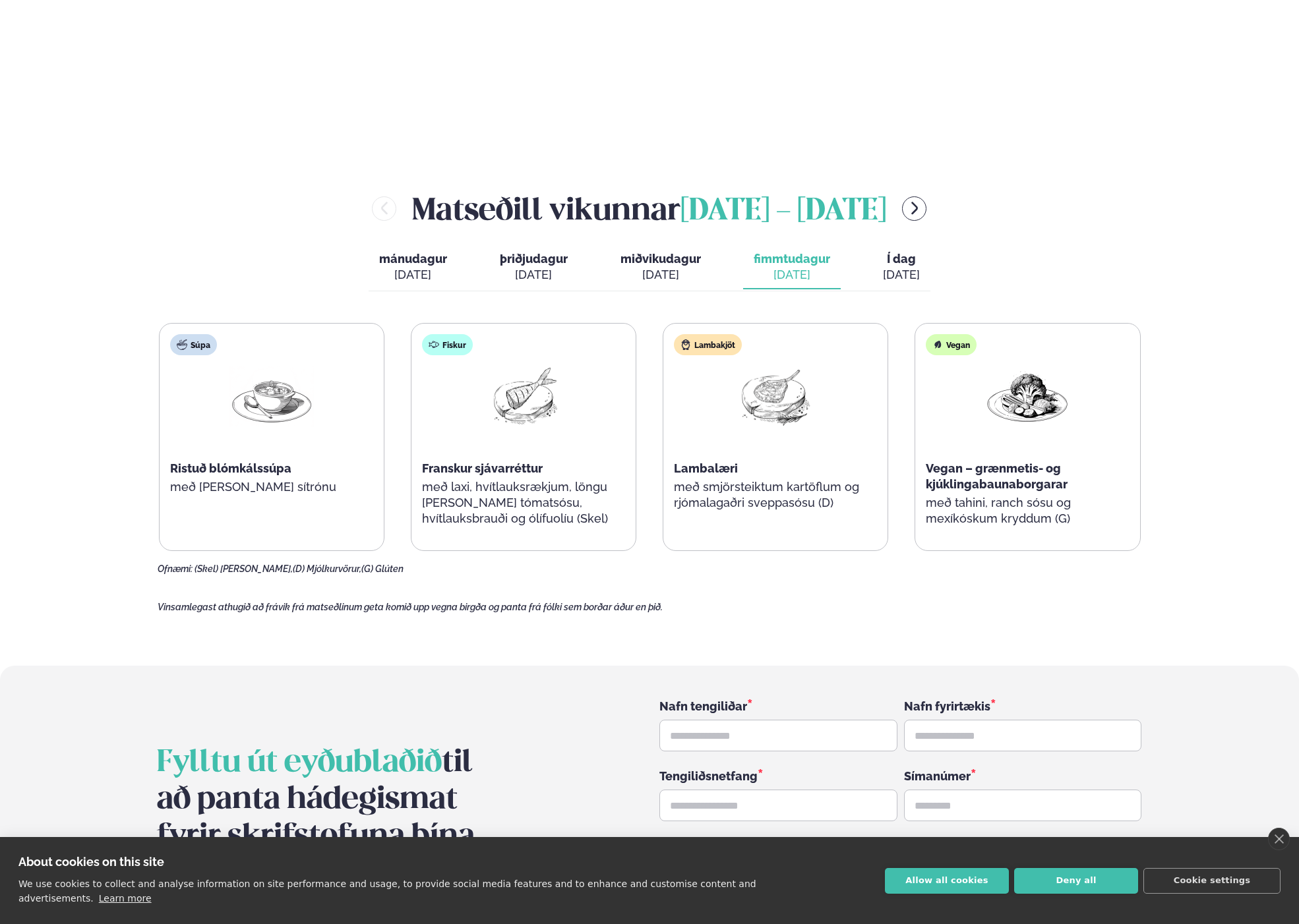
click at [644, 267] on div "[DATE]" at bounding box center [660, 274] width 81 height 16
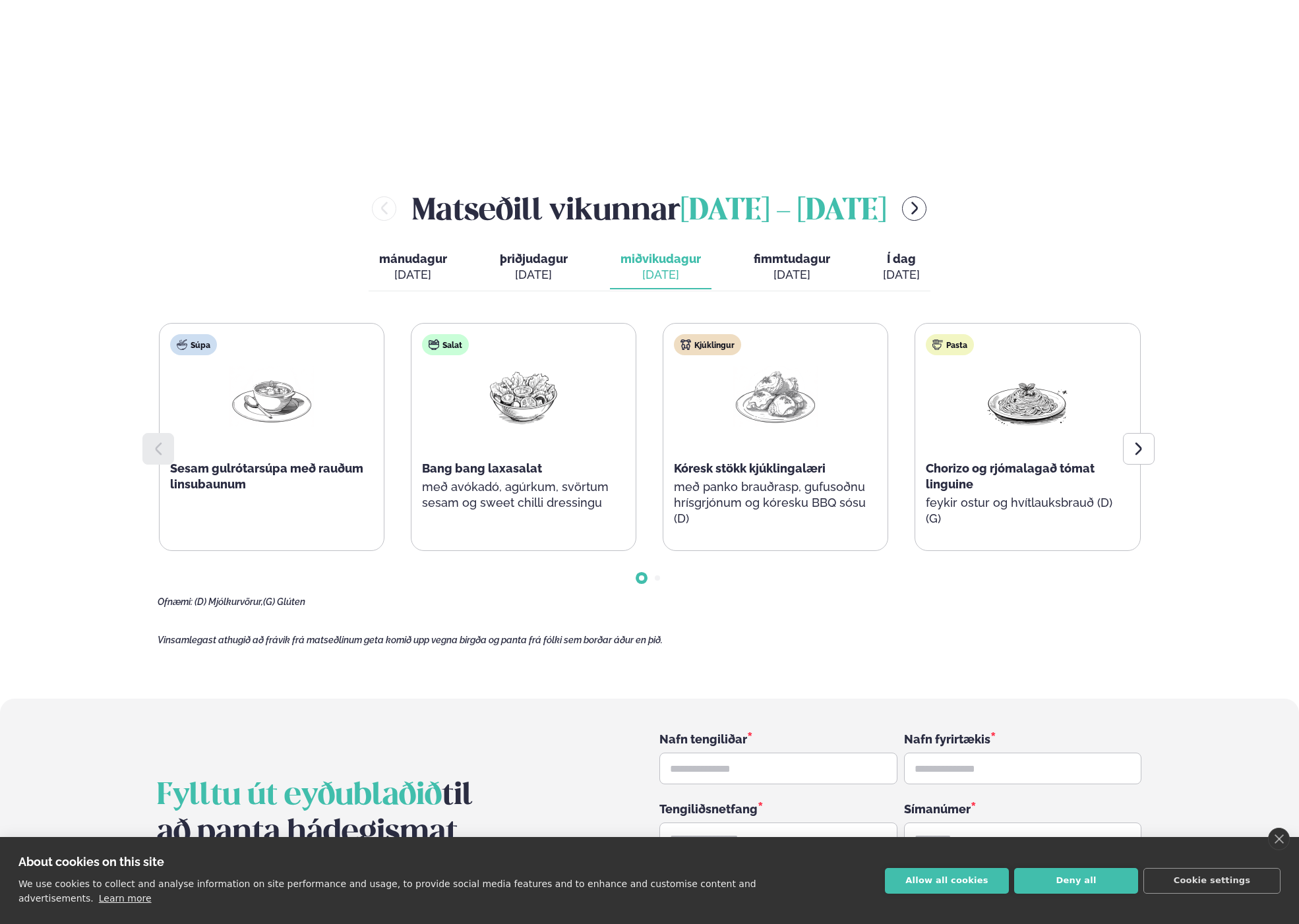
drag, startPoint x: 511, startPoint y: 239, endPoint x: 450, endPoint y: 237, distance: 61.0
click at [510, 267] on div "[DATE]" at bounding box center [534, 274] width 68 height 16
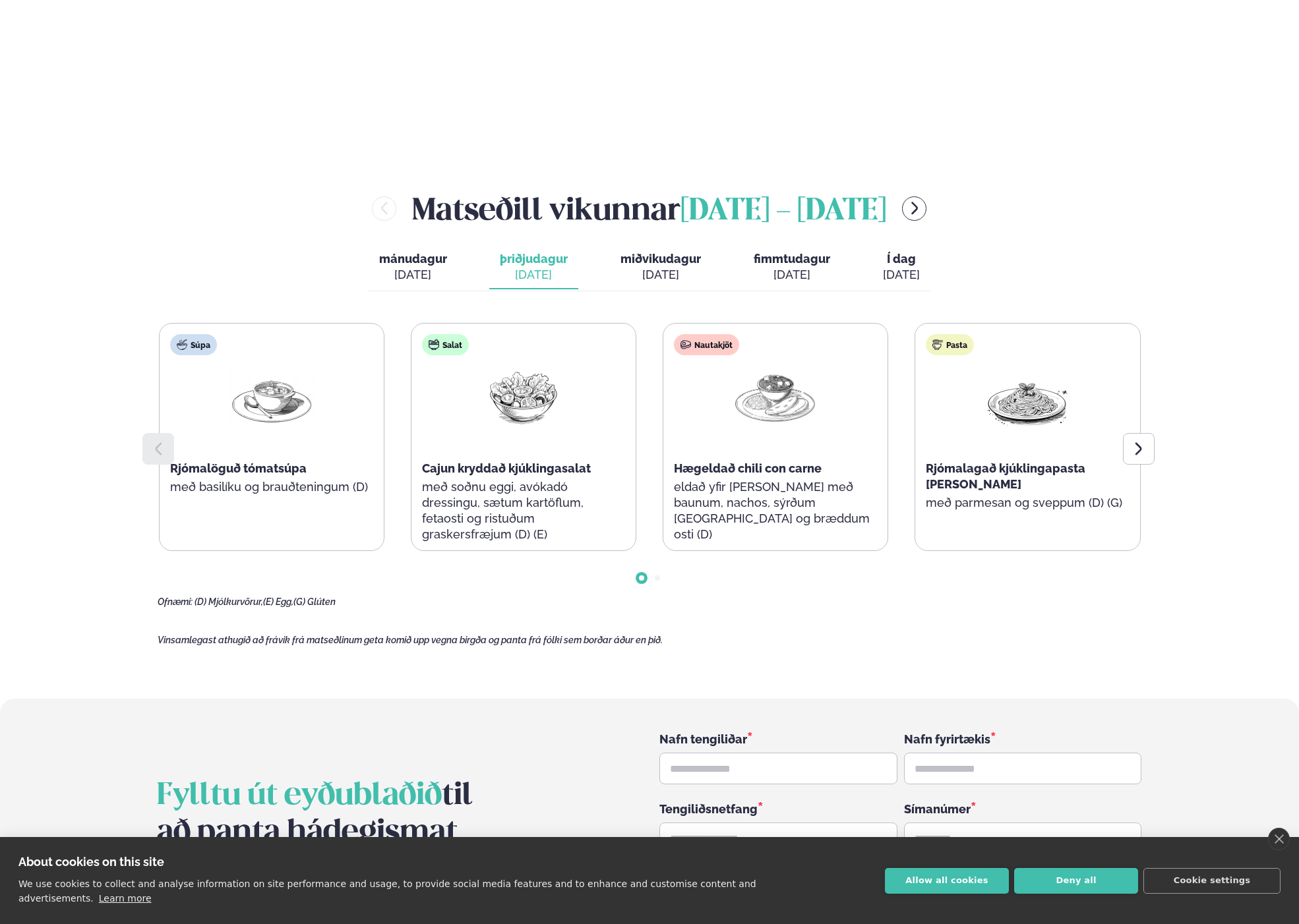
click at [433, 267] on div "[DATE]" at bounding box center [412, 274] width 68 height 16
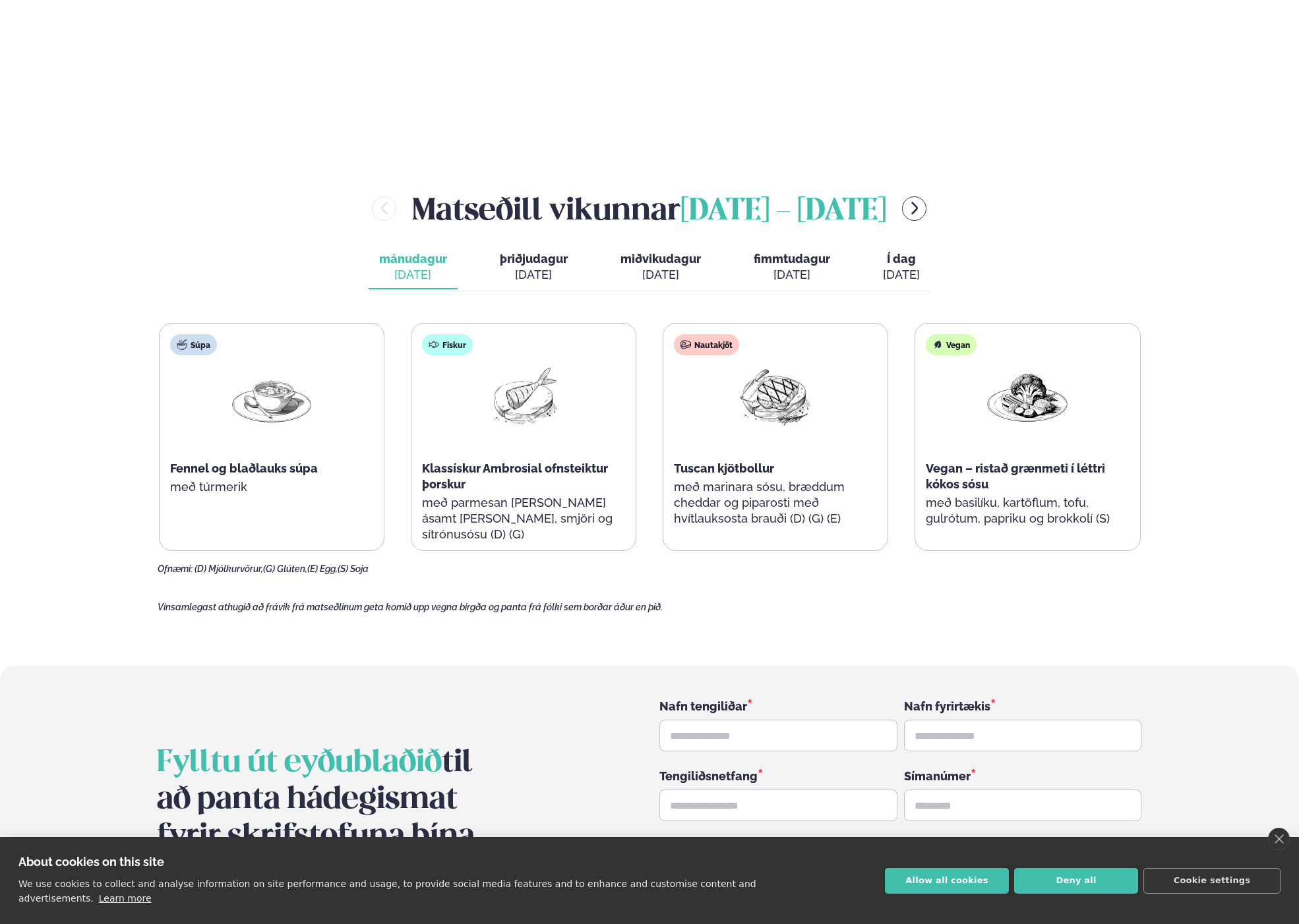
drag, startPoint x: 530, startPoint y: 237, endPoint x: 543, endPoint y: 237, distance: 13.0
click at [532, 267] on div "[DATE]" at bounding box center [534, 274] width 68 height 16
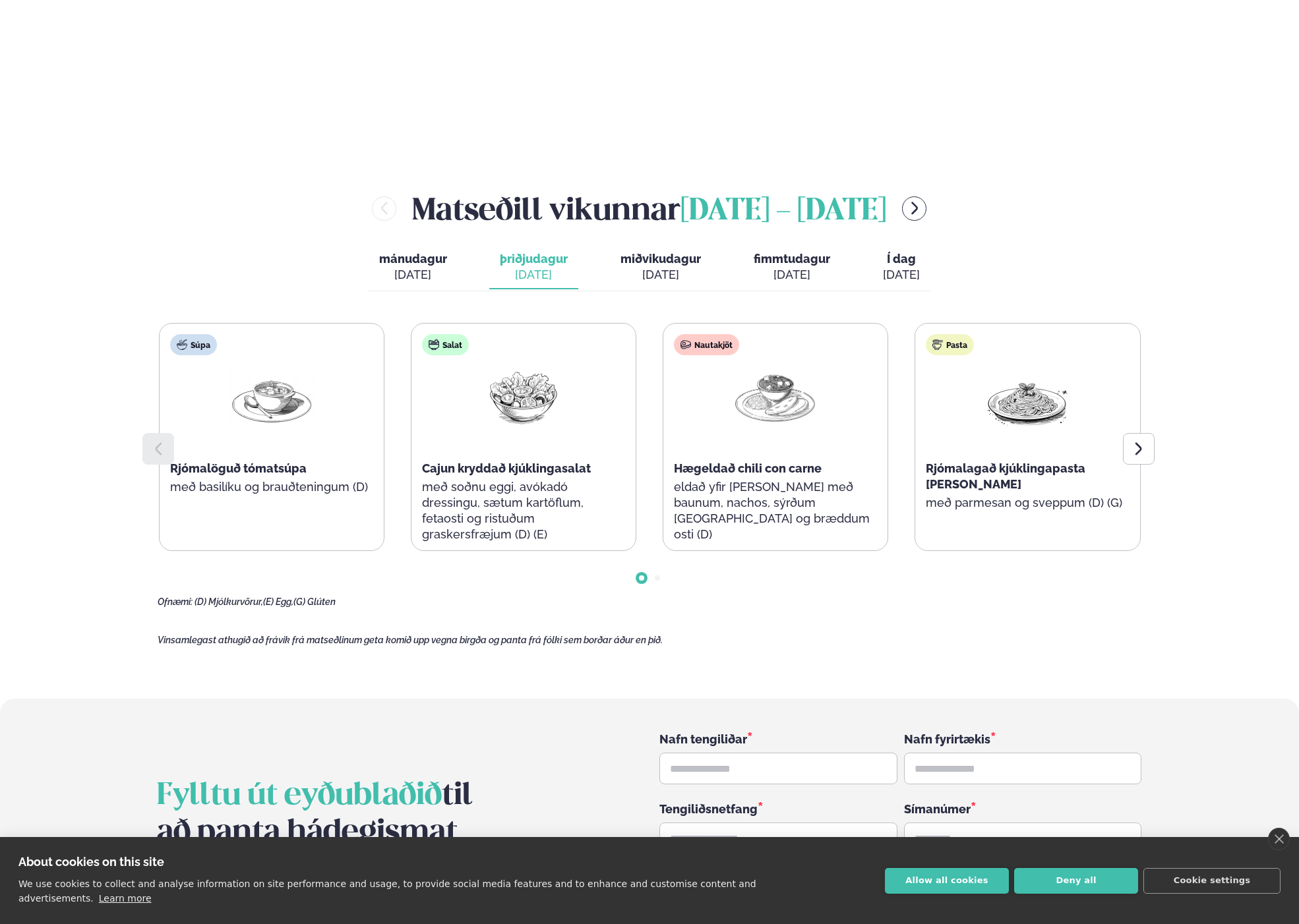
click at [640, 267] on div "[DATE]" at bounding box center [660, 274] width 81 height 16
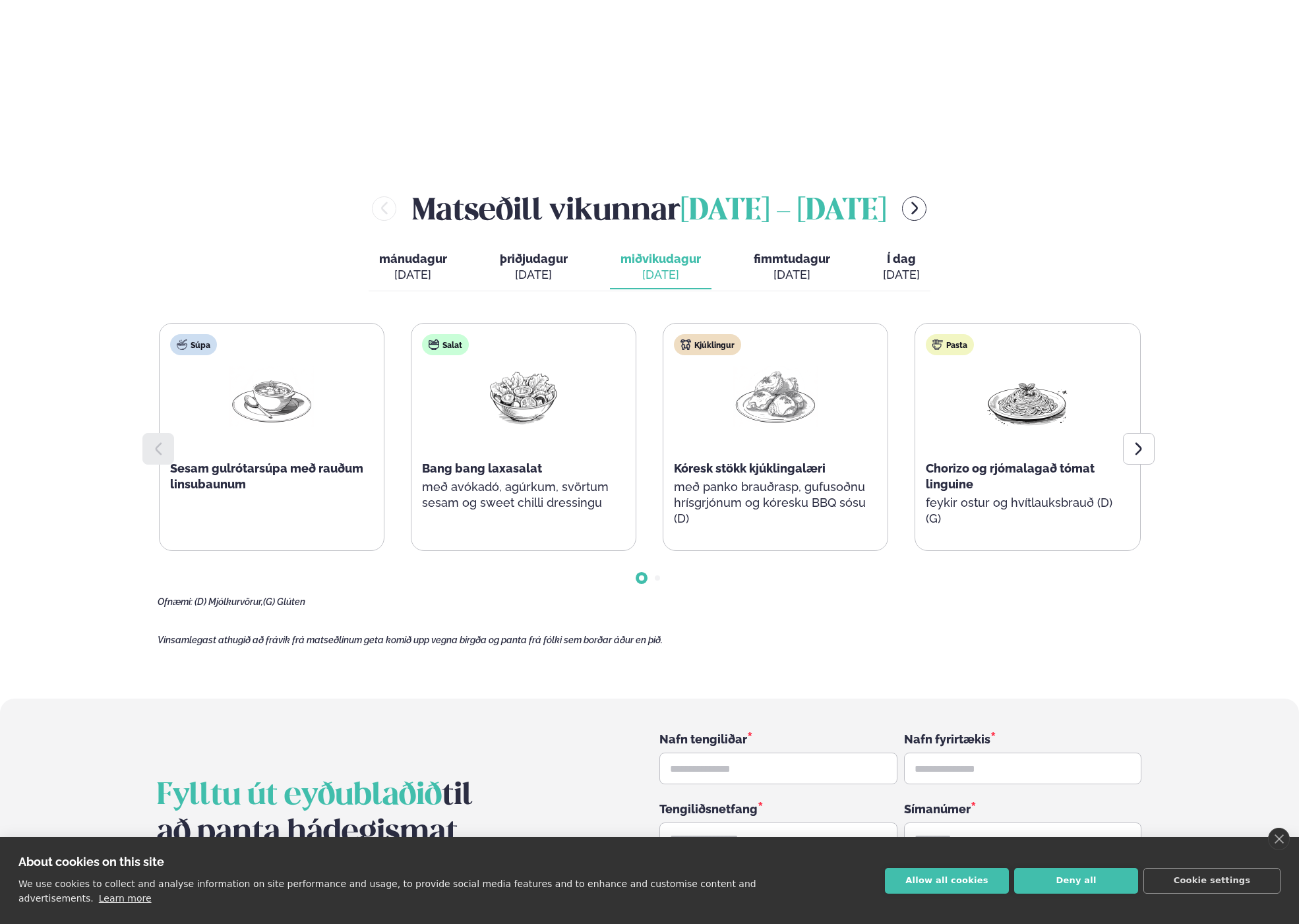
drag, startPoint x: 782, startPoint y: 235, endPoint x: 815, endPoint y: 236, distance: 33.0
click at [785, 267] on div "[DATE]" at bounding box center [791, 274] width 76 height 16
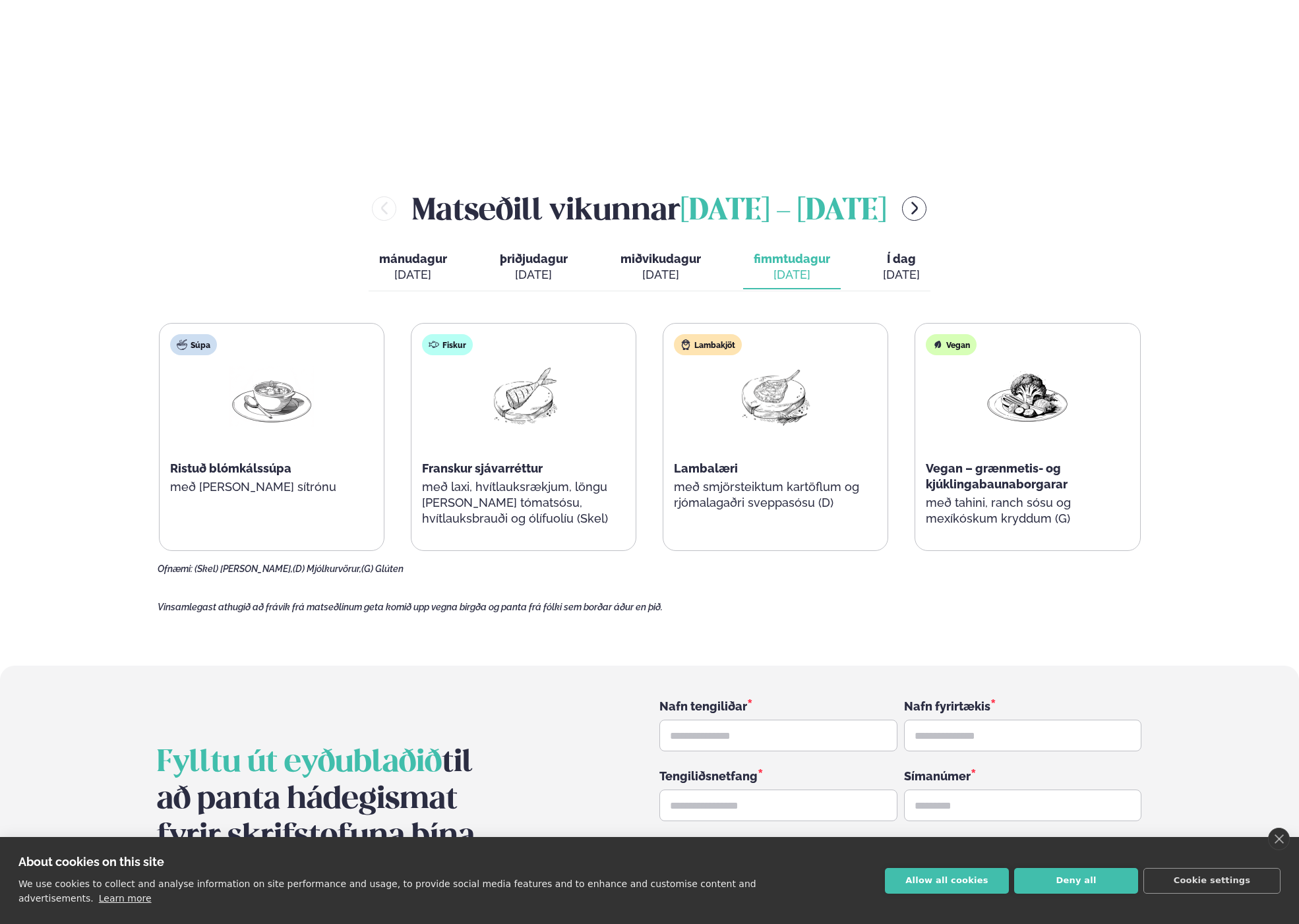
click at [898, 251] on span "Í dag" at bounding box center [901, 259] width 37 height 16
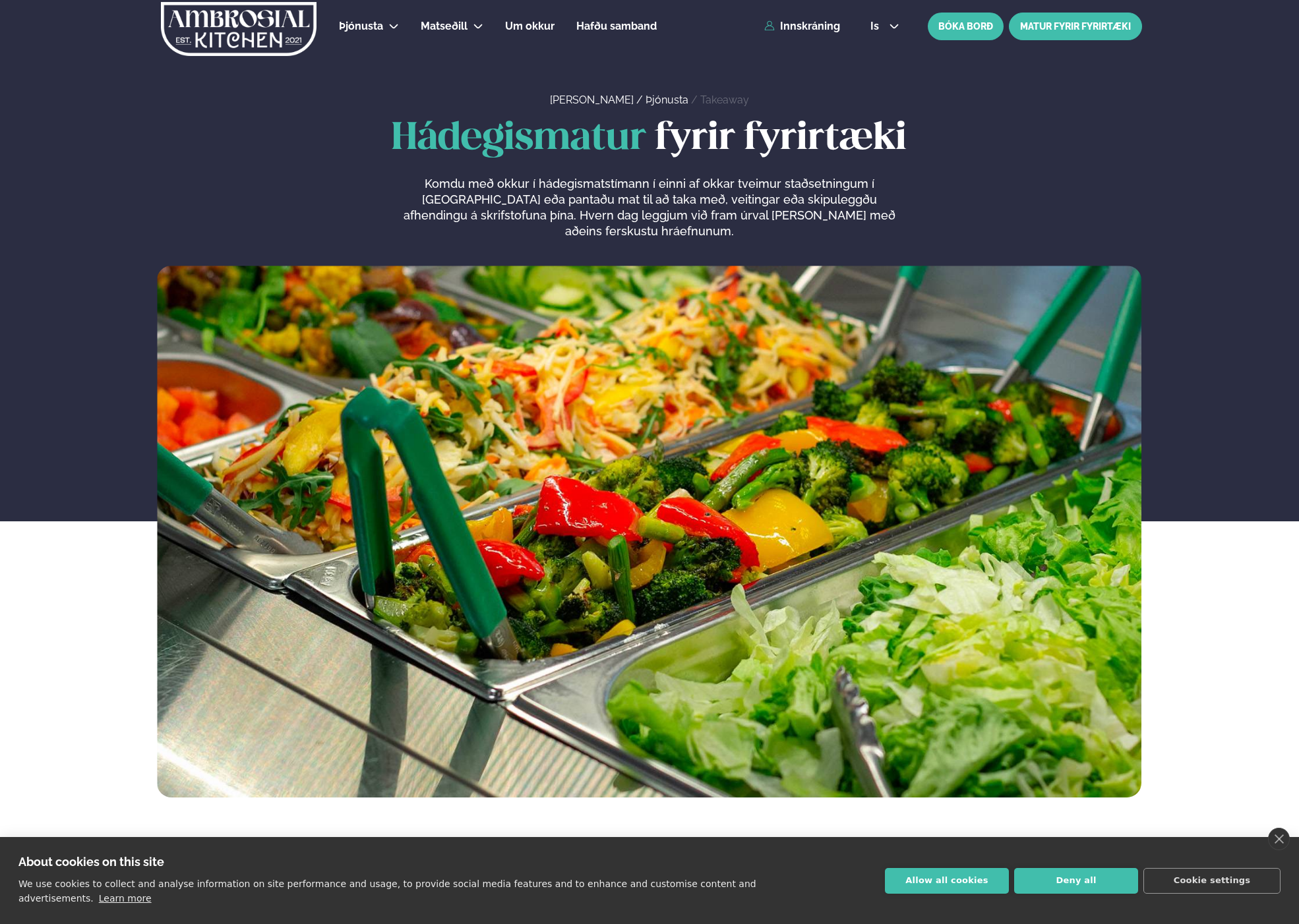
scroll to position [7, 0]
